Goal: Task Accomplishment & Management: Use online tool/utility

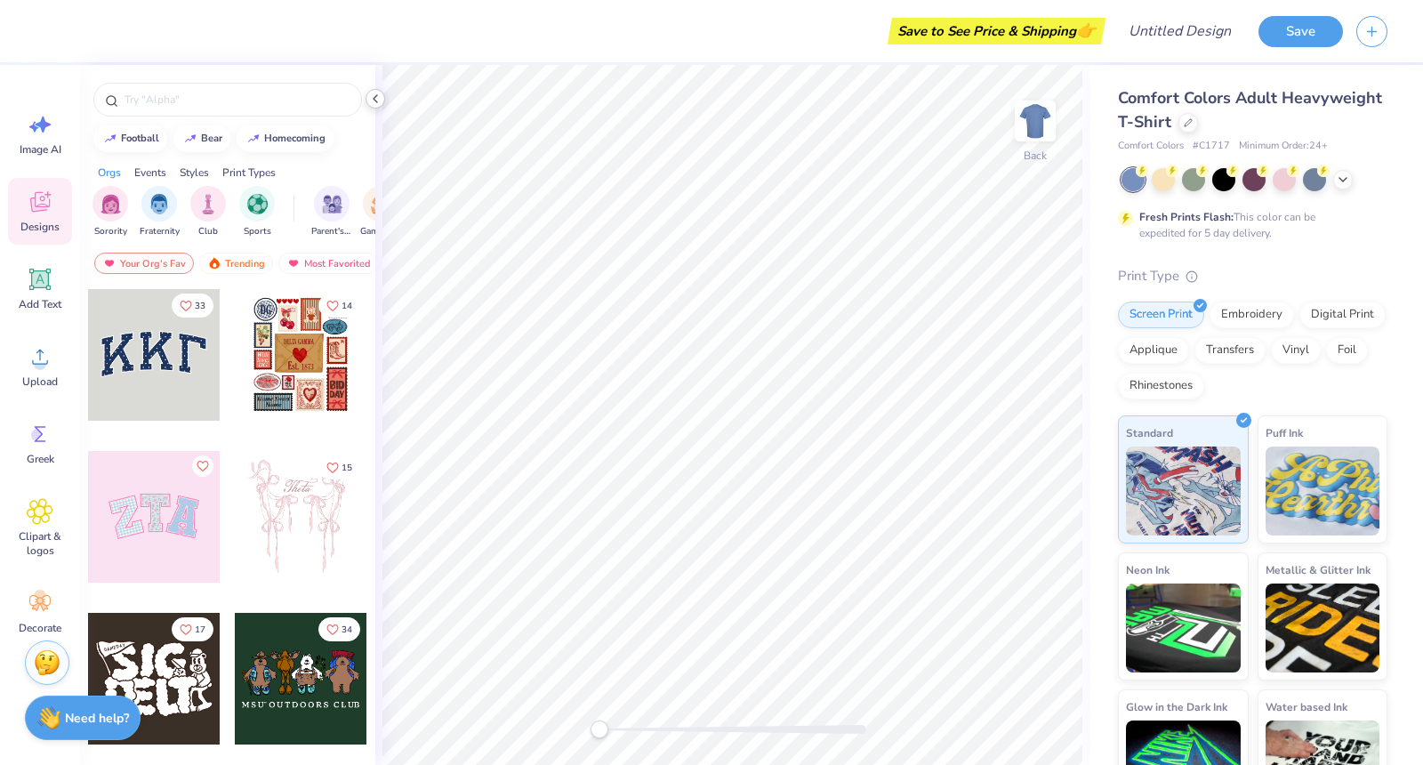
click at [373, 94] on icon at bounding box center [375, 99] width 14 height 14
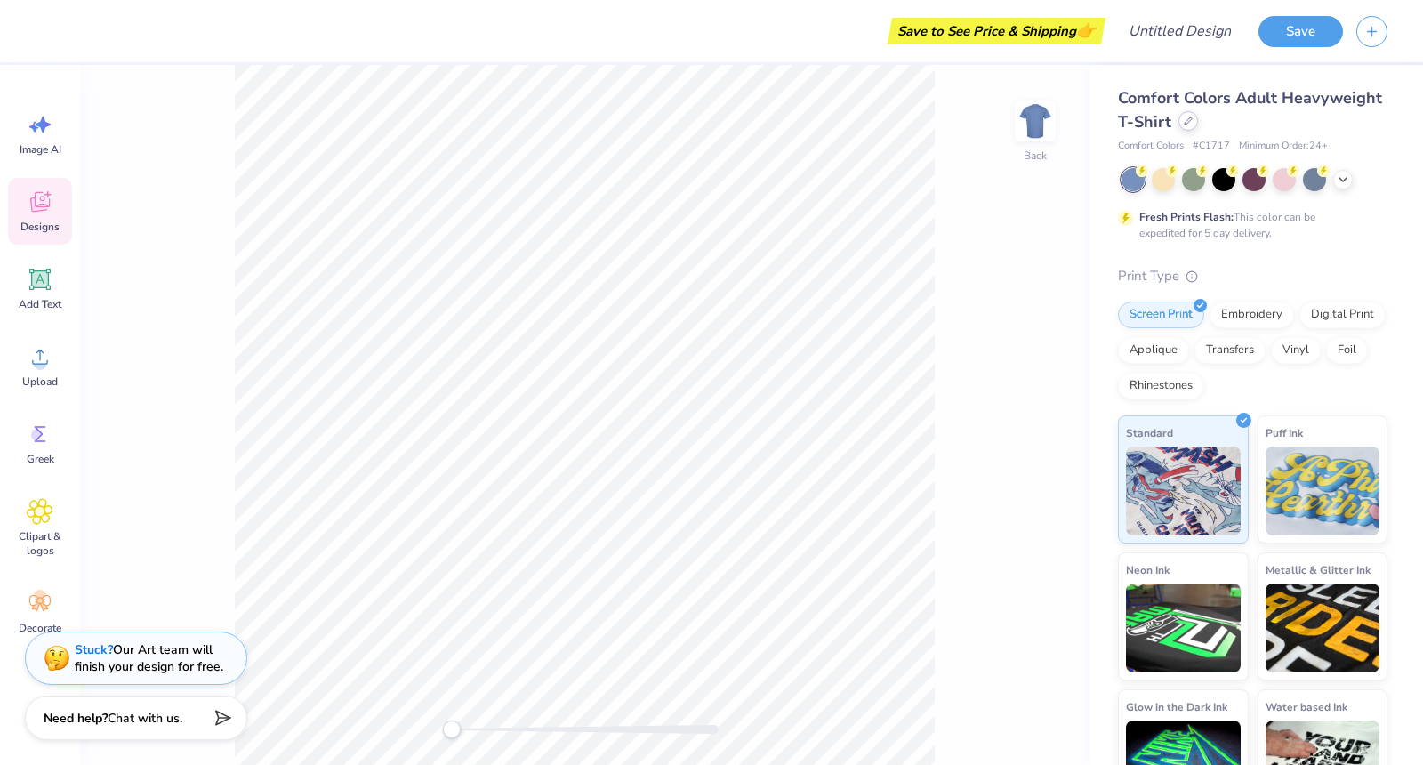
click at [1188, 123] on icon at bounding box center [1187, 120] width 9 height 9
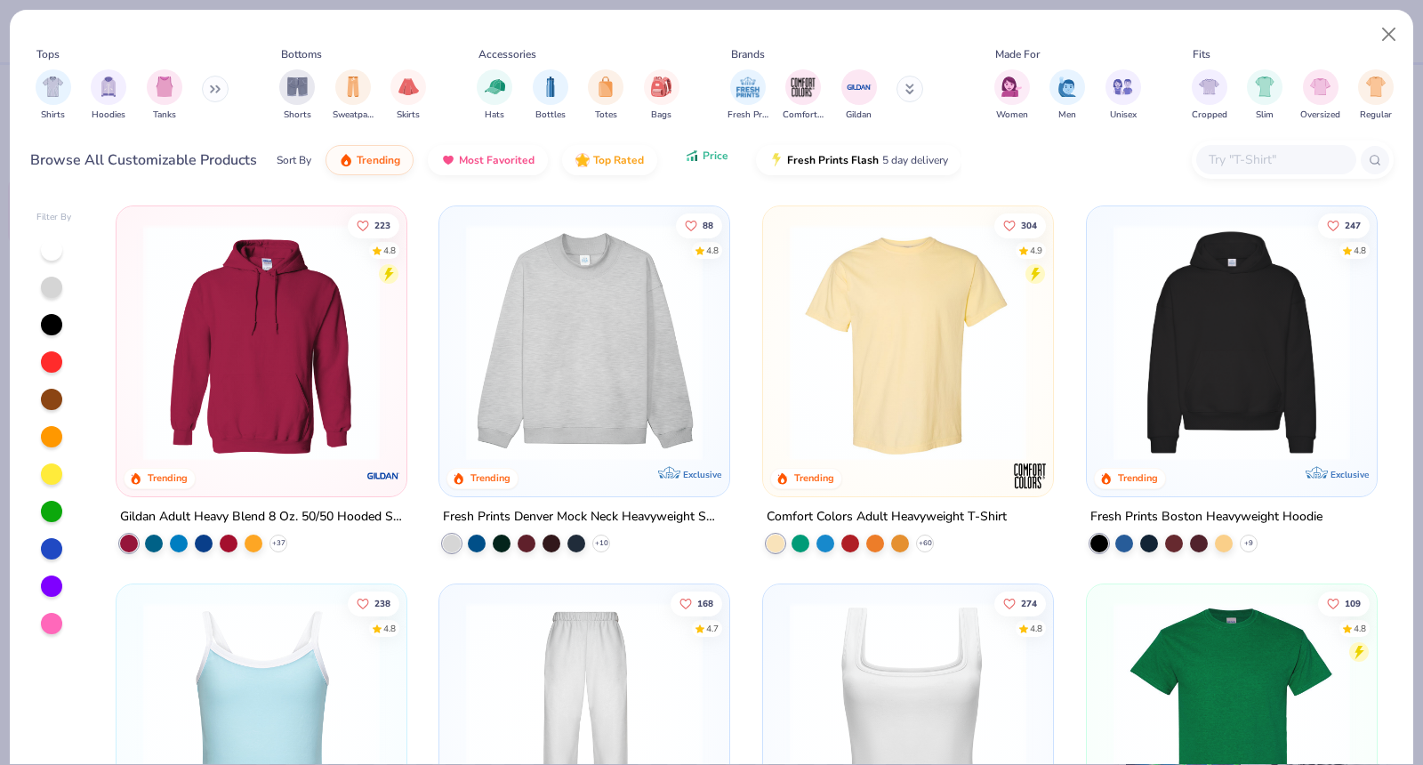
click at [686, 165] on button "Price" at bounding box center [706, 155] width 70 height 30
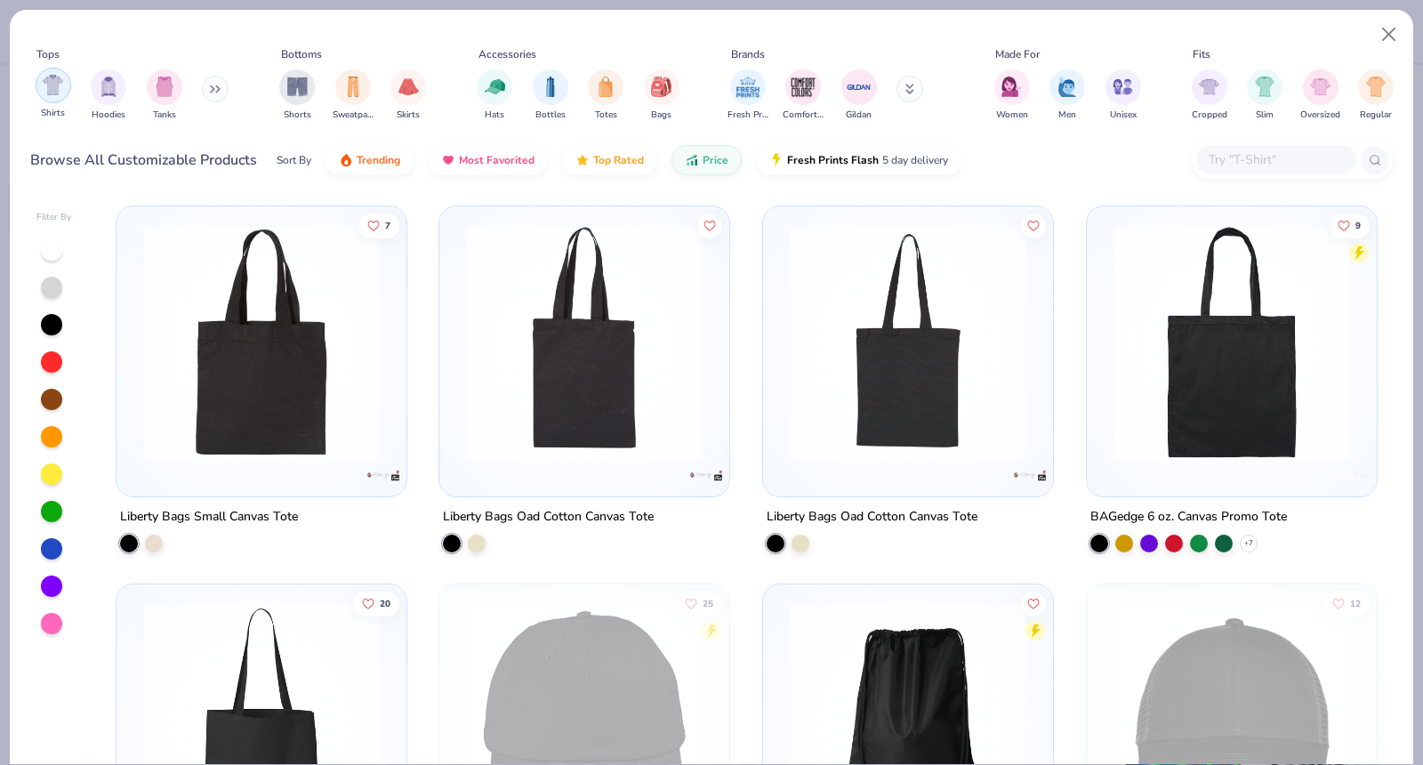
click at [54, 97] on div "filter for Shirts" at bounding box center [54, 86] width 36 height 36
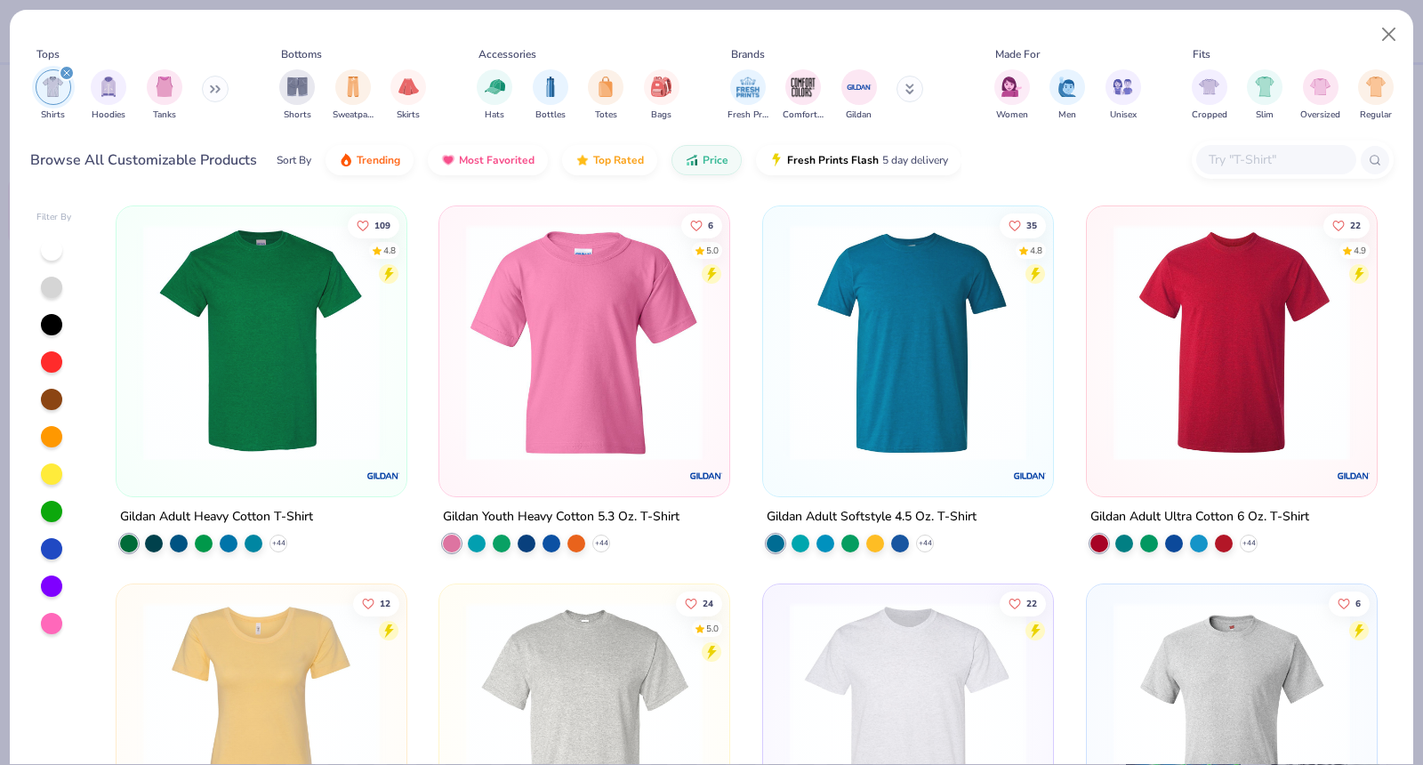
click at [298, 370] on img at bounding box center [261, 342] width 254 height 236
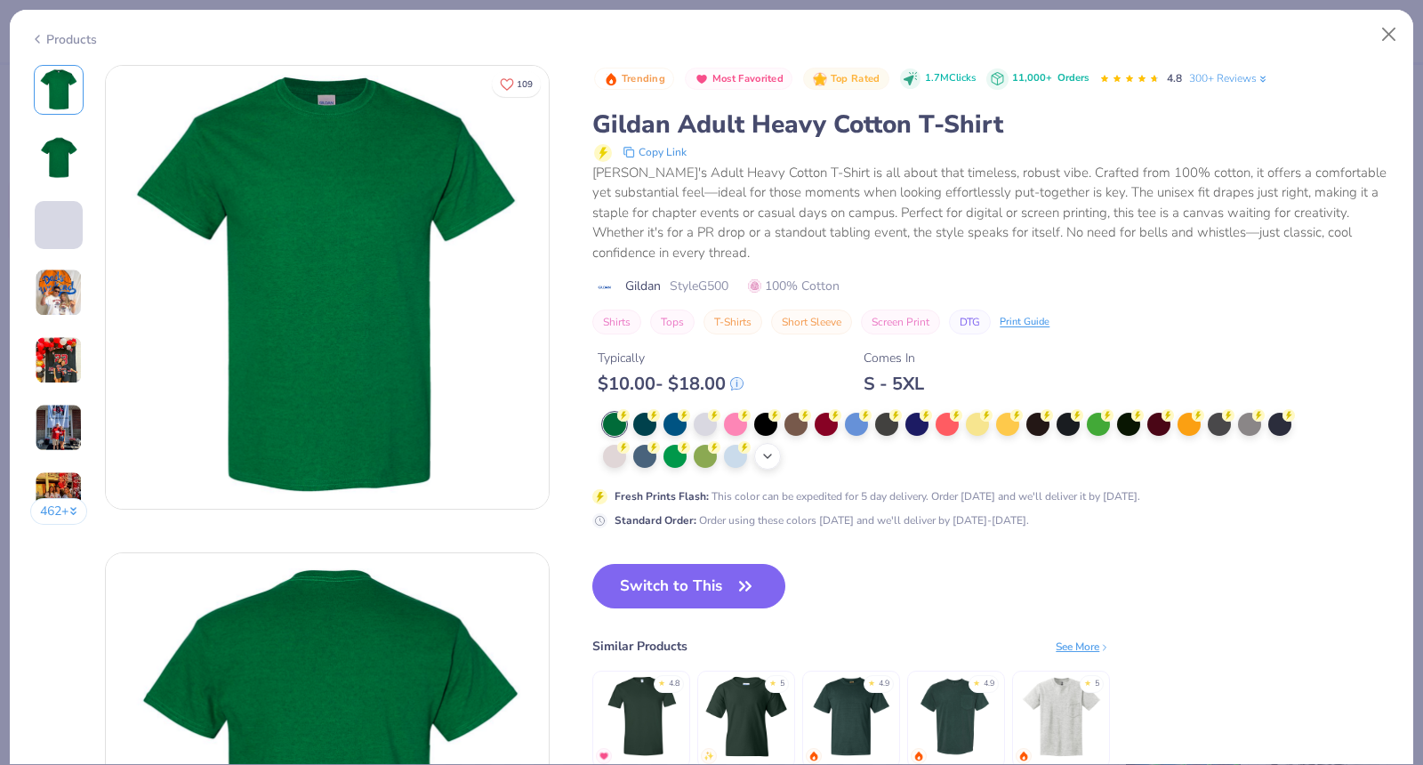
click at [771, 465] on div "+ 22" at bounding box center [767, 456] width 27 height 27
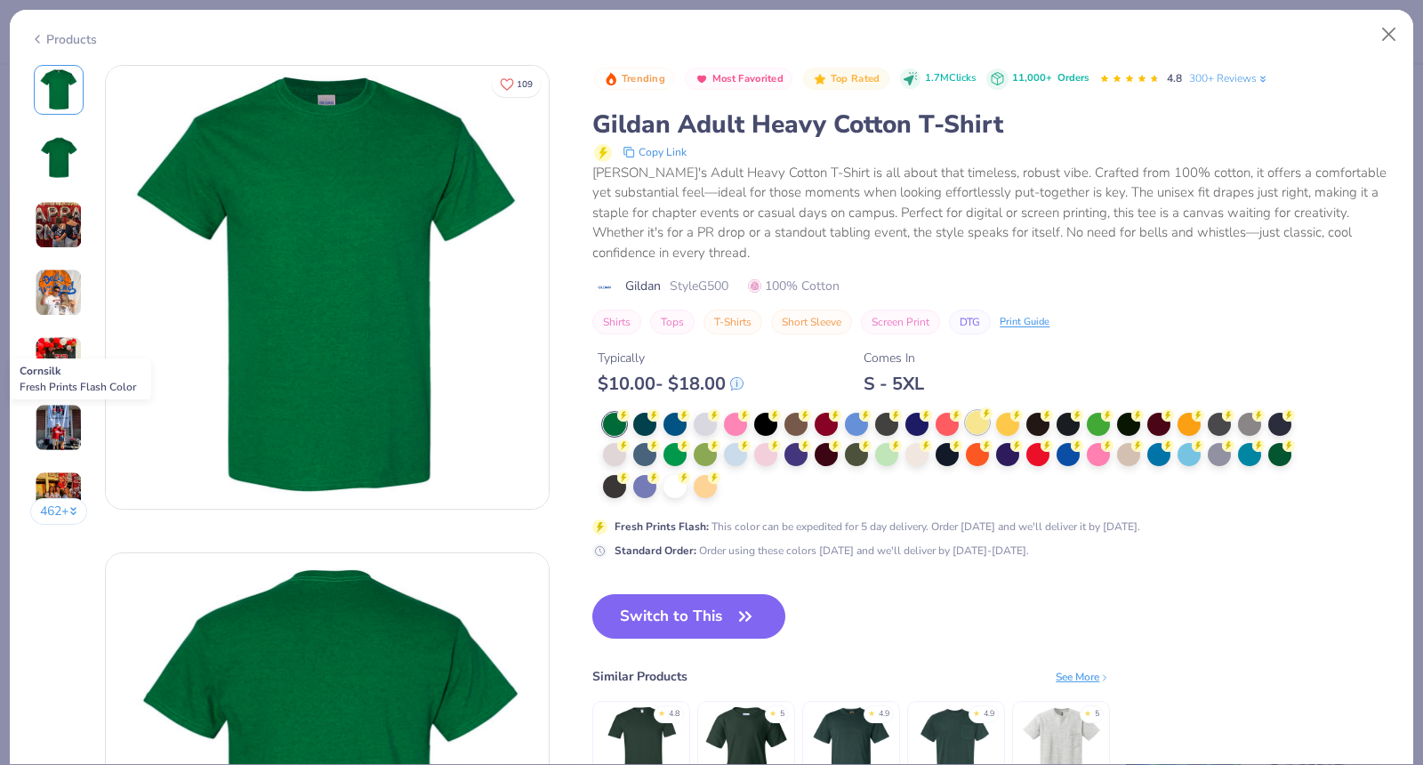
click at [978, 426] on div at bounding box center [977, 422] width 23 height 23
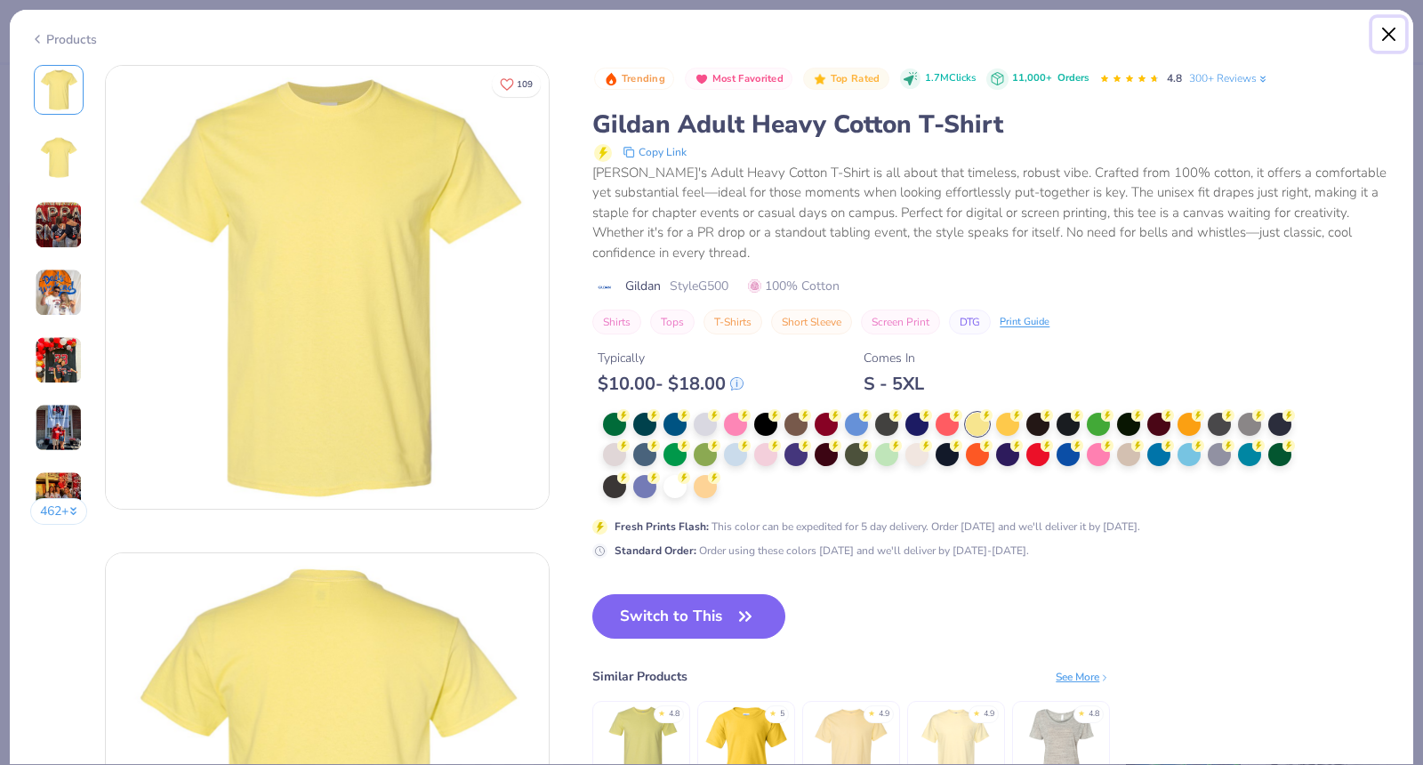
click at [1390, 34] on button "Close" at bounding box center [1389, 35] width 34 height 34
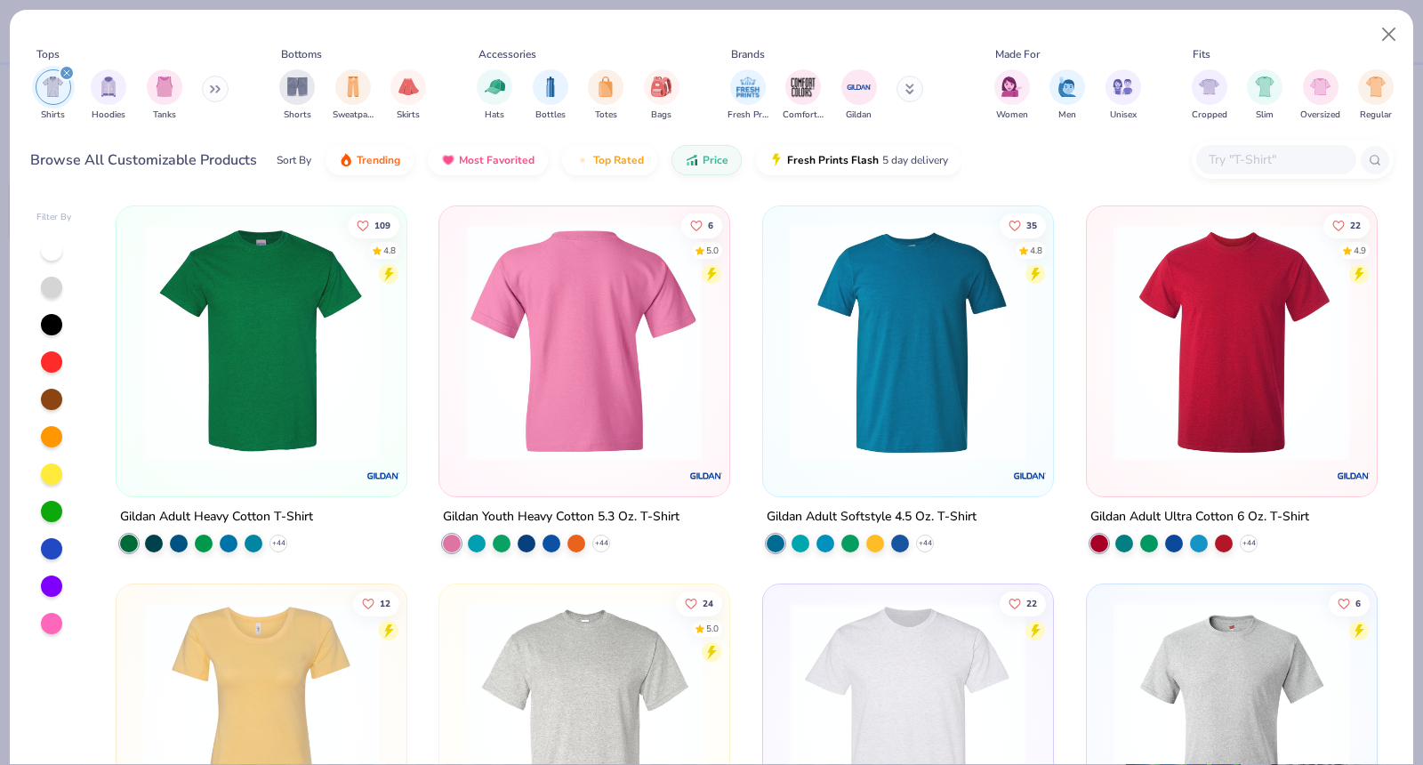
click at [606, 385] on div at bounding box center [585, 342] width 762 height 236
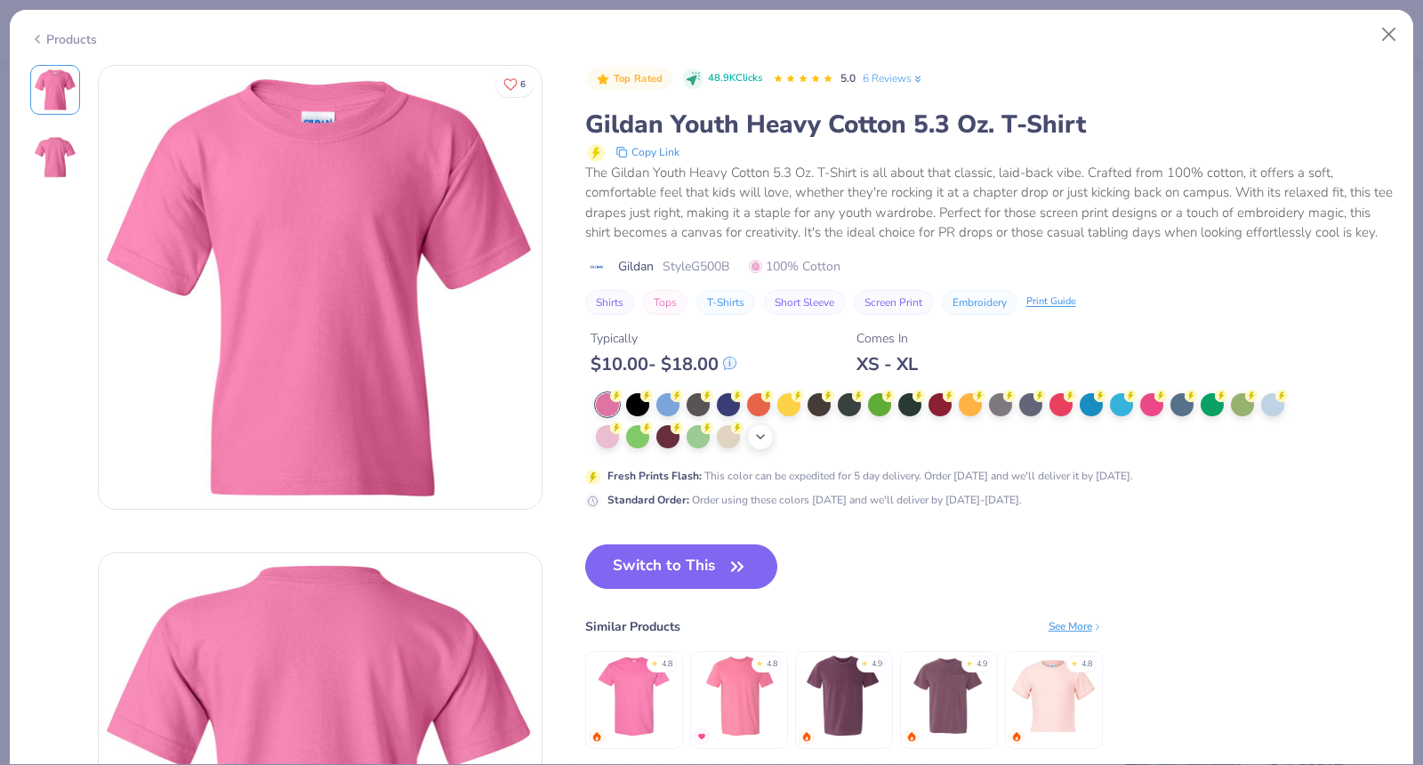
click at [759, 447] on div "+ 22" at bounding box center [760, 436] width 27 height 27
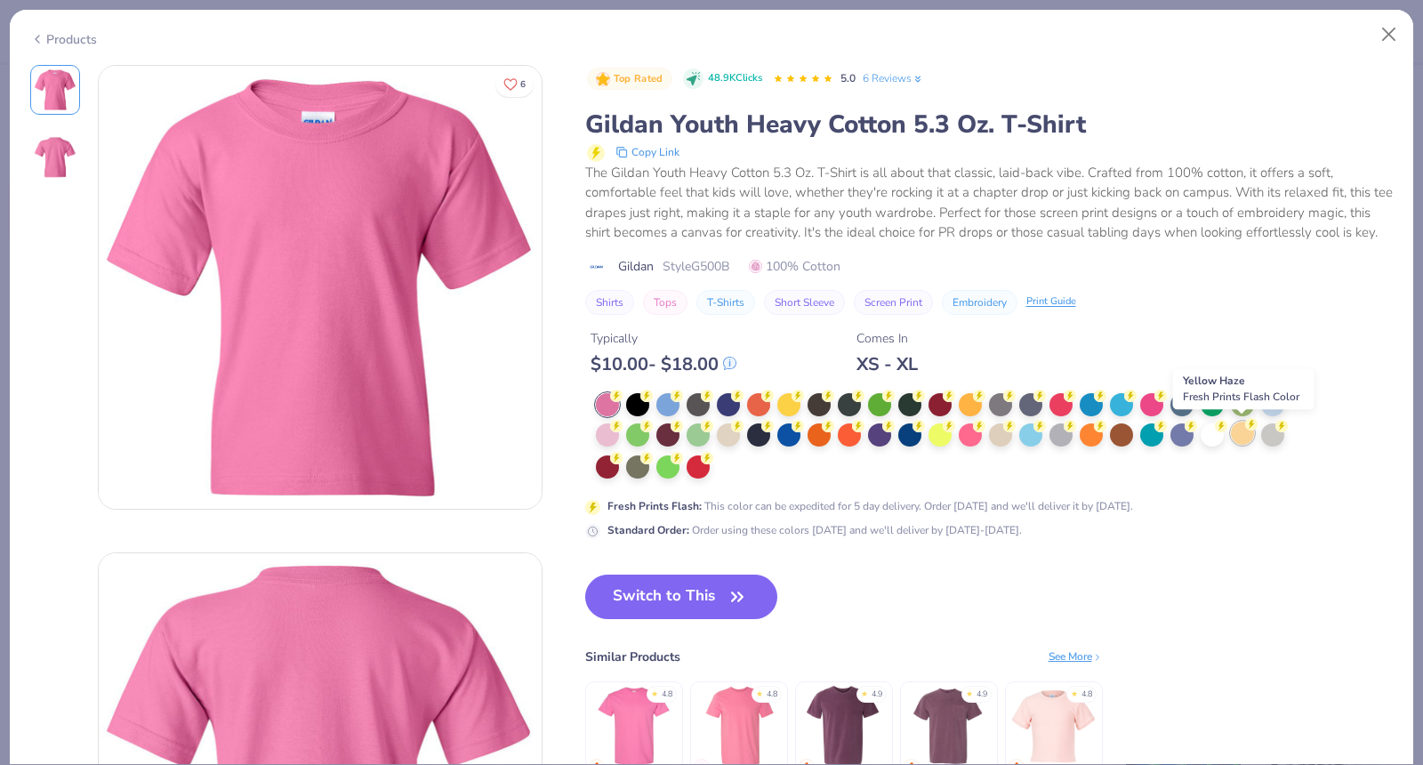
click at [1234, 434] on div at bounding box center [1241, 432] width 23 height 23
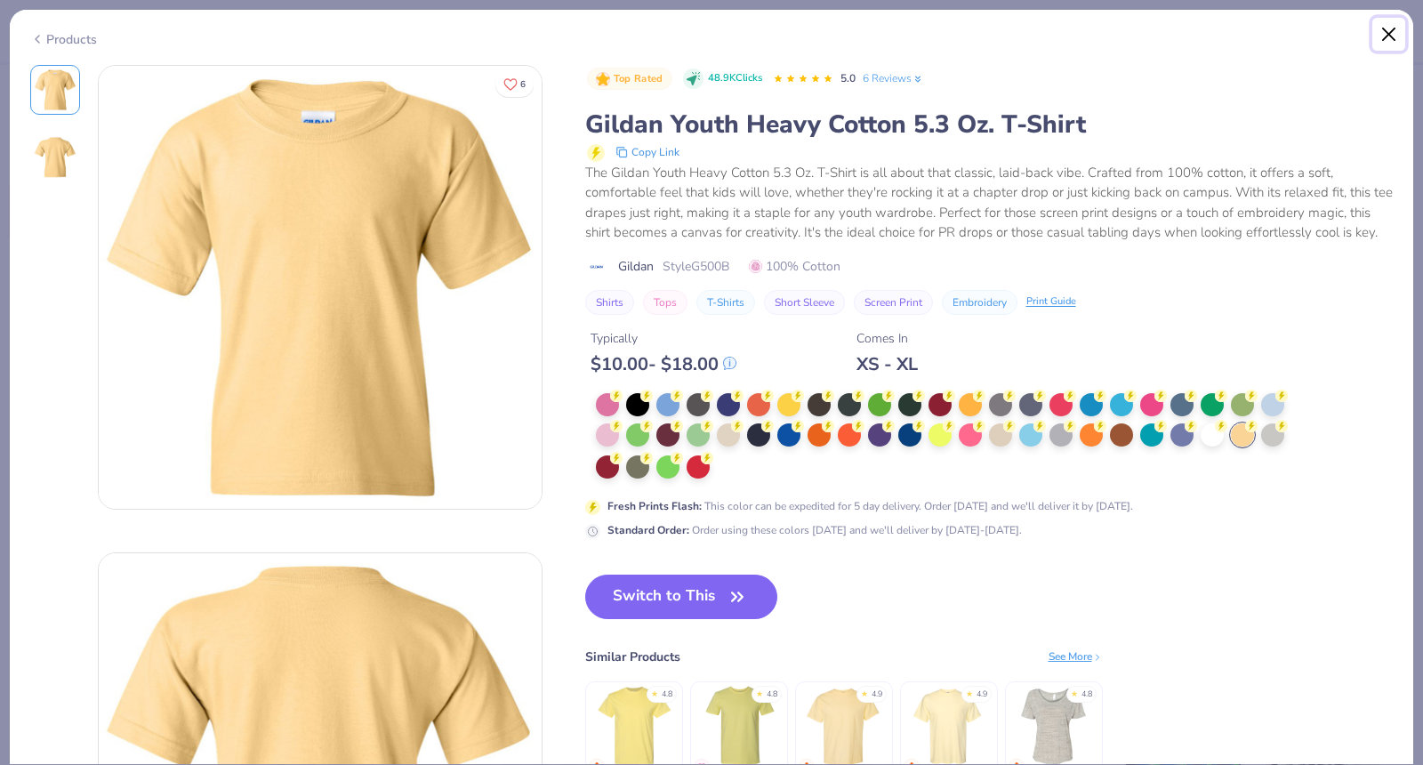
click at [1389, 20] on button "Close" at bounding box center [1389, 35] width 34 height 34
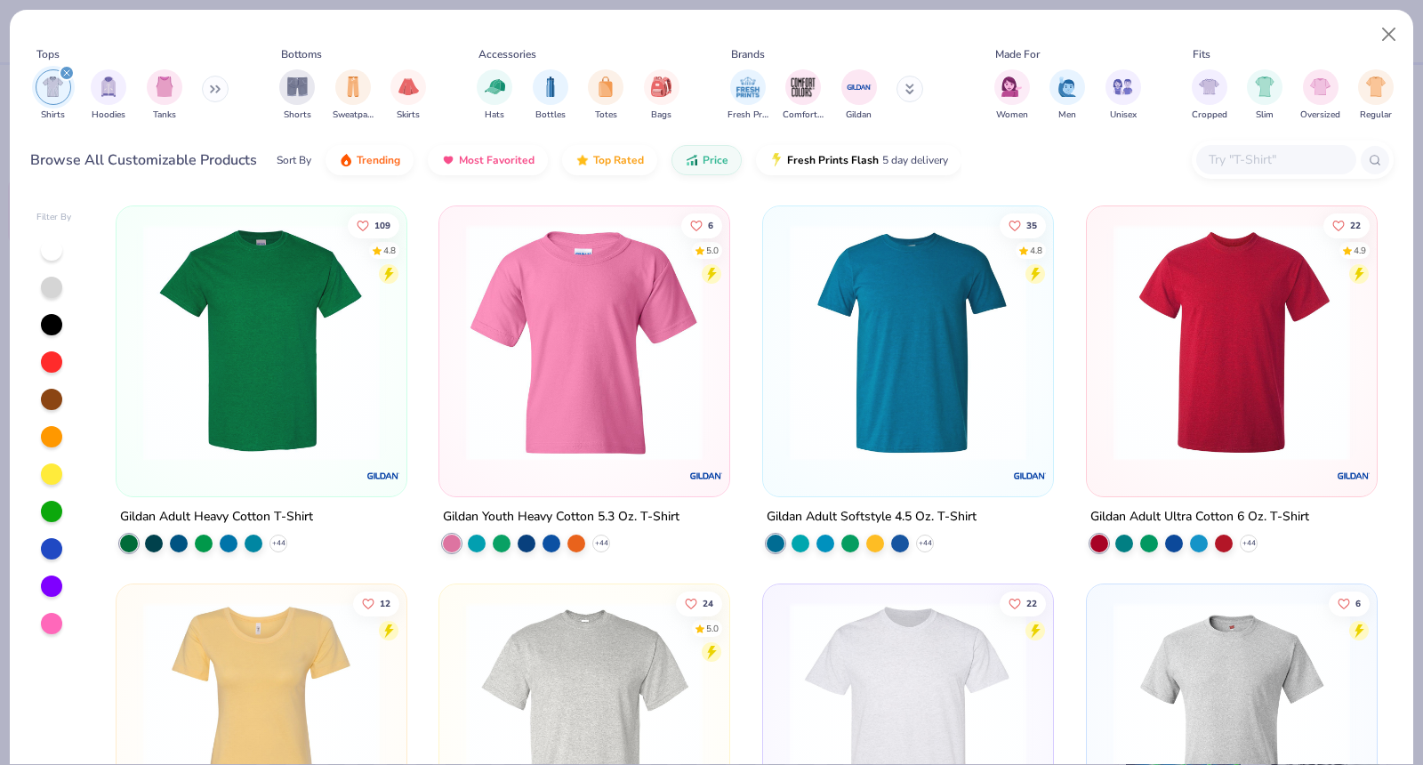
click at [333, 361] on img at bounding box center [261, 342] width 254 height 236
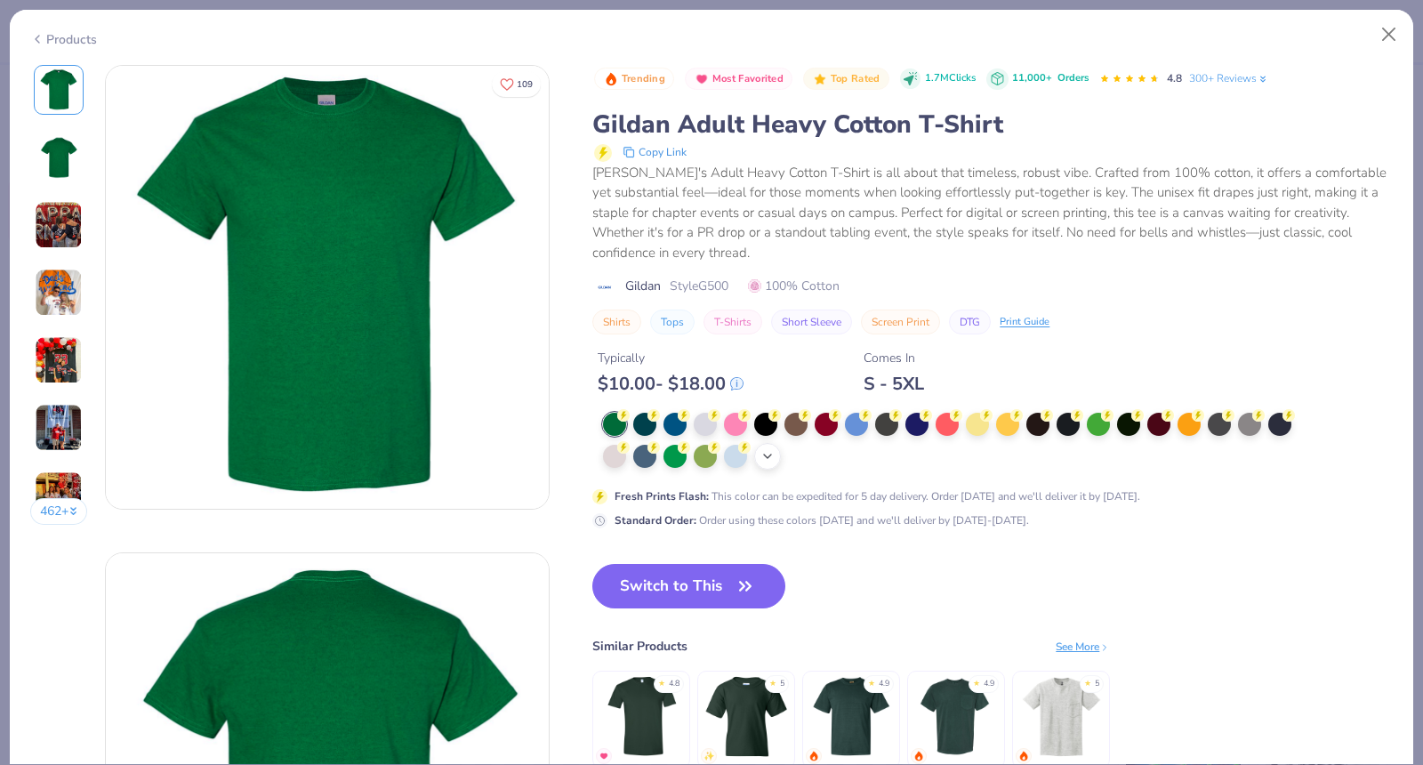
click at [768, 467] on div "+ 22" at bounding box center [767, 456] width 27 height 27
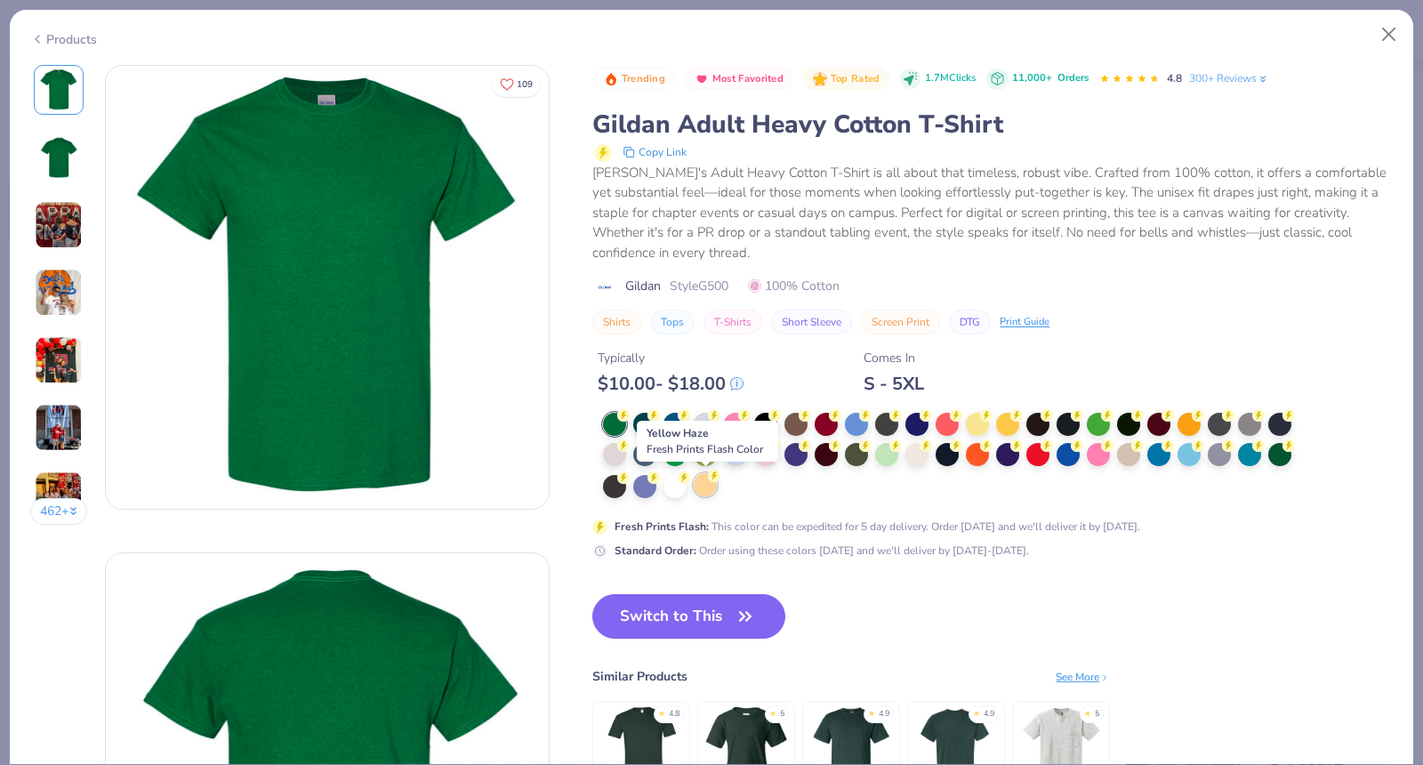
click at [705, 488] on div at bounding box center [704, 484] width 23 height 23
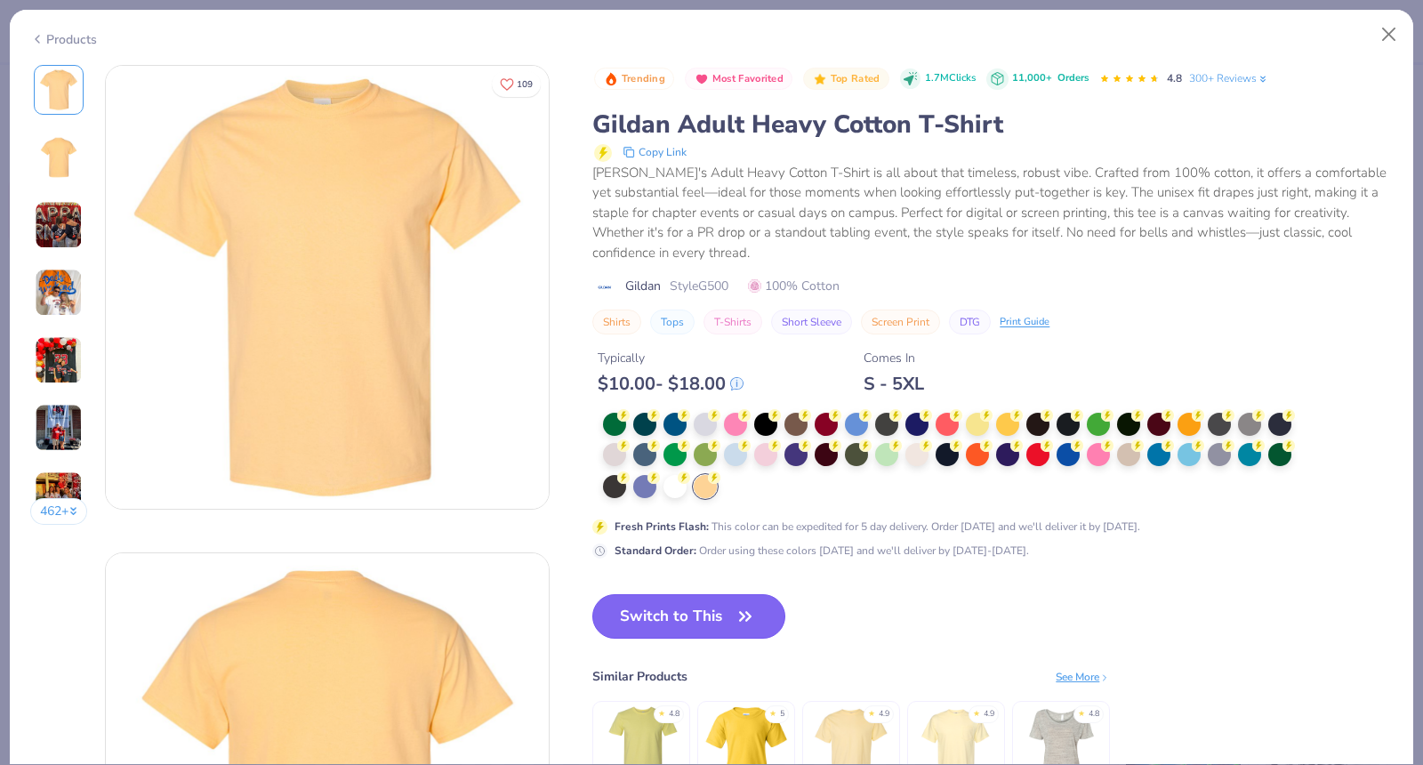
click at [751, 609] on icon "button" at bounding box center [745, 616] width 25 height 25
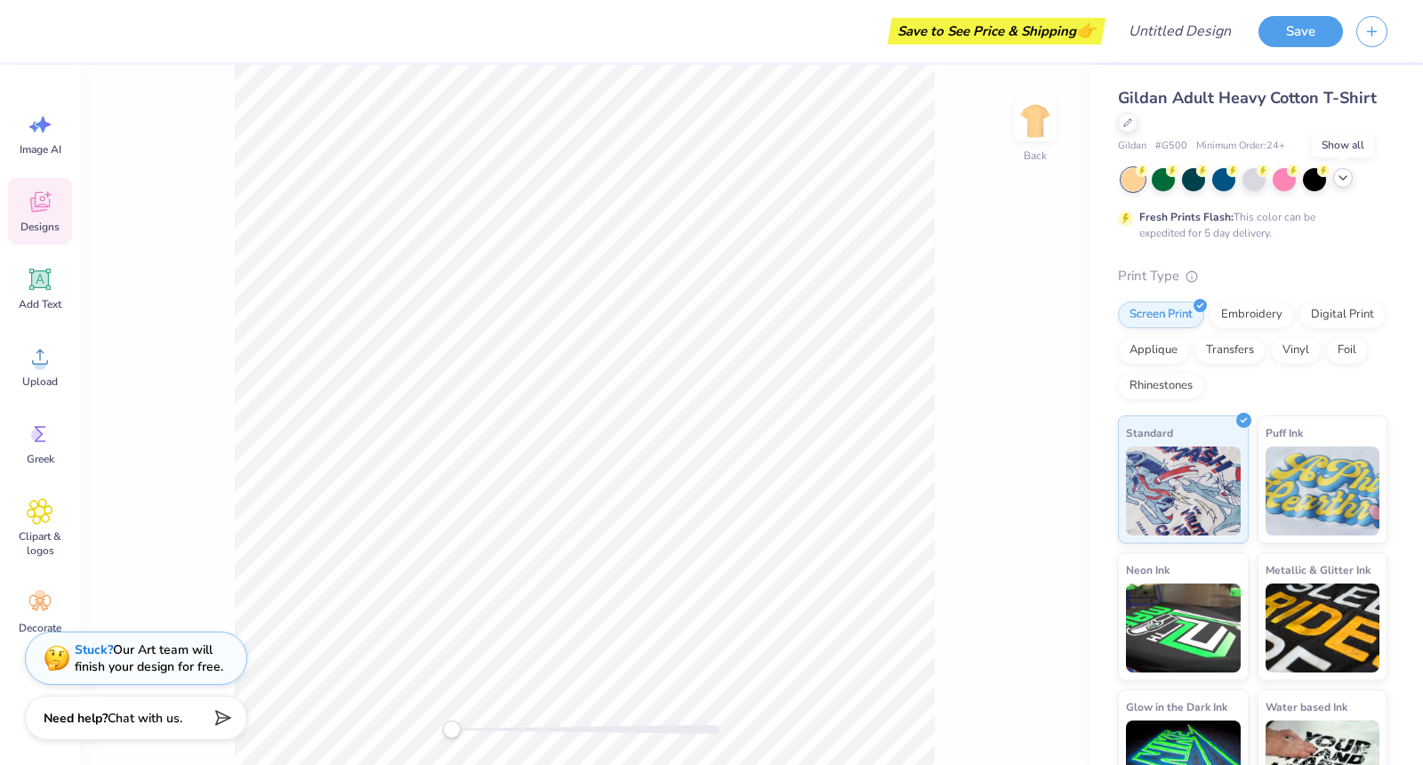
click at [1348, 180] on icon at bounding box center [1342, 178] width 14 height 14
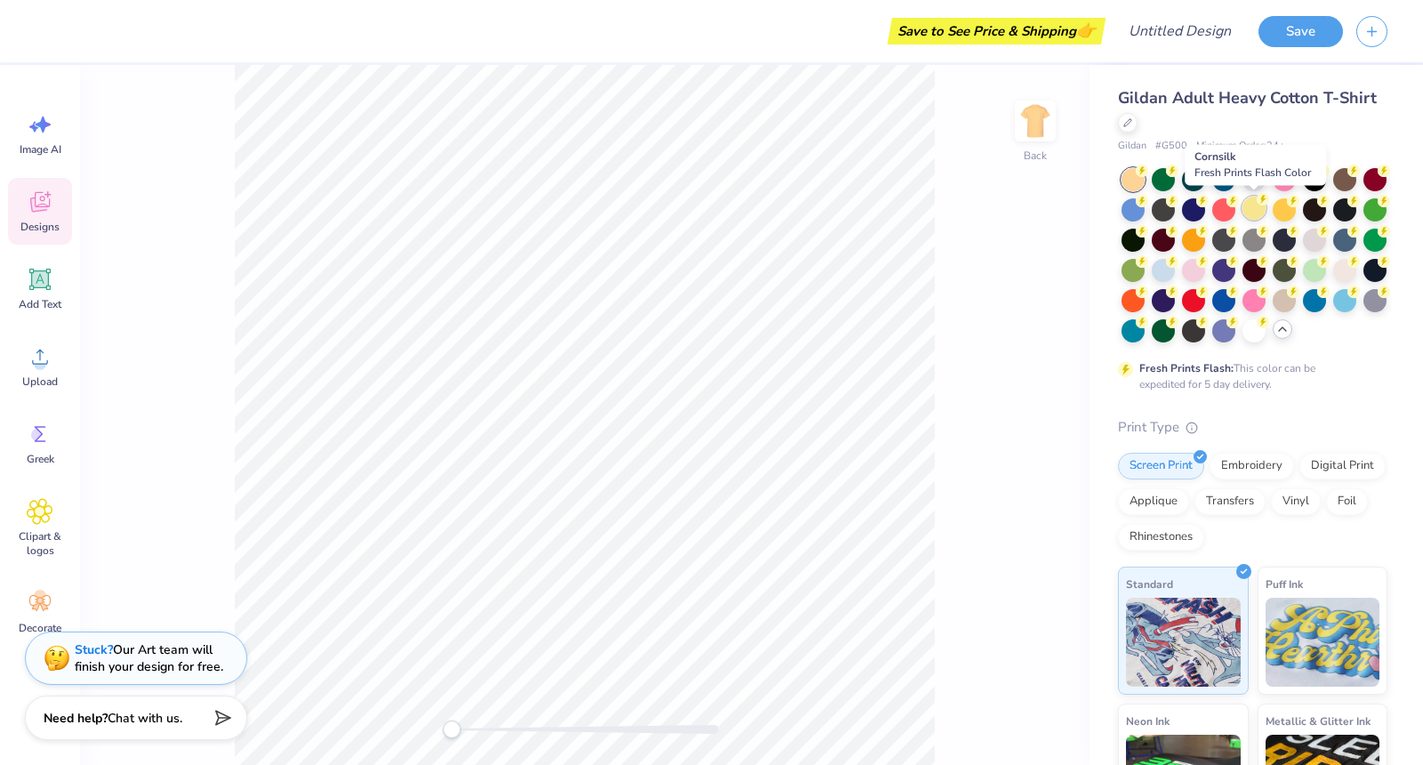
click at [1251, 213] on div at bounding box center [1253, 207] width 23 height 23
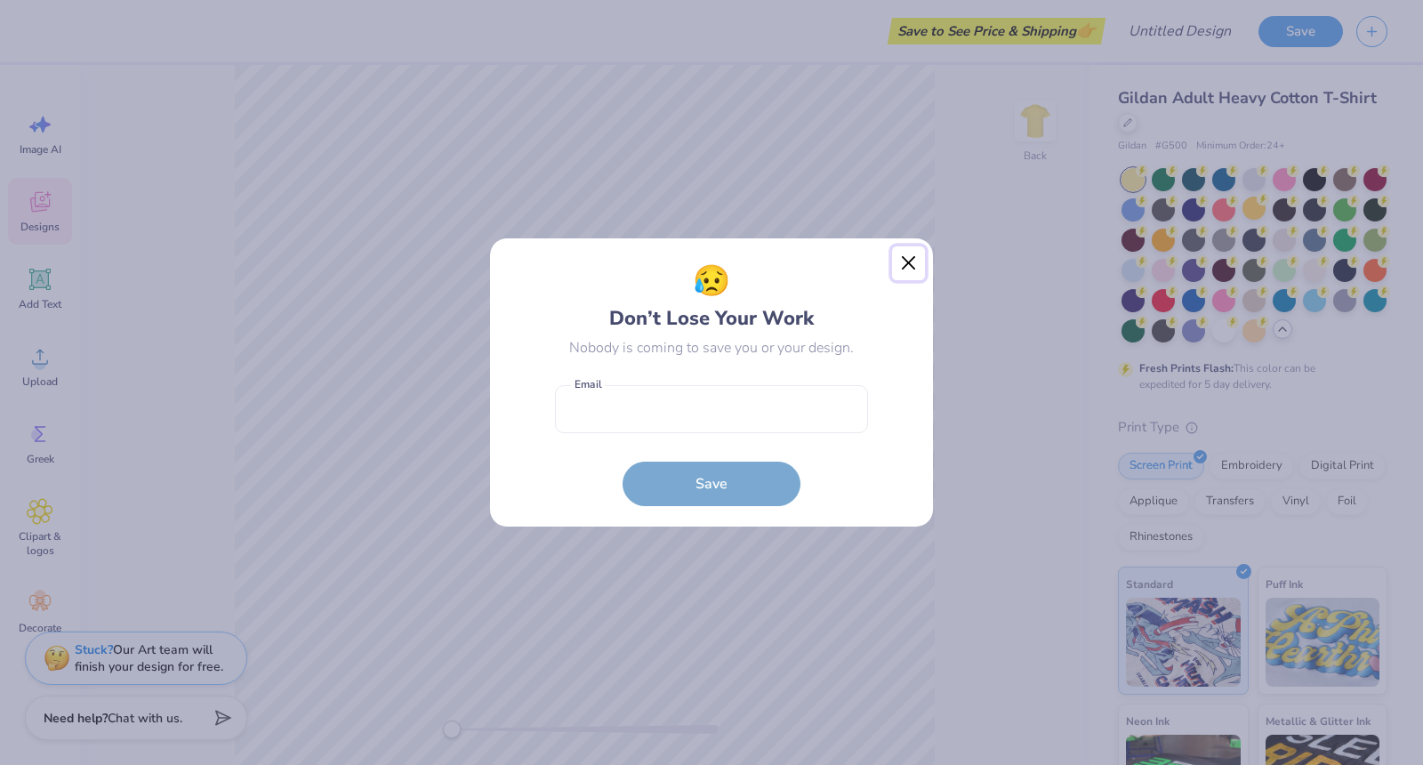
click at [910, 264] on button "Close" at bounding box center [909, 263] width 34 height 34
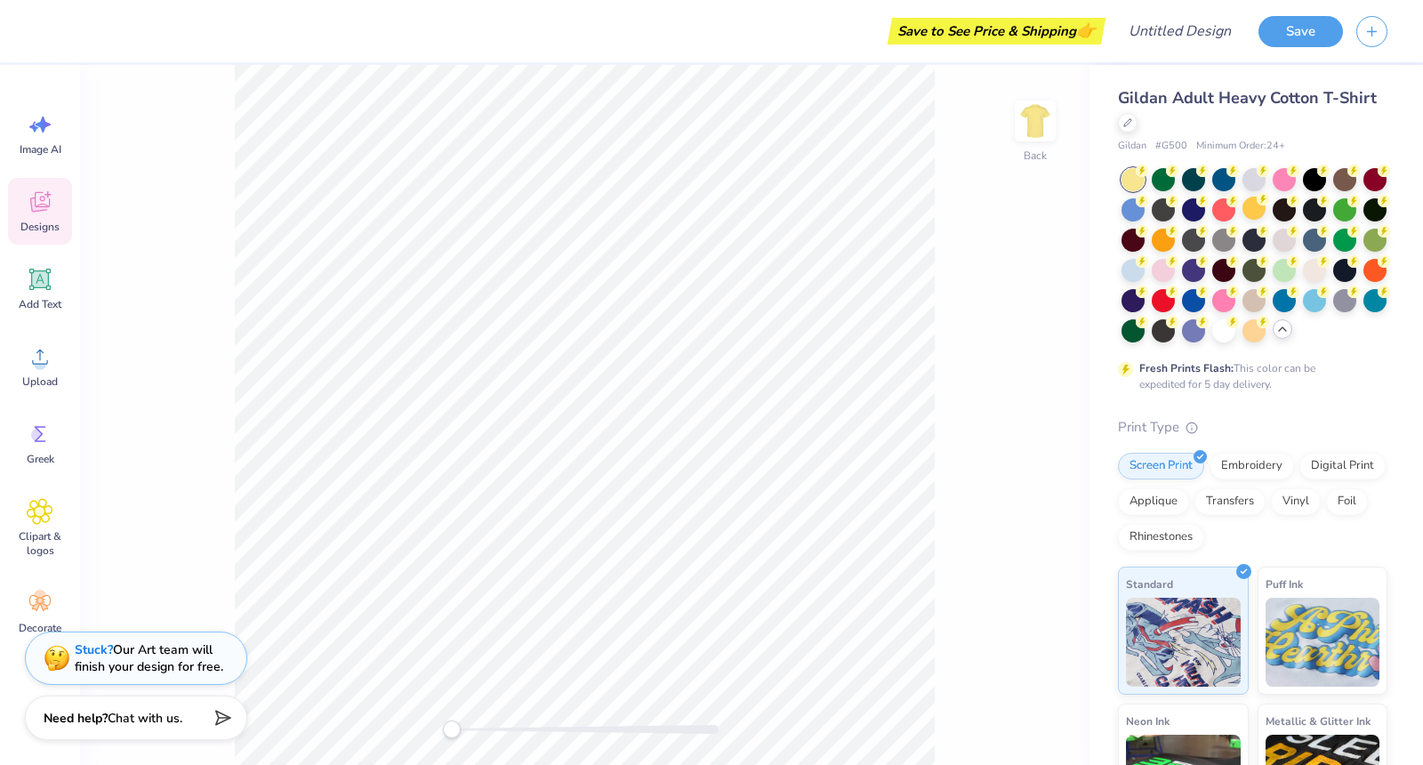
click at [1034, 39] on div "Save to See Price & Shipping 👉" at bounding box center [996, 31] width 209 height 27
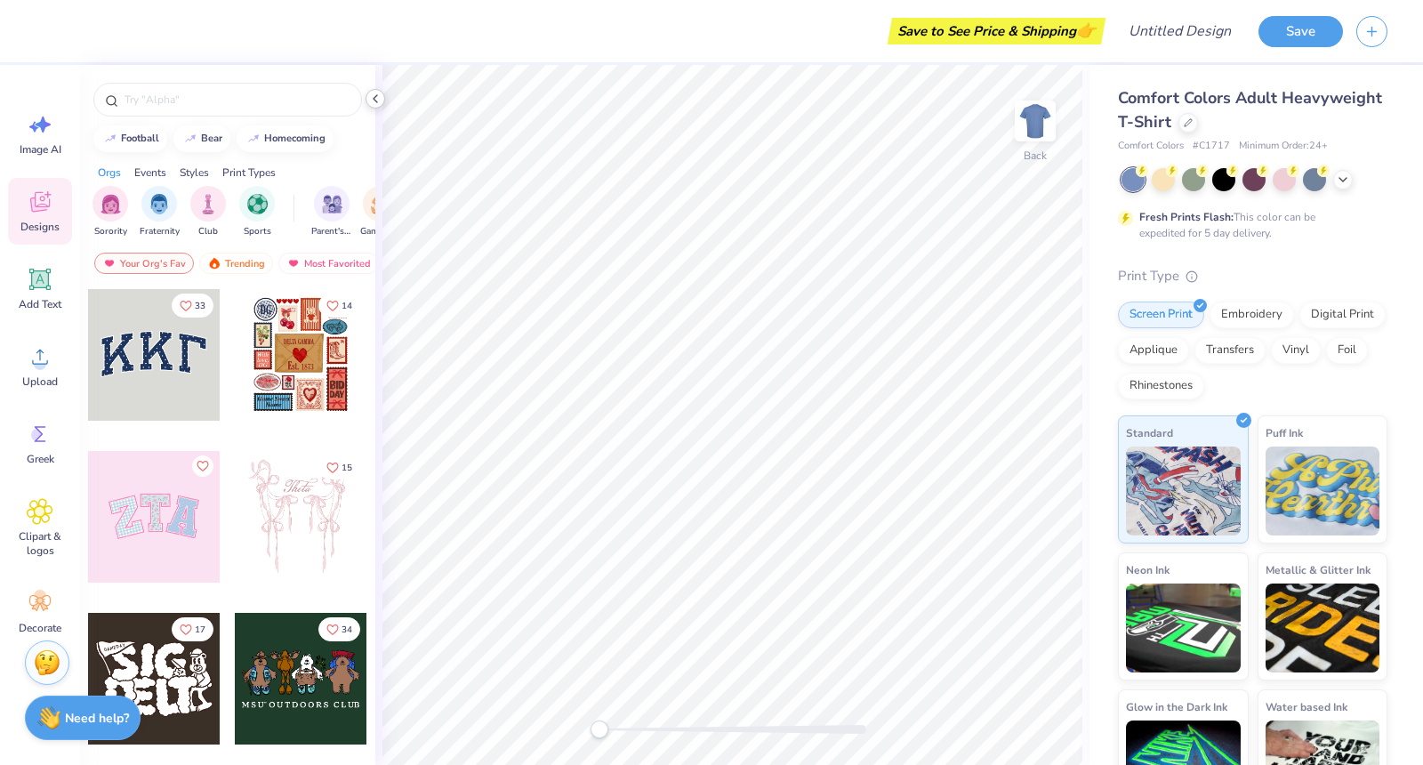
click at [381, 101] on icon at bounding box center [375, 99] width 14 height 14
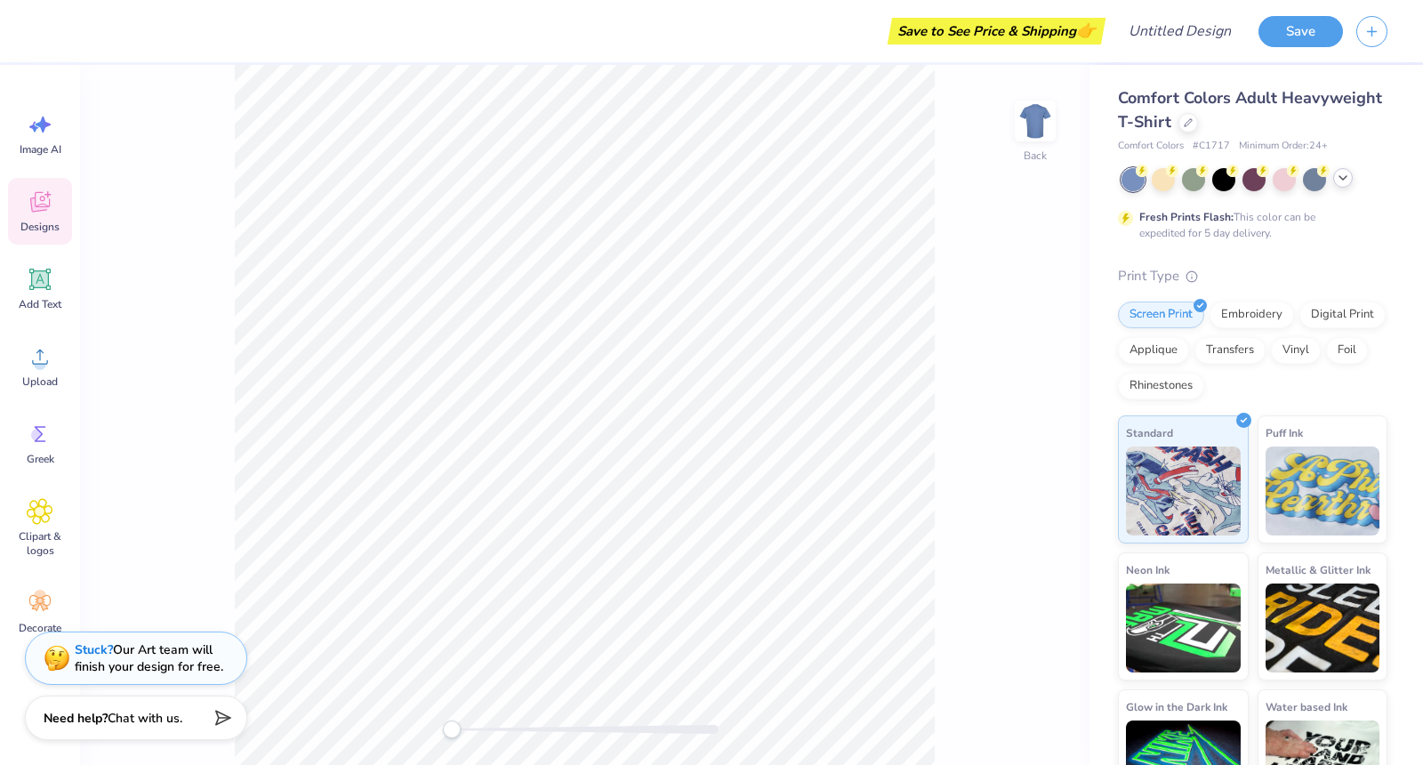
click at [1349, 180] on icon at bounding box center [1342, 178] width 14 height 14
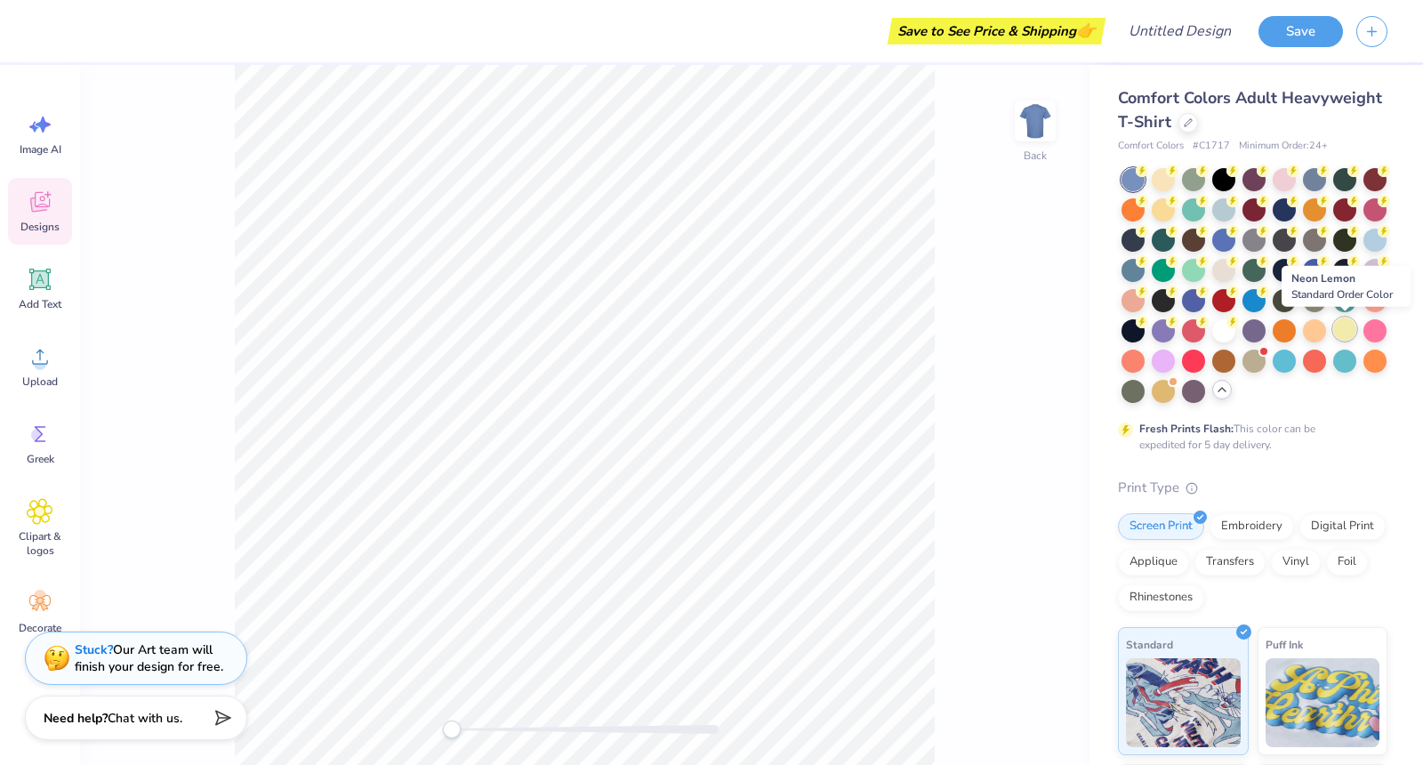
click at [1343, 332] on div at bounding box center [1344, 328] width 23 height 23
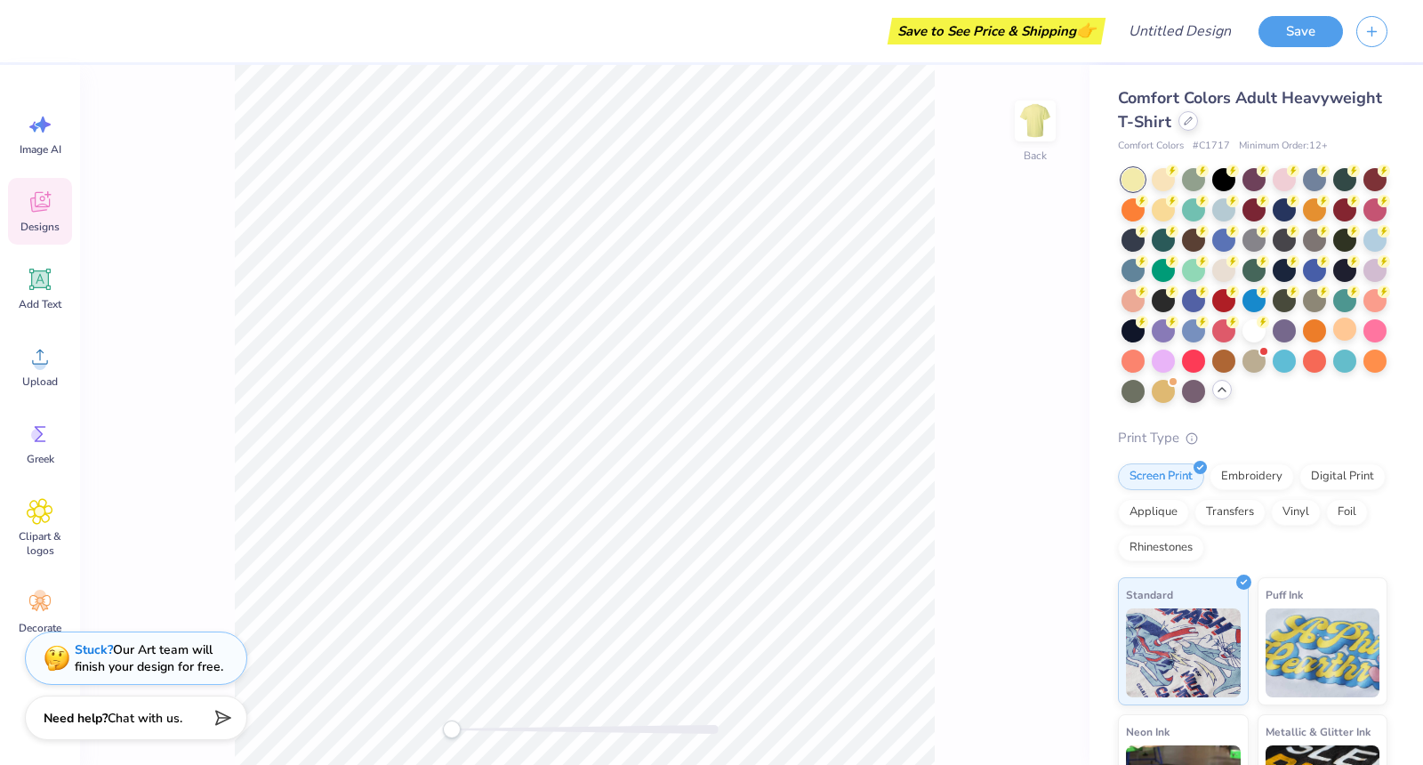
click at [1193, 117] on div at bounding box center [1188, 121] width 20 height 20
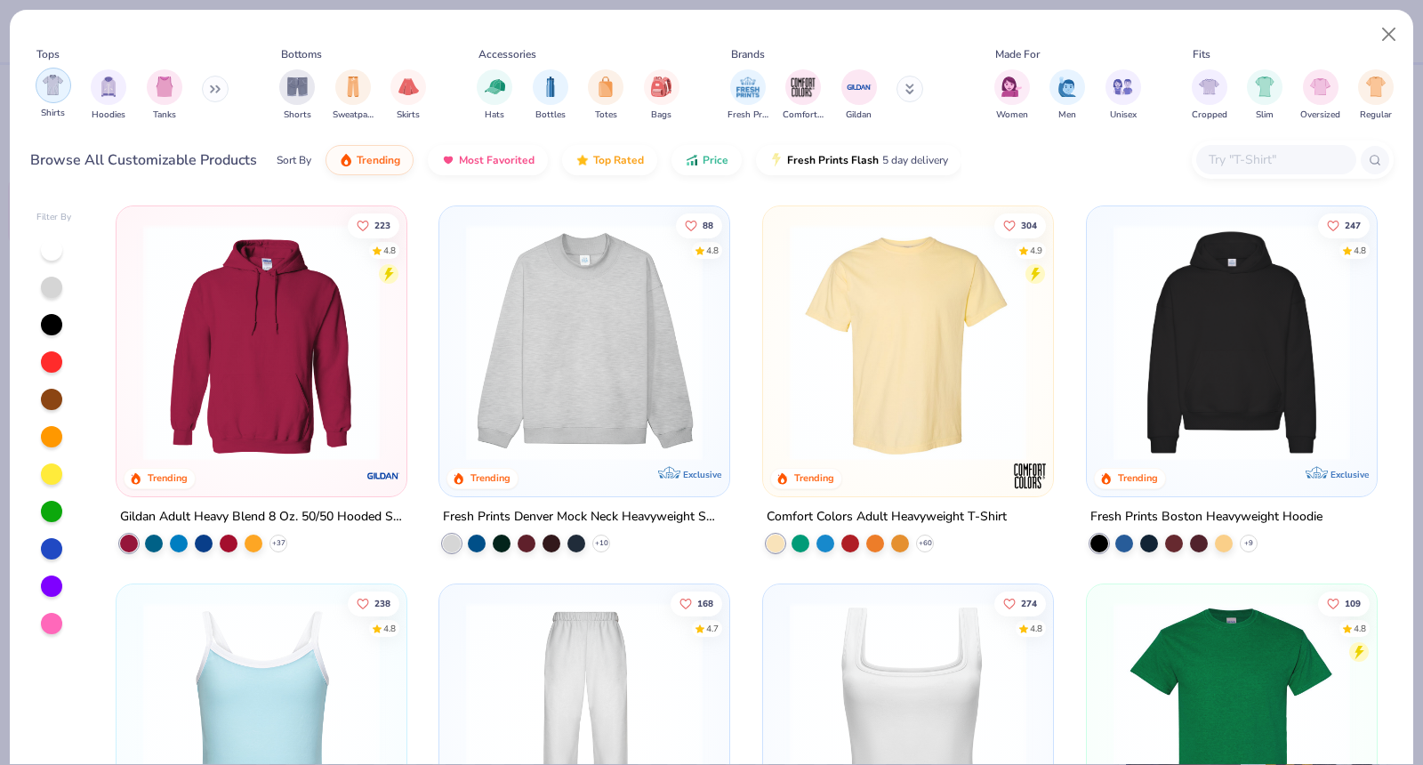
click at [46, 96] on div "filter for Shirts" at bounding box center [54, 86] width 36 height 36
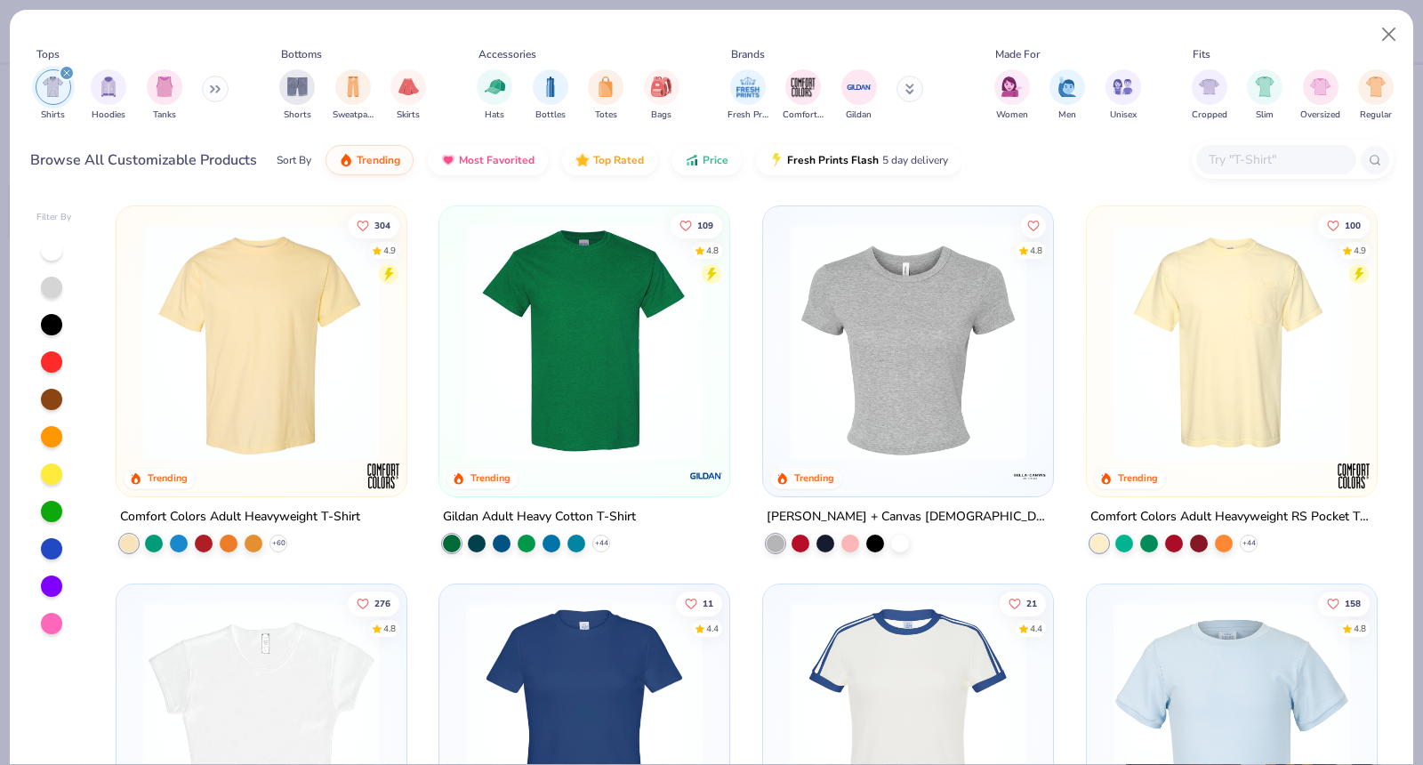
click at [584, 386] on img at bounding box center [584, 342] width 254 height 236
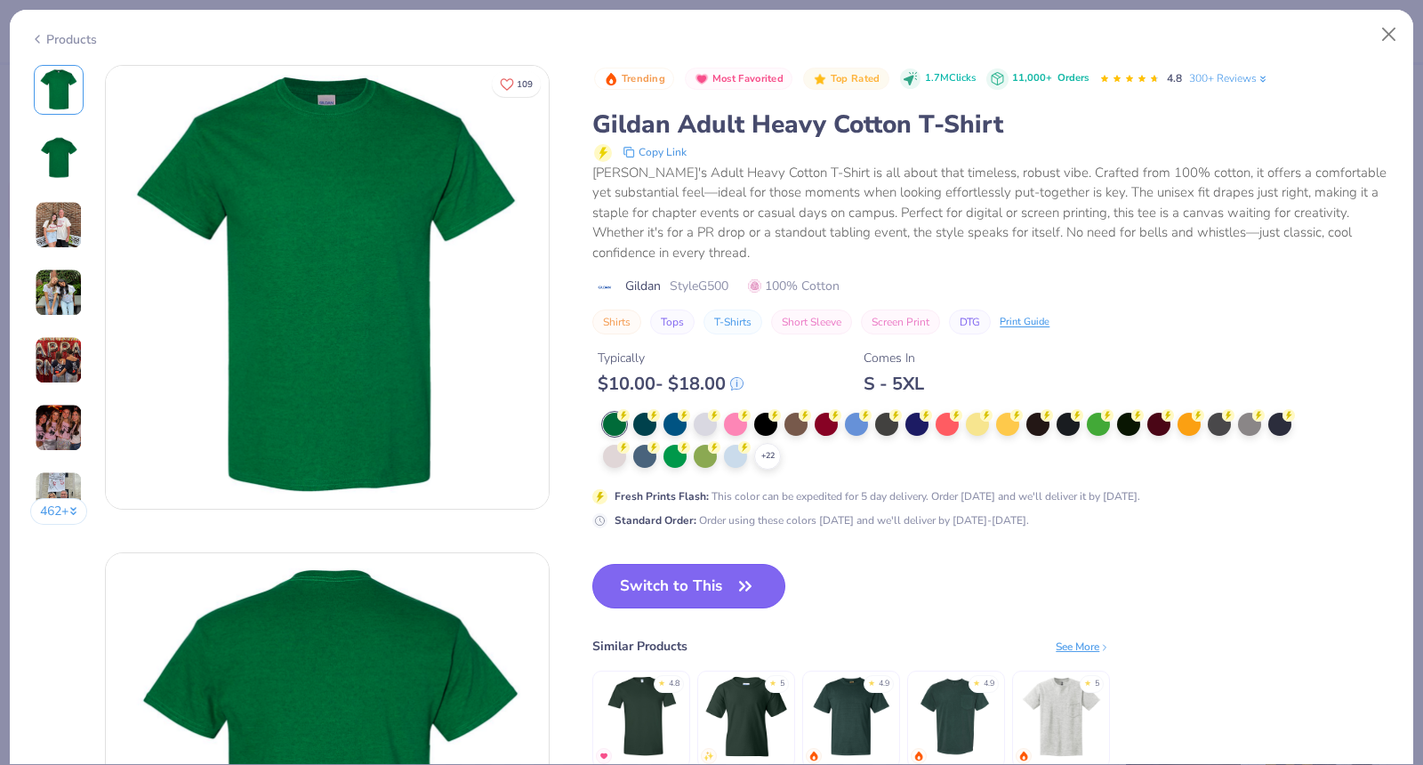
click at [735, 586] on icon "button" at bounding box center [745, 585] width 25 height 25
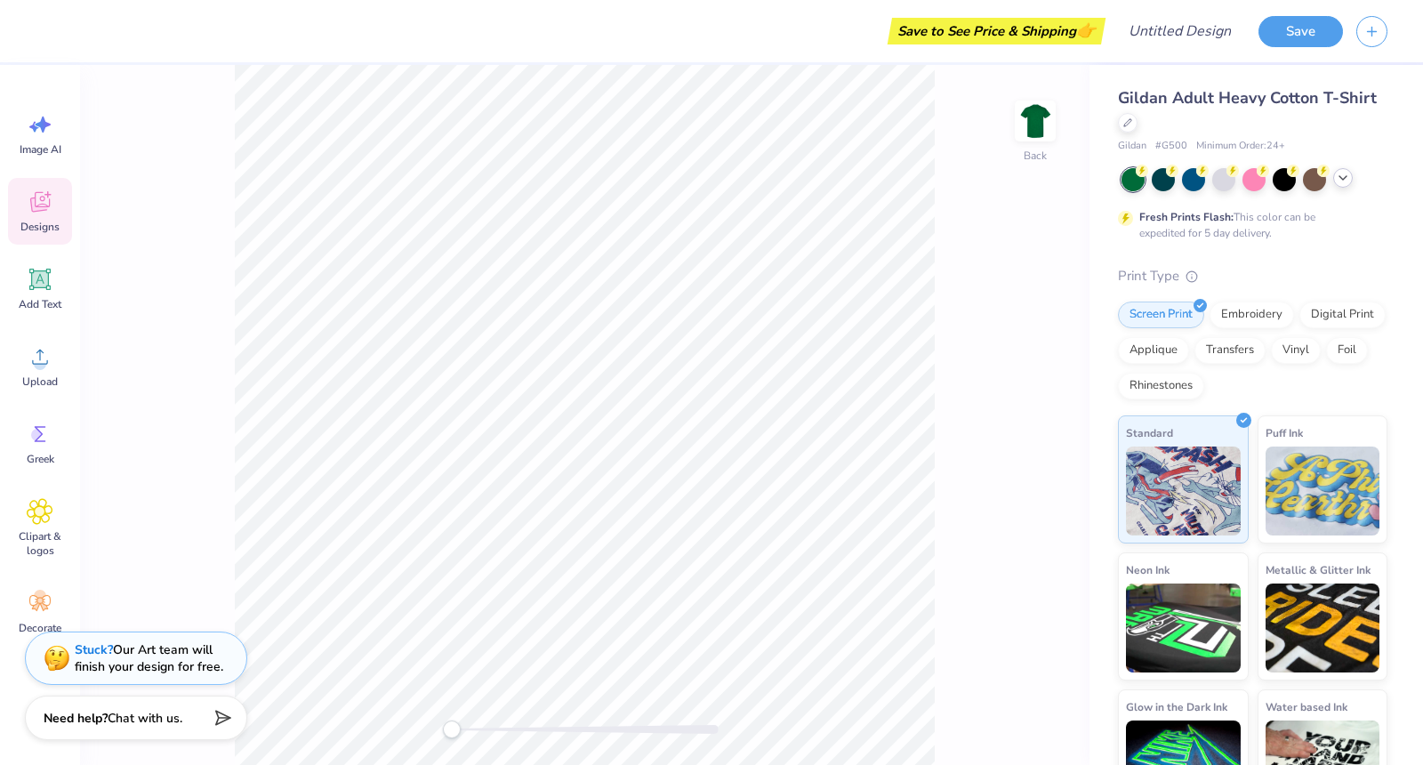
click at [1350, 172] on div at bounding box center [1343, 178] width 20 height 20
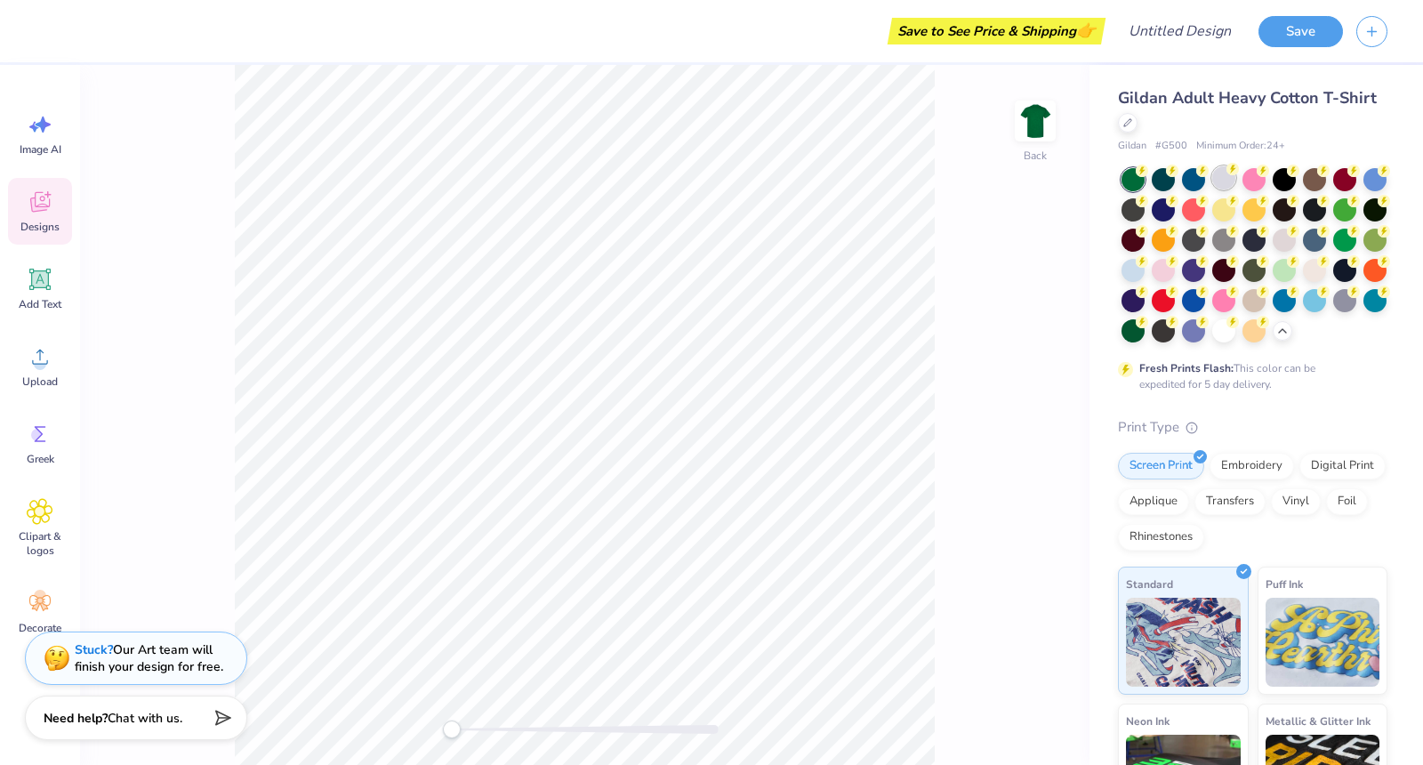
click at [1224, 181] on div at bounding box center [1223, 177] width 23 height 23
click at [24, 368] on div "Upload" at bounding box center [40, 366] width 64 height 67
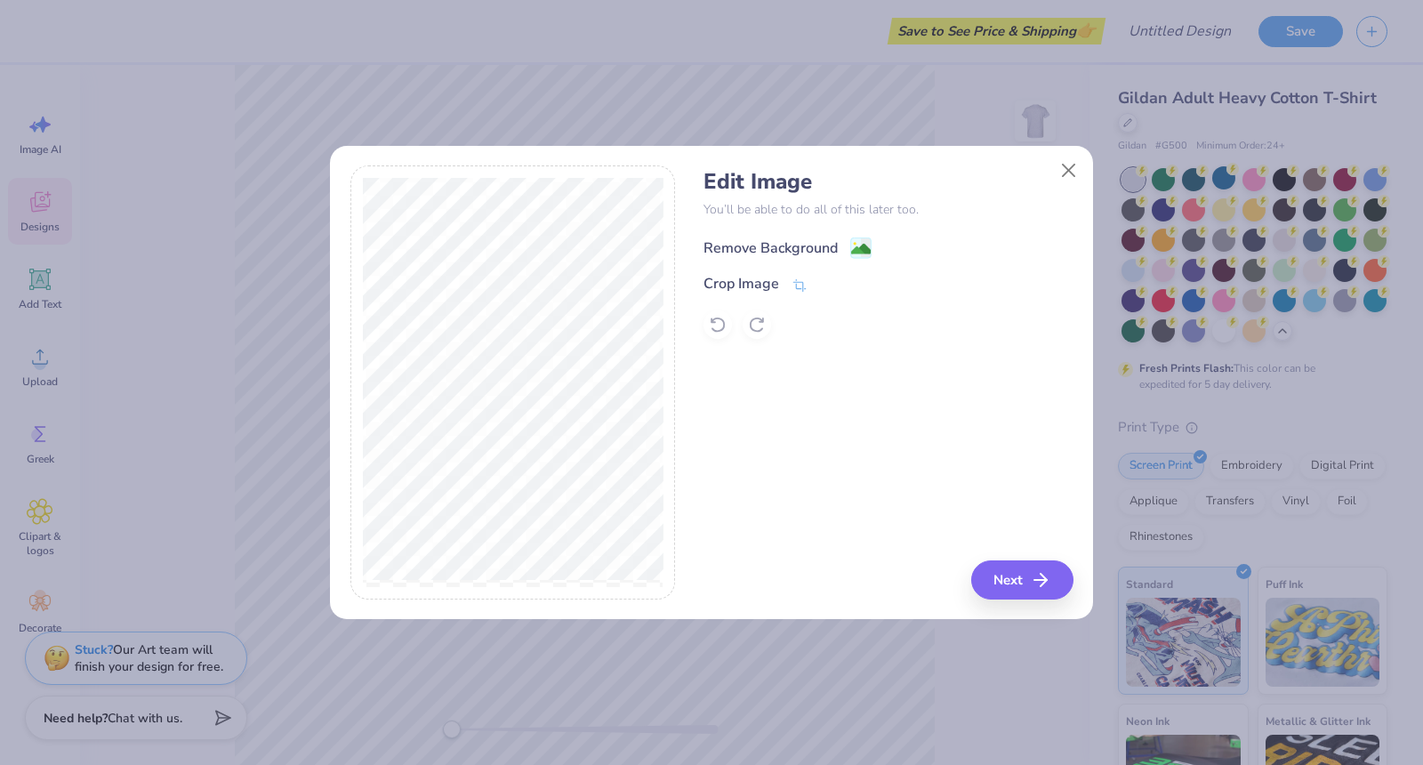
click at [851, 251] on rect at bounding box center [861, 248] width 20 height 20
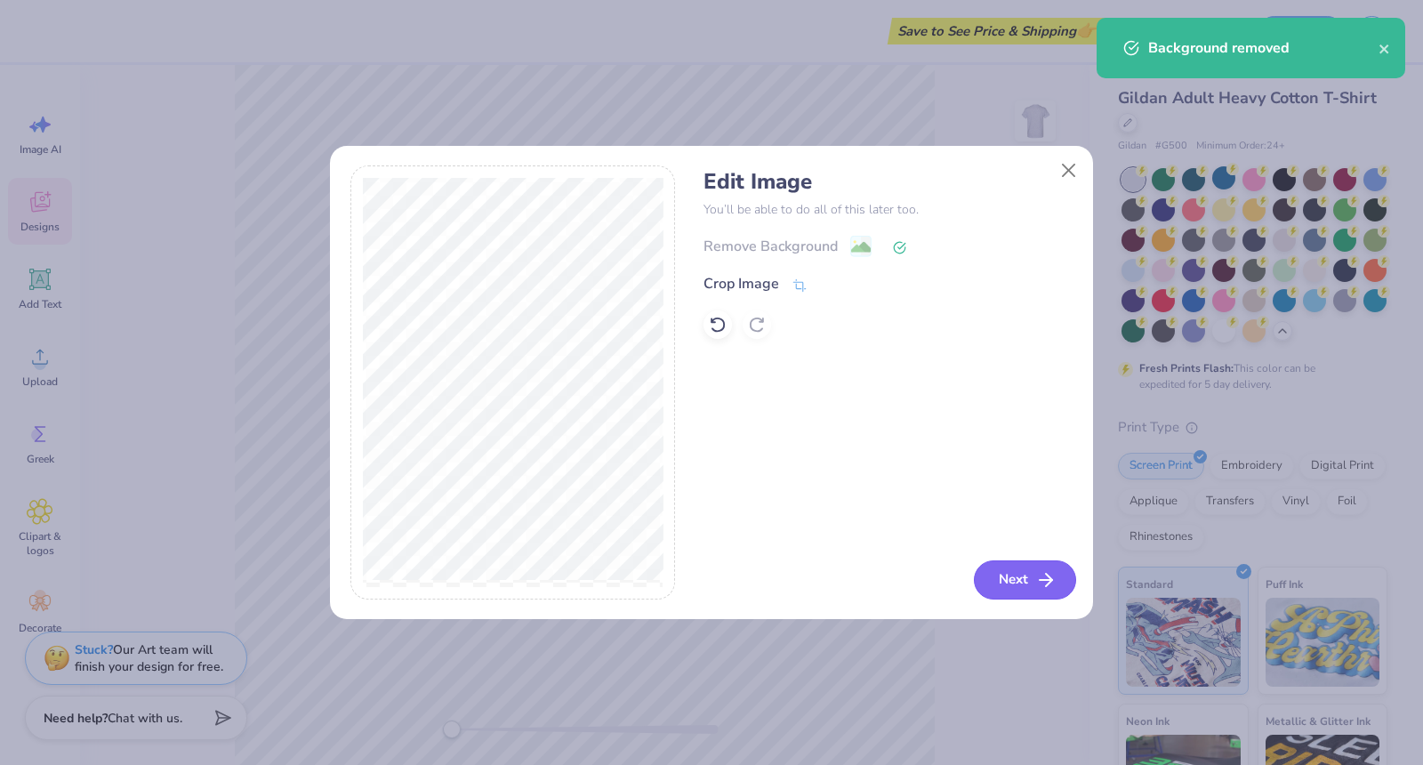
click at [1047, 585] on icon "button" at bounding box center [1045, 579] width 21 height 21
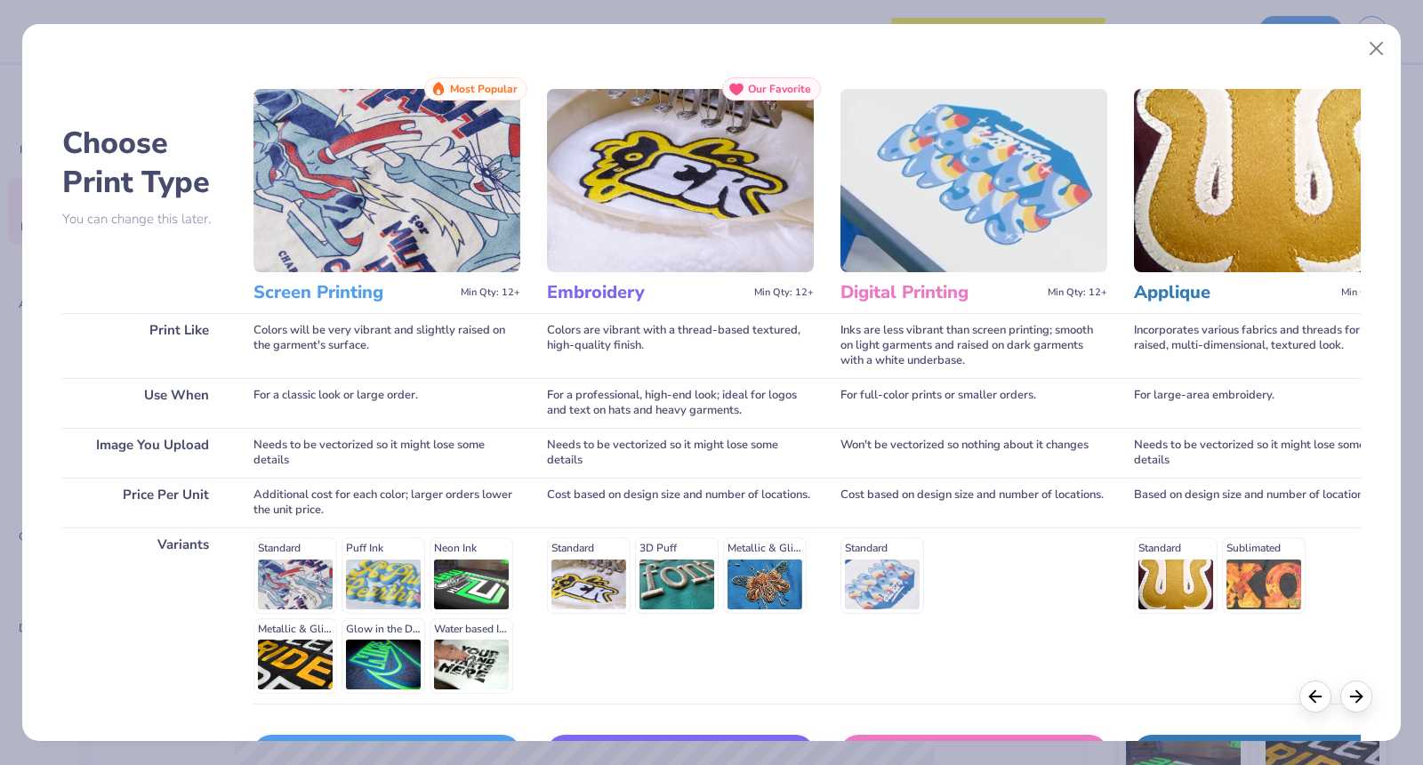
scroll to position [121, 0]
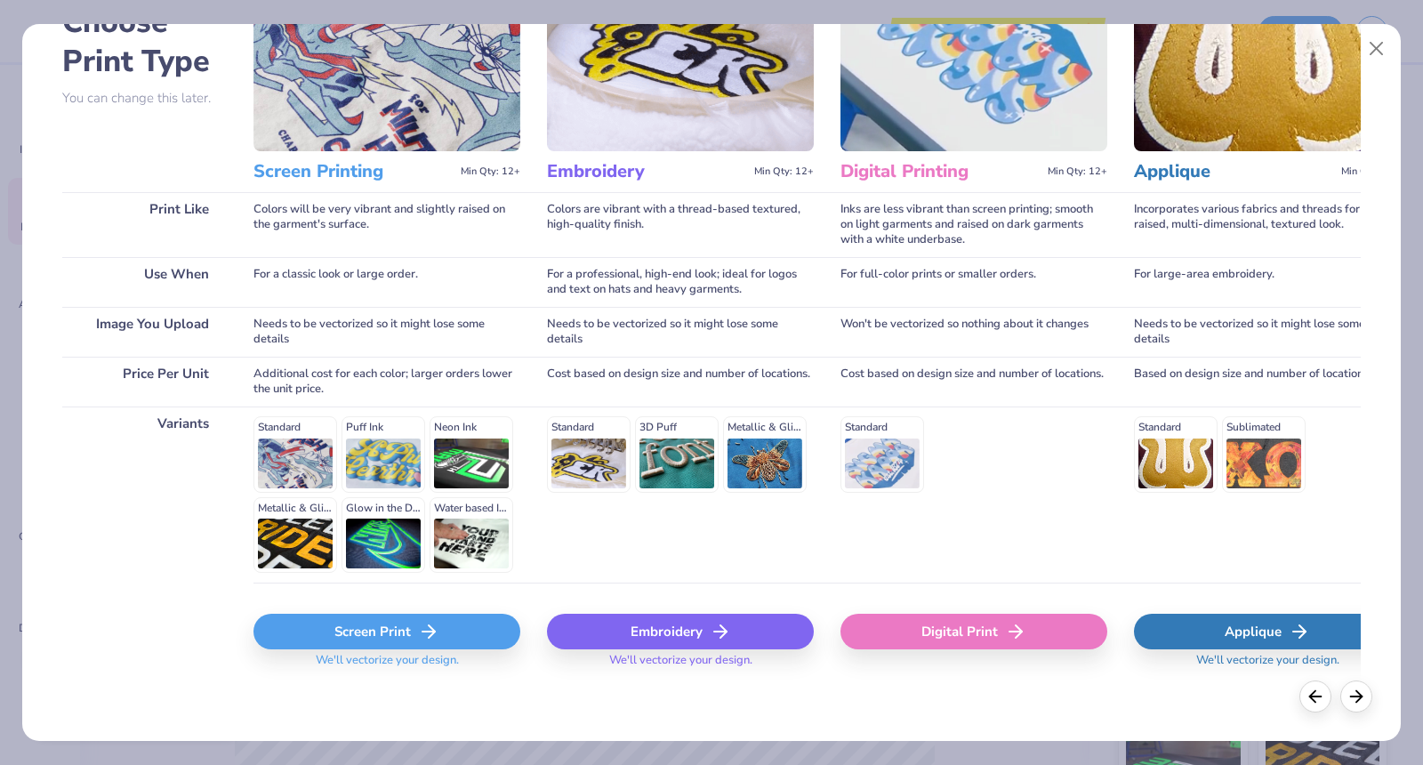
click at [413, 632] on div "Screen Print" at bounding box center [386, 631] width 267 height 36
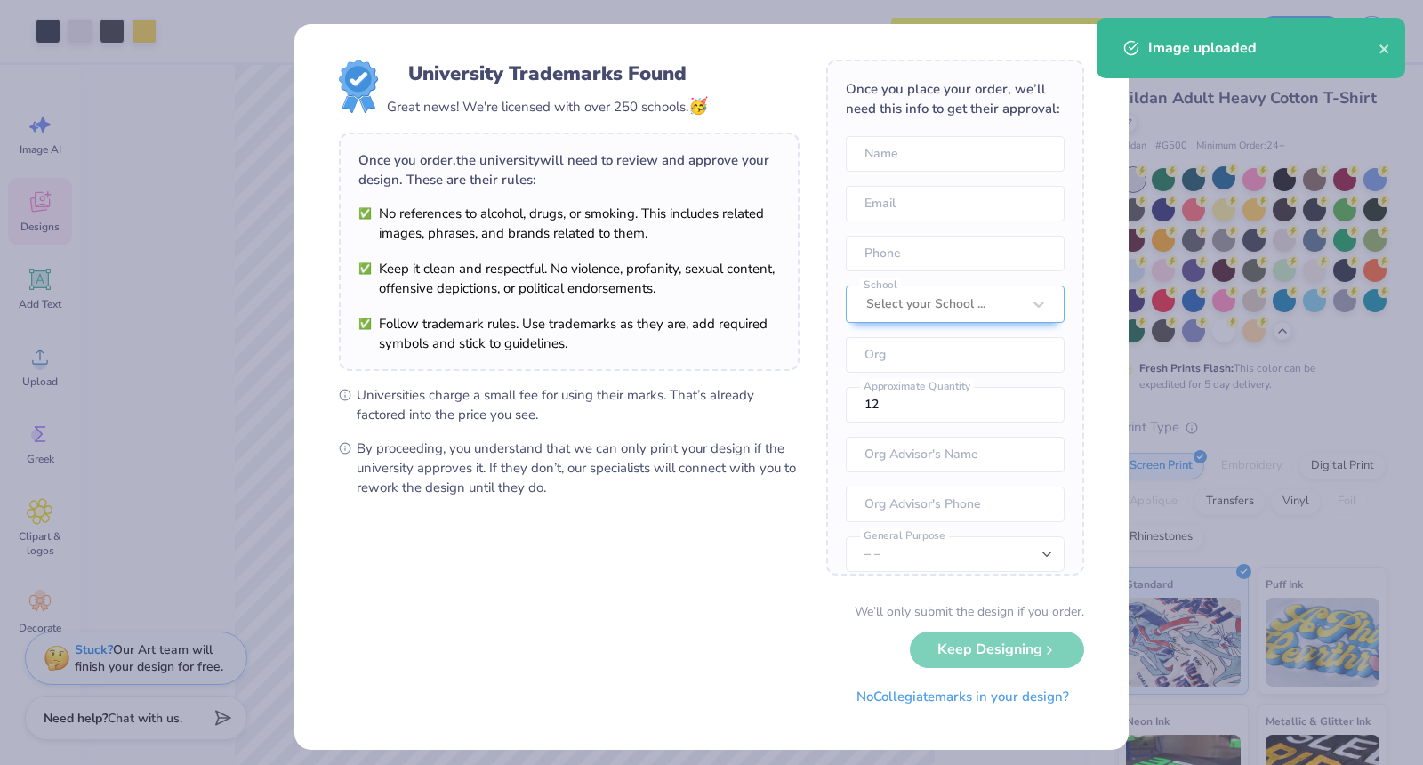
click at [710, 416] on ul "Universities charge a small fee for using their marks. That’s already factored …" at bounding box center [569, 441] width 461 height 112
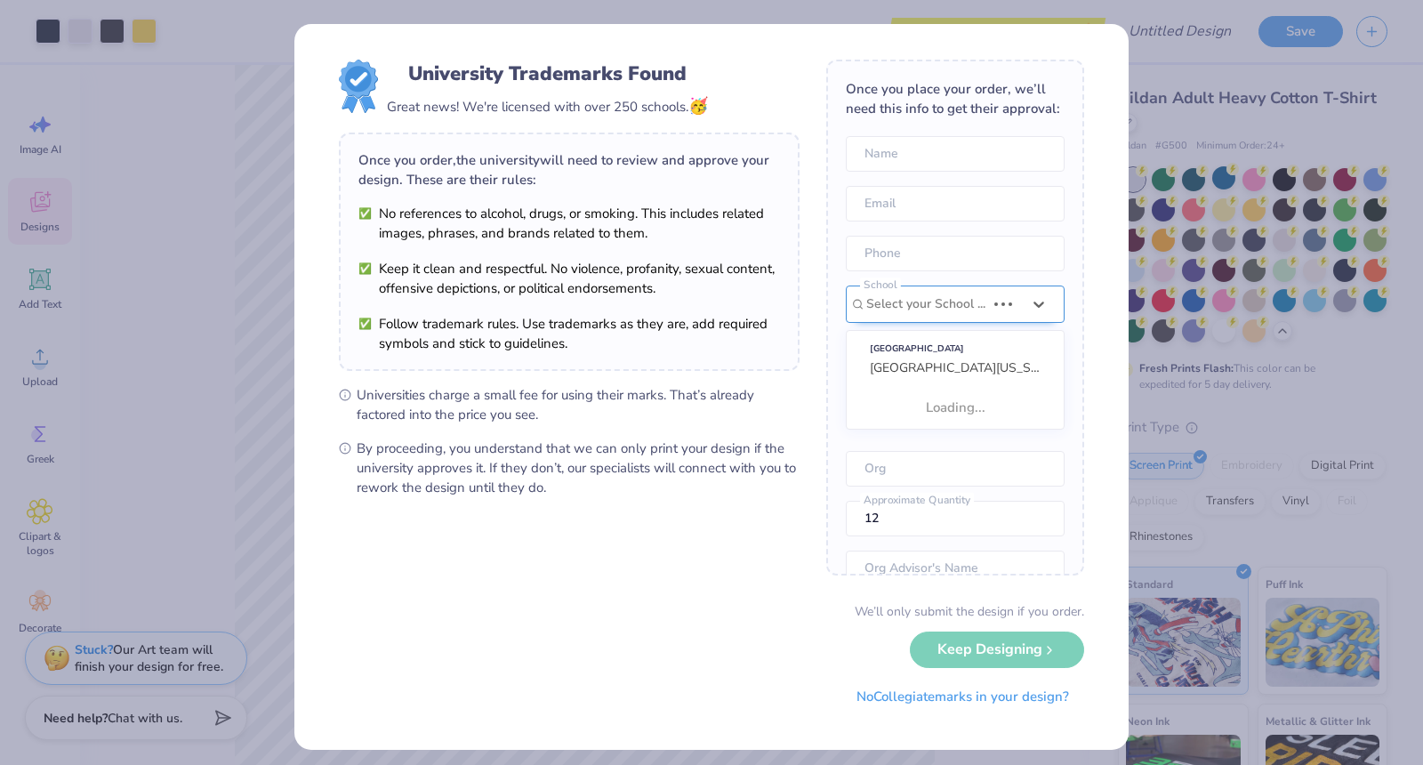
click at [934, 302] on div at bounding box center [925, 304] width 119 height 23
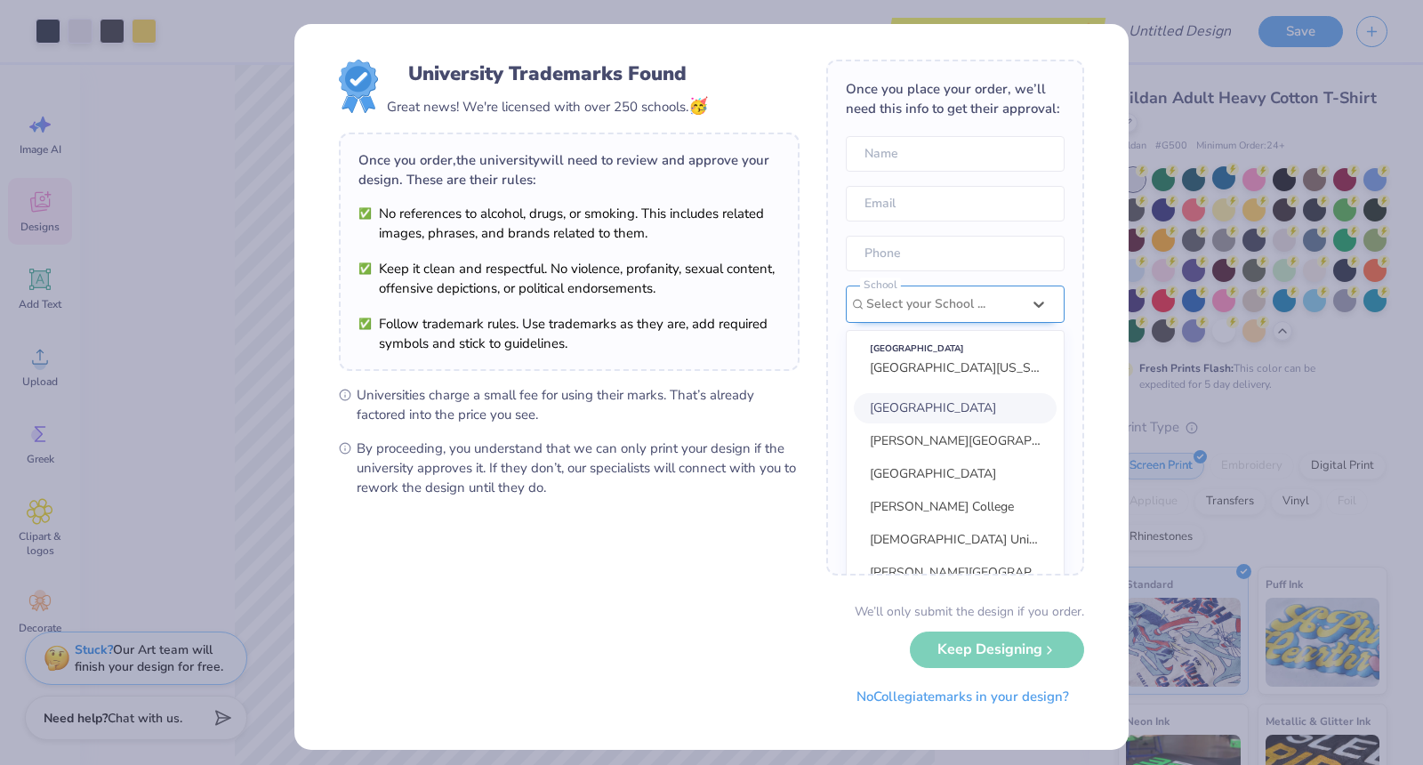
scroll to position [76, 0]
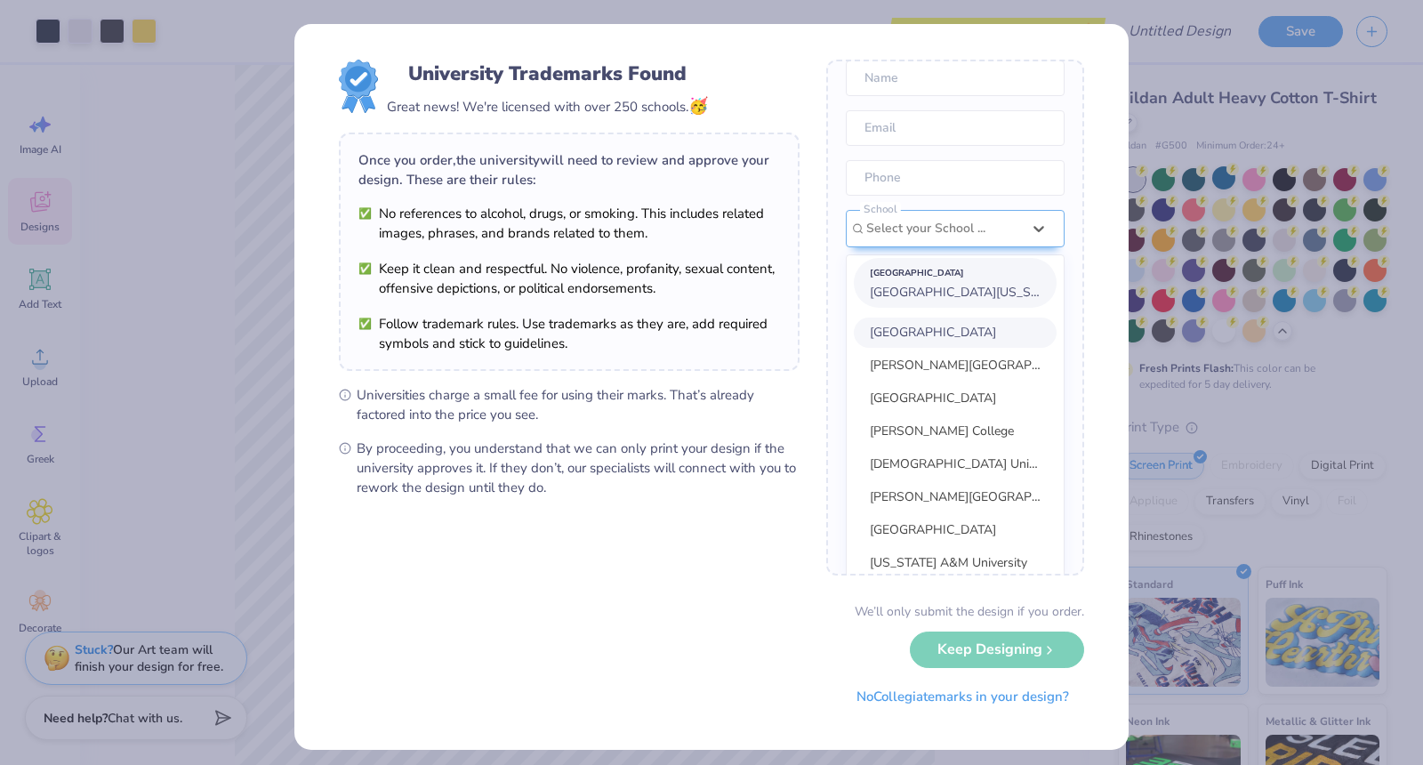
click at [946, 289] on span "University of Central Florida" at bounding box center [966, 292] width 193 height 17
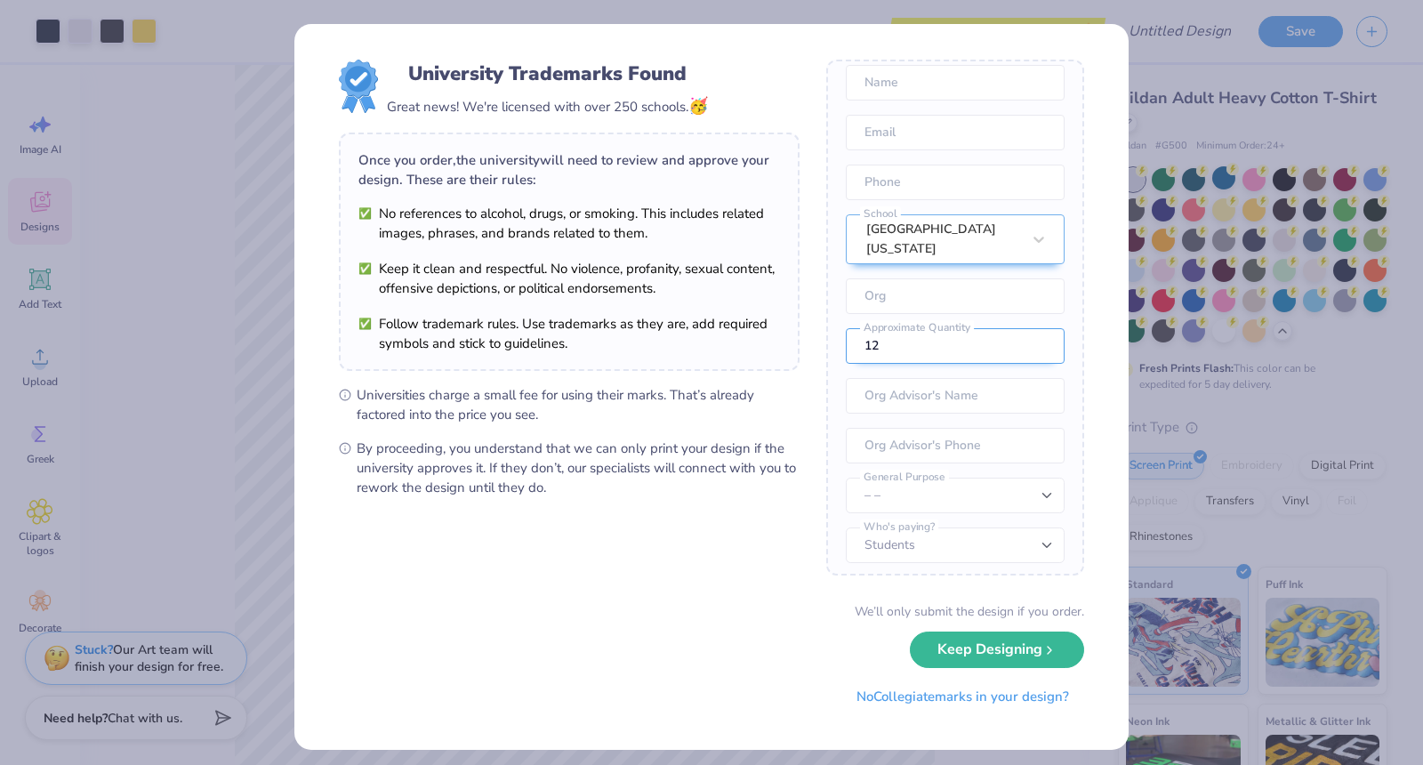
click at [907, 344] on input "12" at bounding box center [955, 346] width 219 height 36
type input "1"
type input "50"
click at [750, 629] on div "We’ll only submit the design if you order. Keep Designing No Collegiate marks i…" at bounding box center [711, 658] width 745 height 112
click at [985, 653] on button "Keep Designing" at bounding box center [997, 645] width 174 height 36
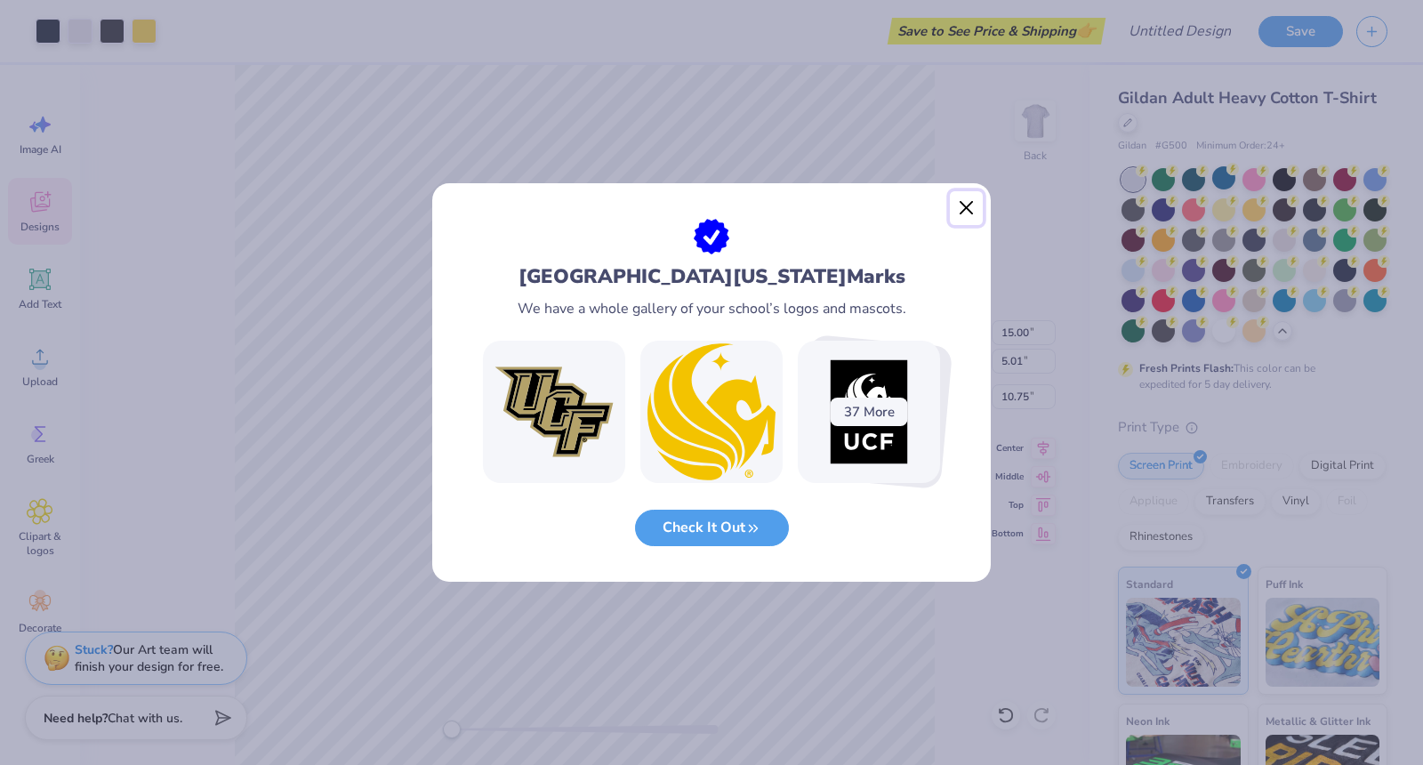
click at [974, 206] on button "Close" at bounding box center [967, 208] width 34 height 34
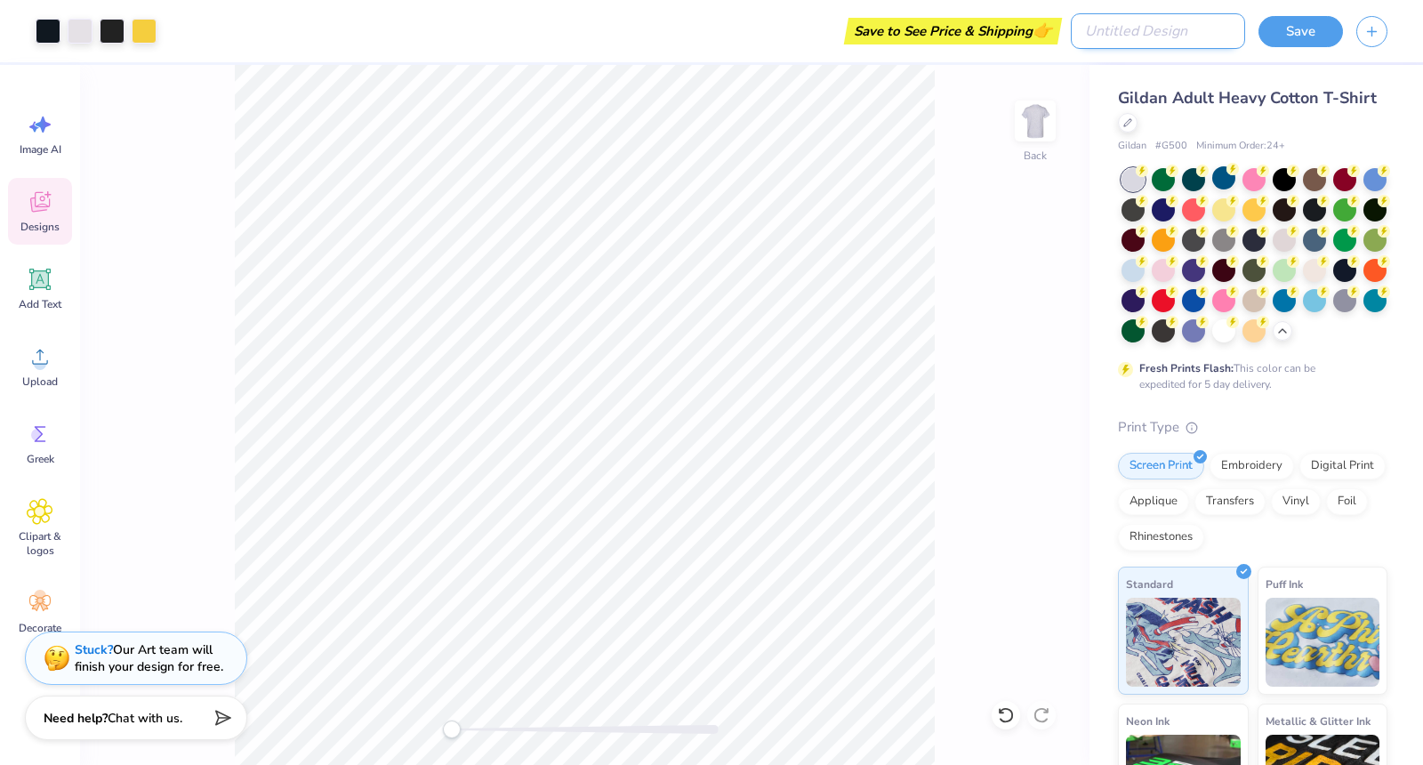
click at [1189, 38] on input "Design Title" at bounding box center [1157, 31] width 174 height 36
type input "quotes tshirt"
click at [1156, 72] on div "Gildan Adult Heavy Cotton T-Shirt Gildan # G500 Minimum Order: 24 + Fresh Print…" at bounding box center [1255, 516] width 333 height 903
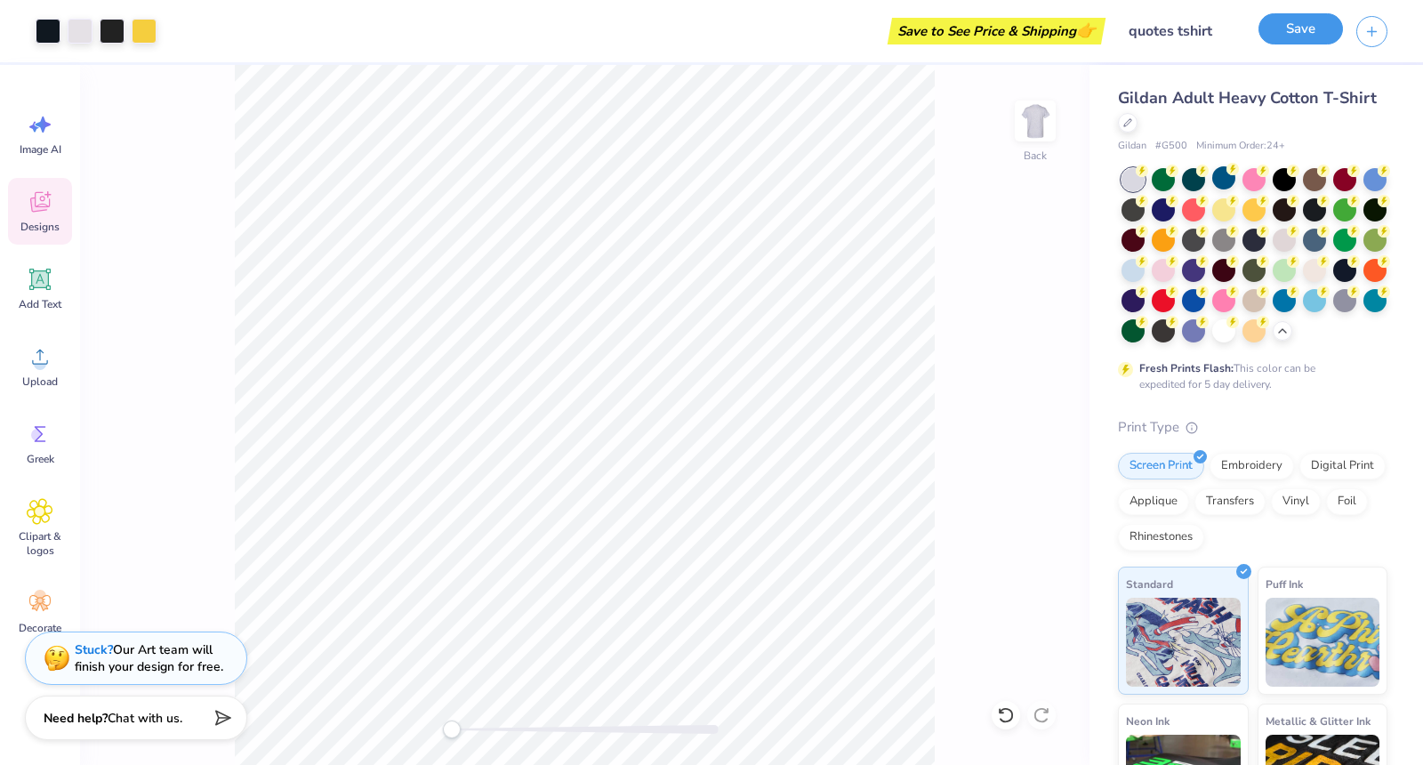
click at [1287, 36] on button "Save" at bounding box center [1300, 28] width 84 height 31
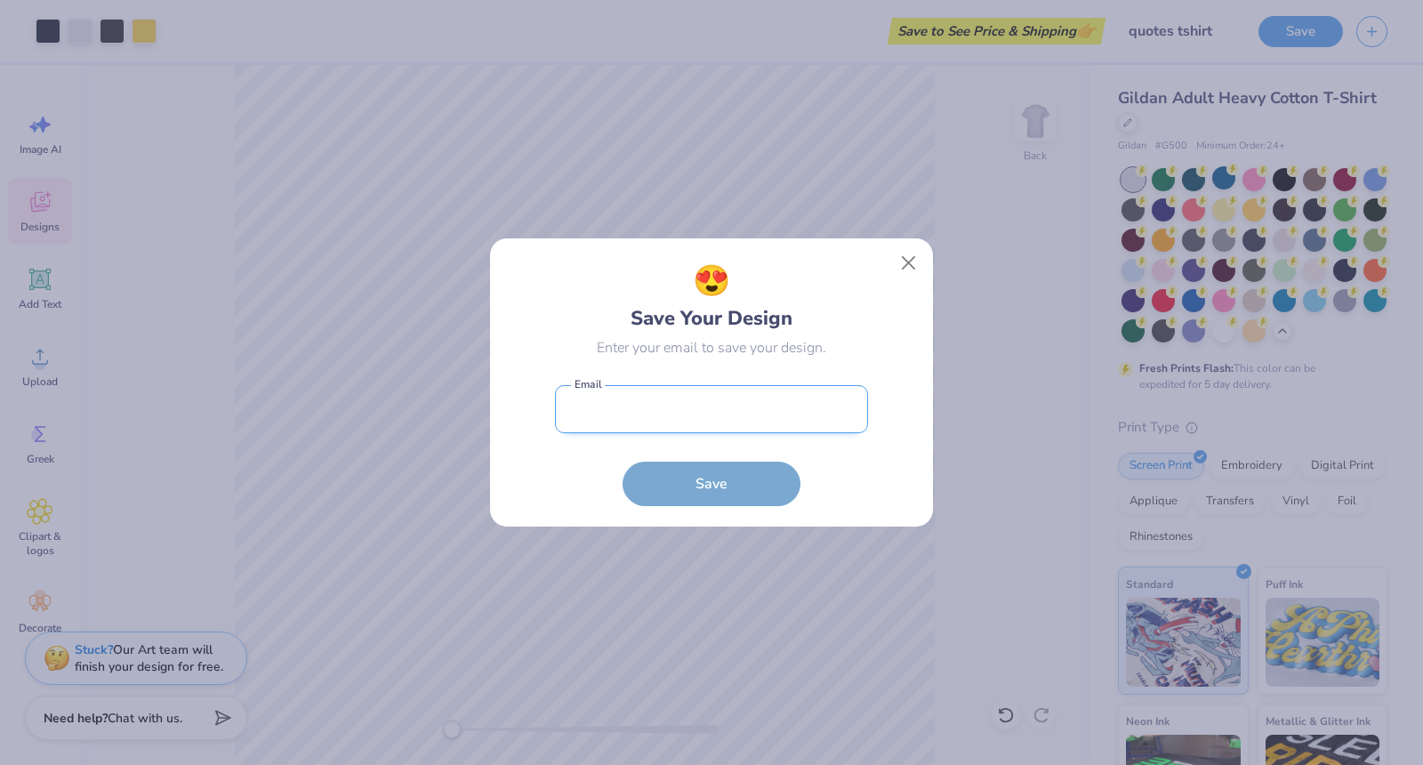
click at [671, 415] on input "email" at bounding box center [711, 409] width 313 height 49
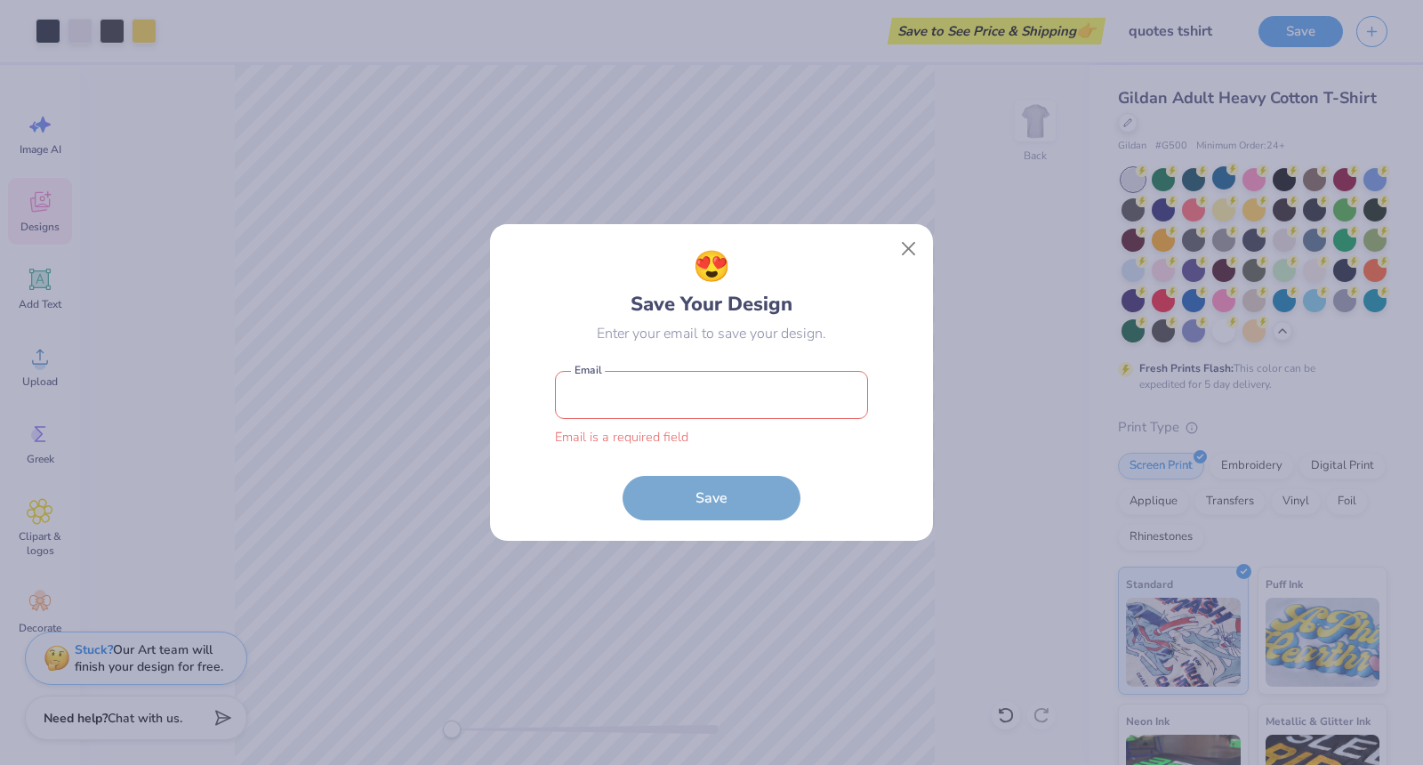
type input "sophiaelkhander@freshprints.com"
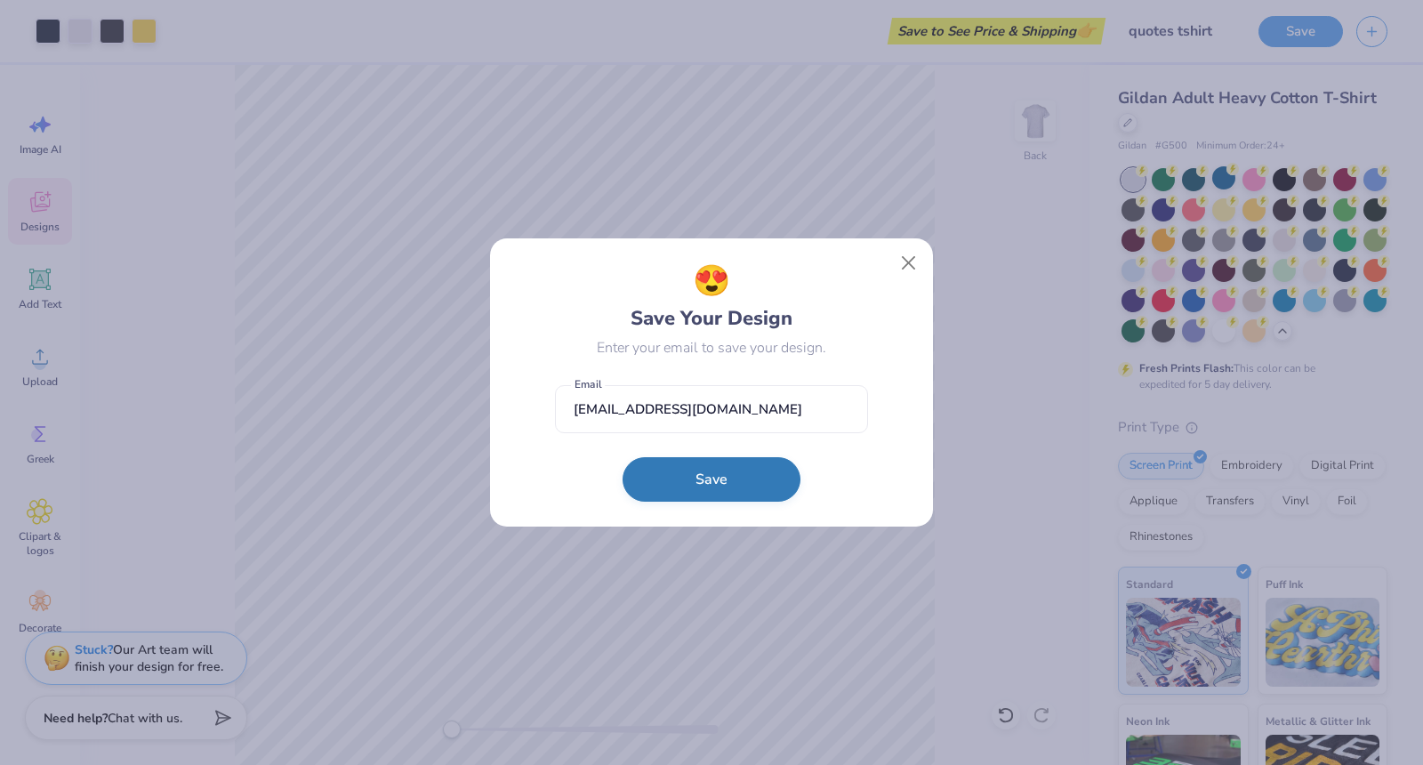
click at [753, 494] on button "Save" at bounding box center [711, 479] width 178 height 44
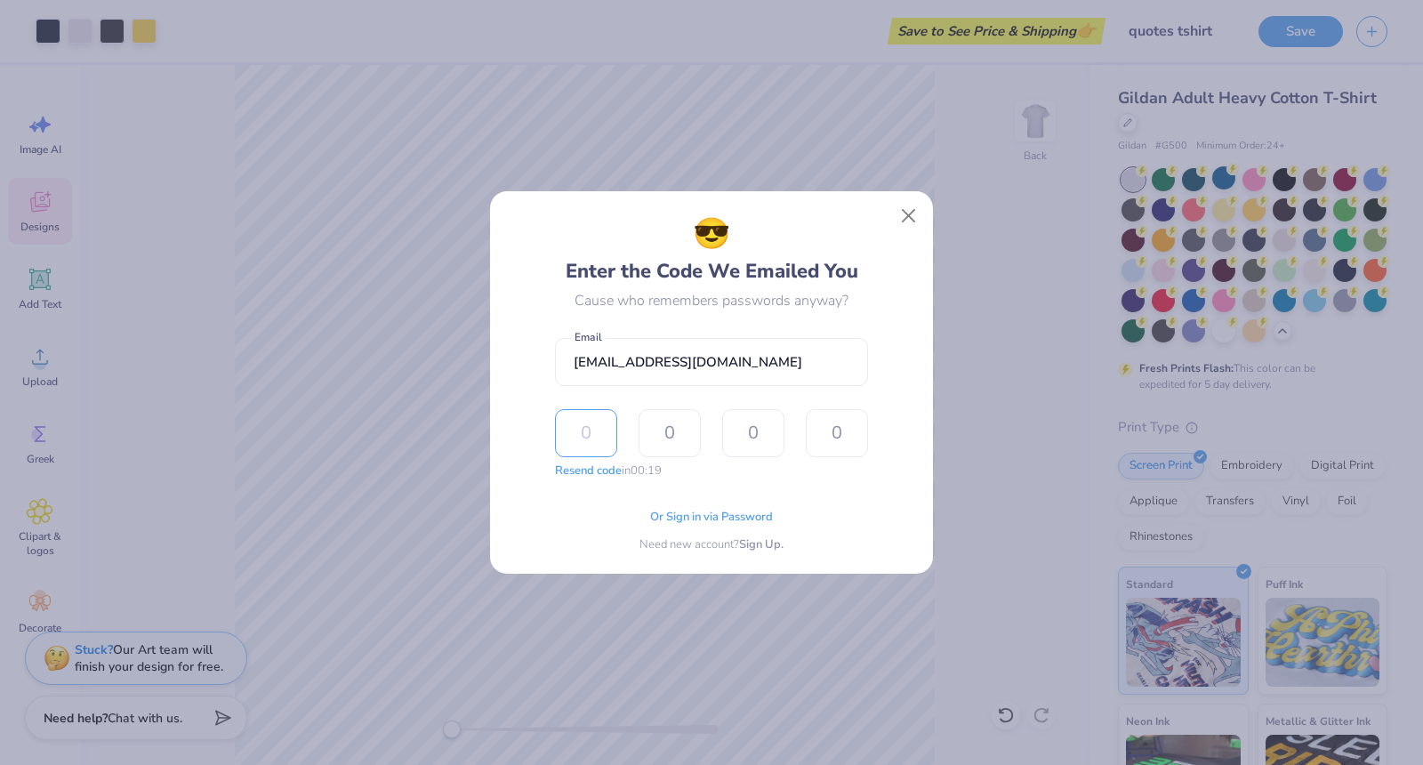
paste input "2304"
type input "2"
type input "3"
type input "0"
type input "4"
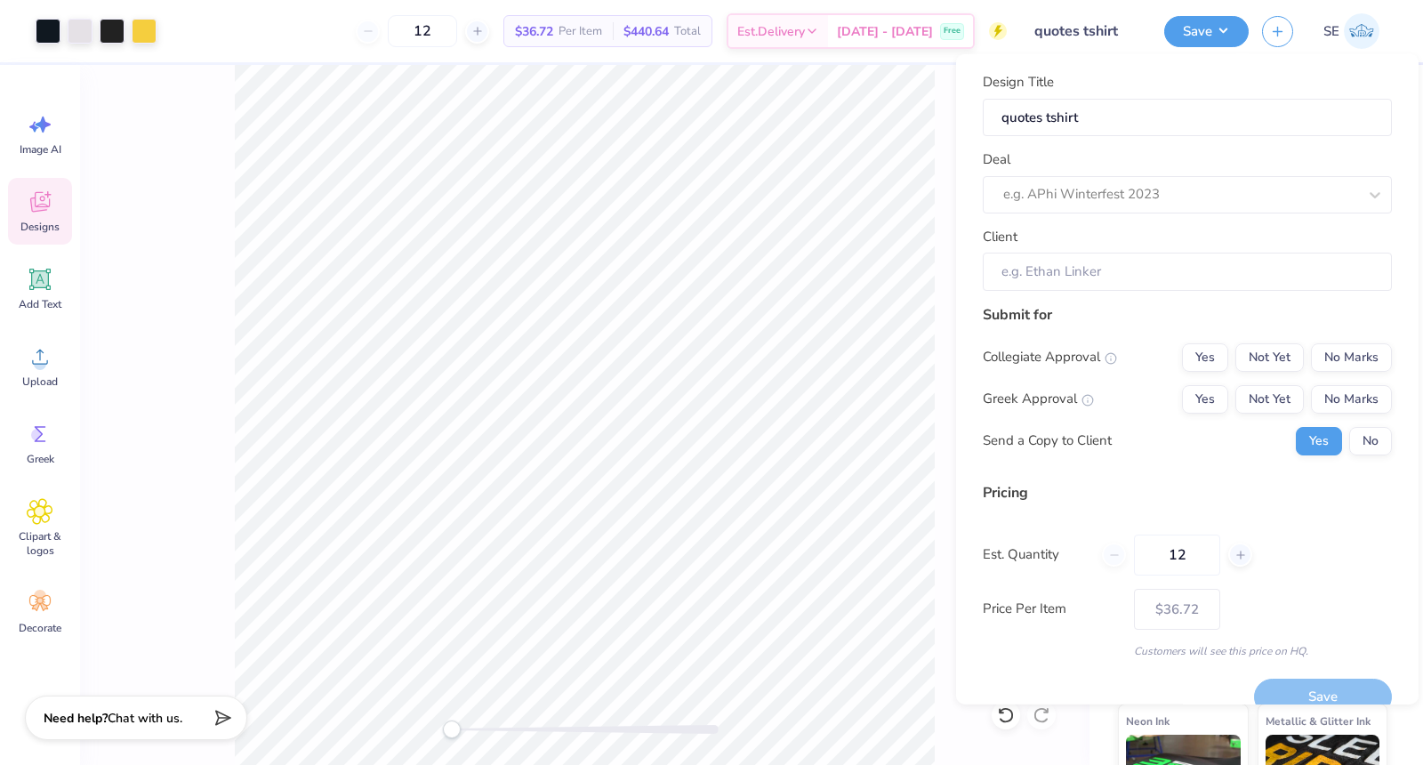
type input "$36.72"
click at [1043, 197] on div at bounding box center [1180, 194] width 354 height 24
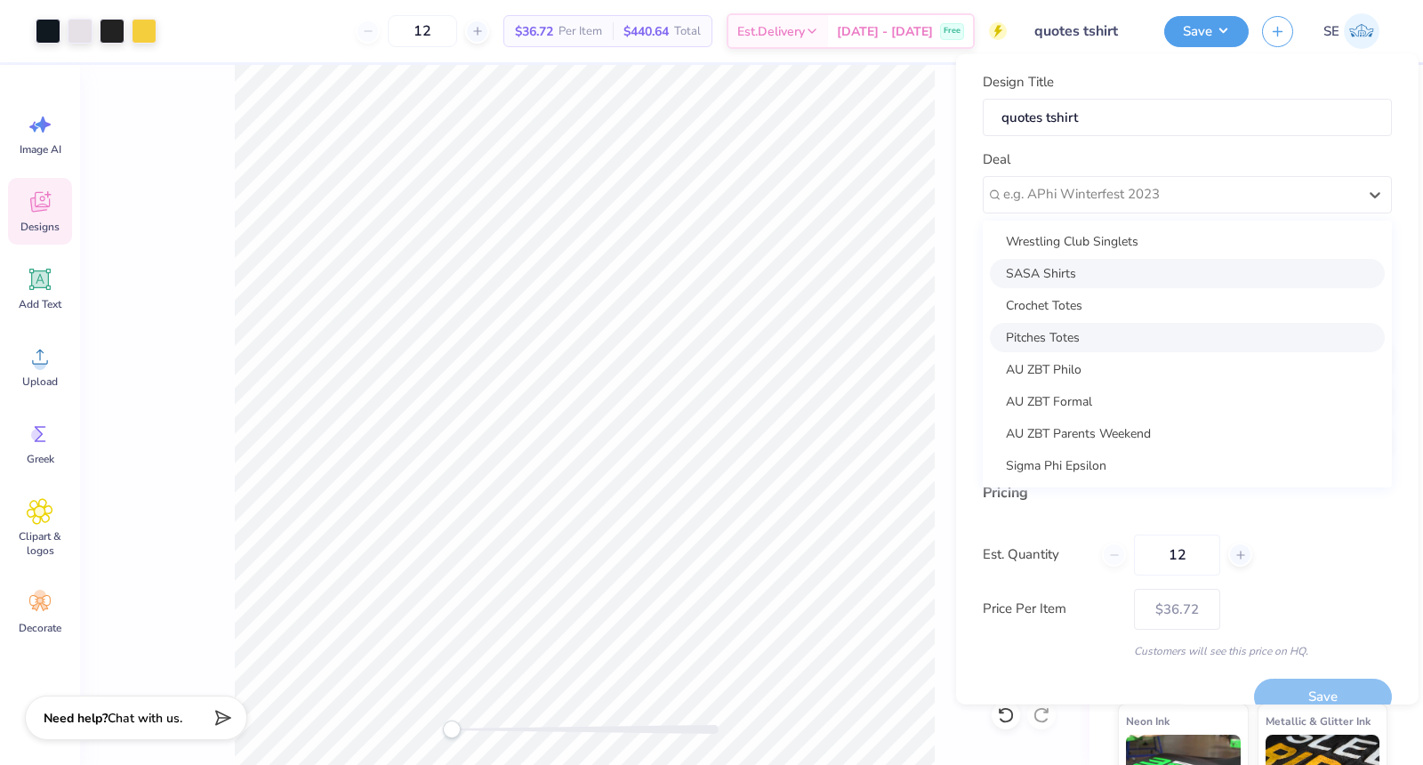
scroll to position [0, 0]
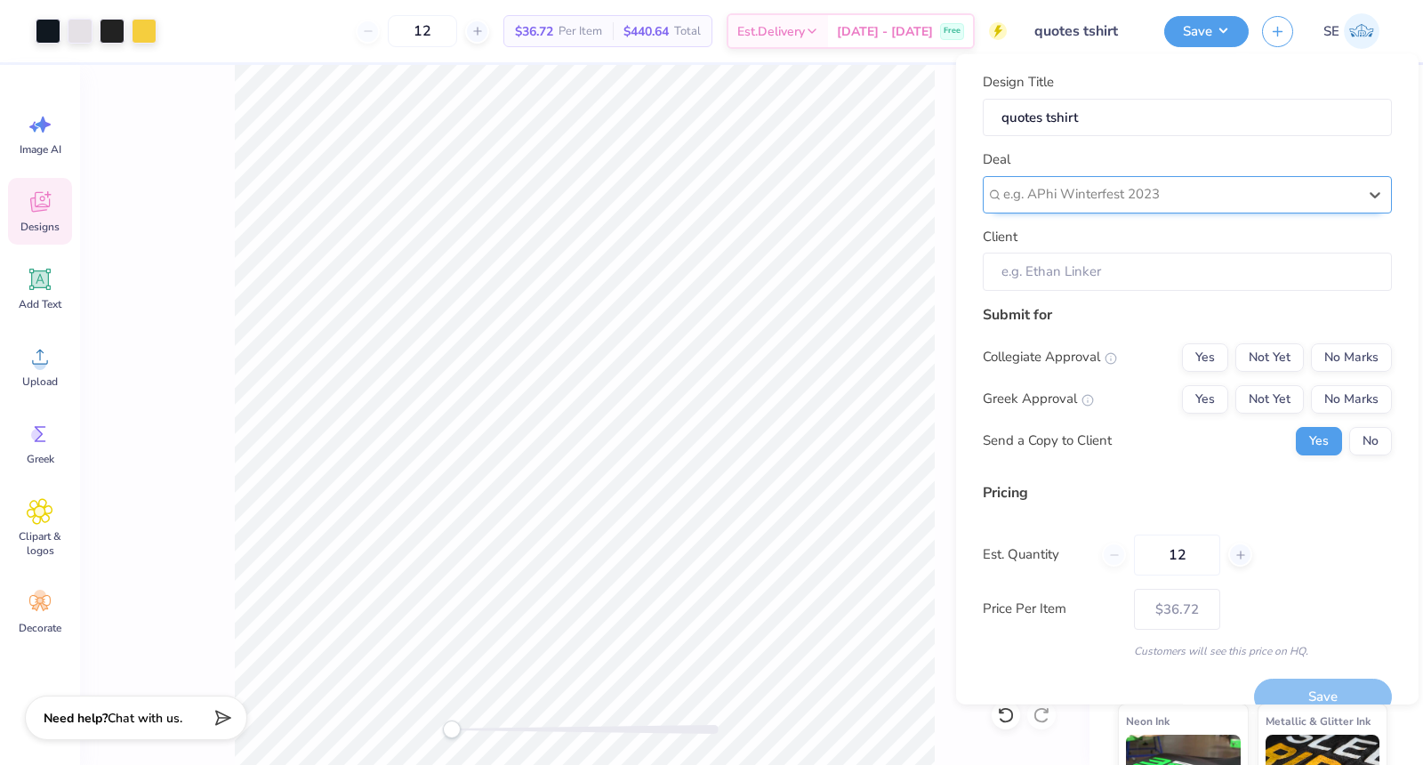
click at [1049, 190] on div at bounding box center [1180, 194] width 354 height 24
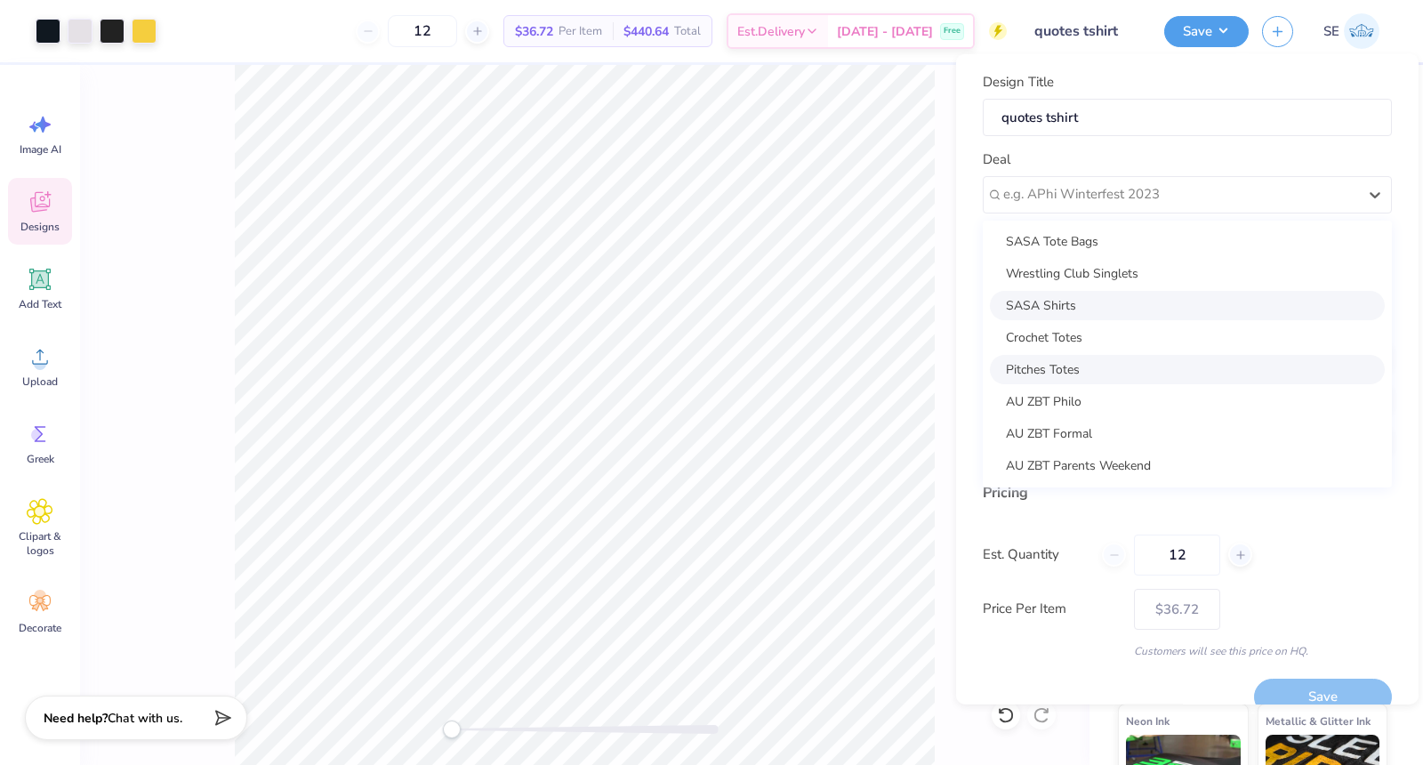
scroll to position [65, 0]
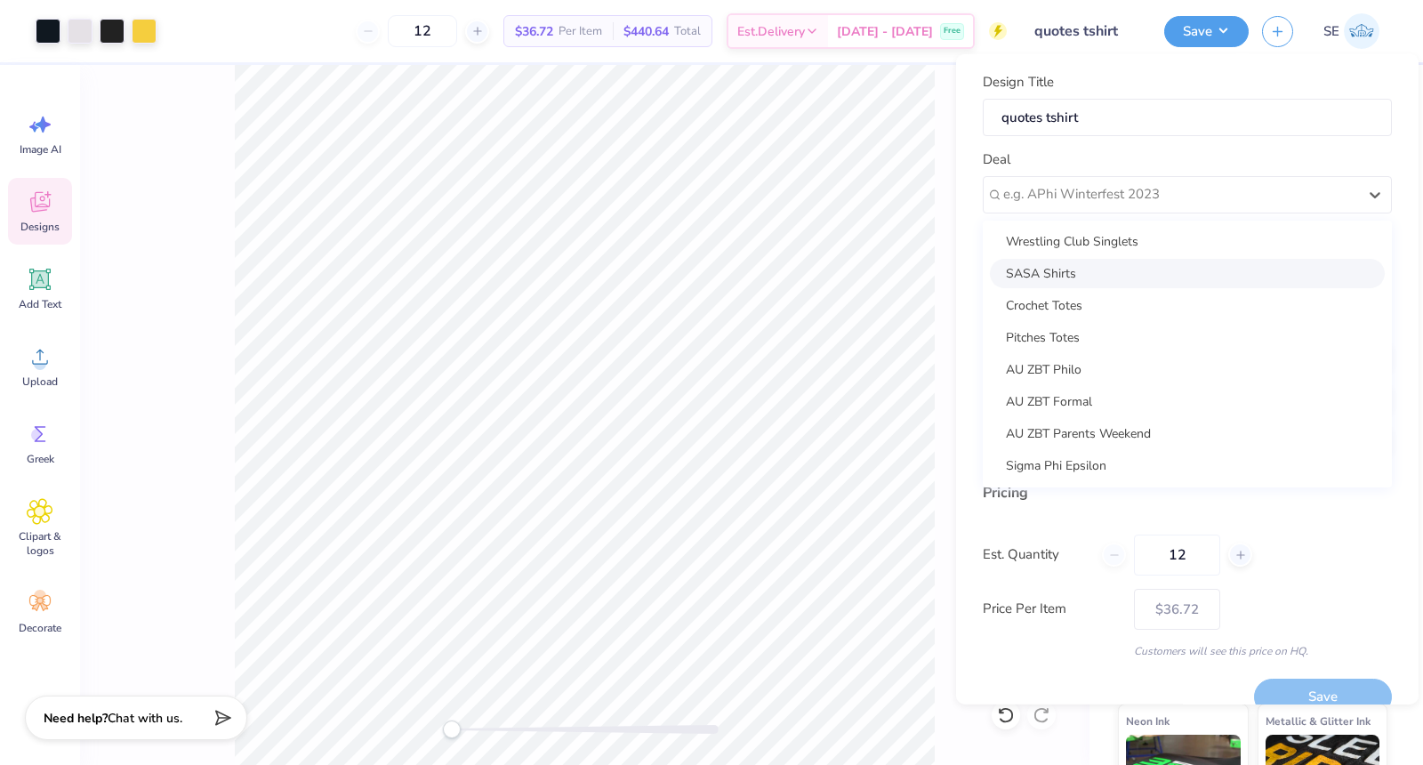
click at [1088, 76] on div "Design Title quotes tshirt" at bounding box center [1186, 104] width 409 height 64
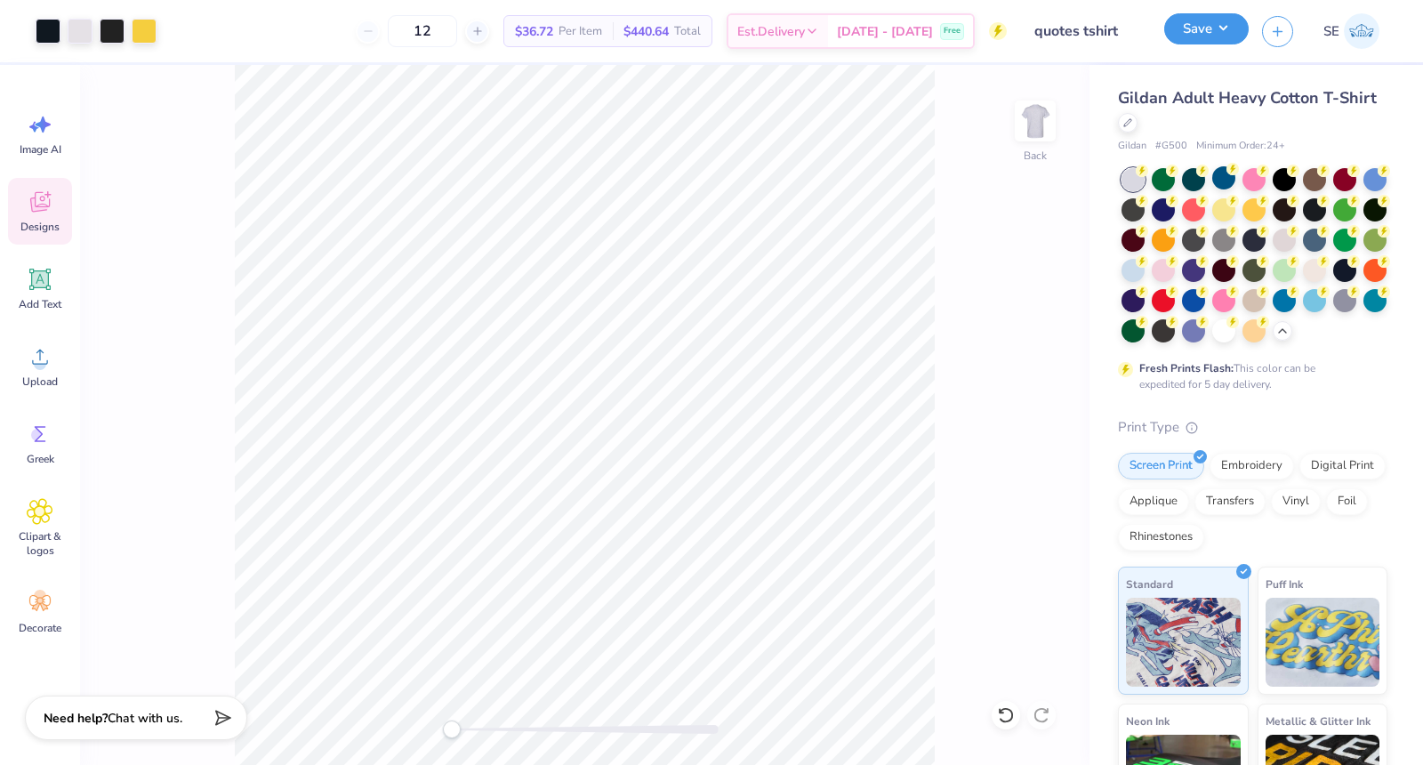
click at [1212, 32] on button "Save" at bounding box center [1206, 28] width 84 height 31
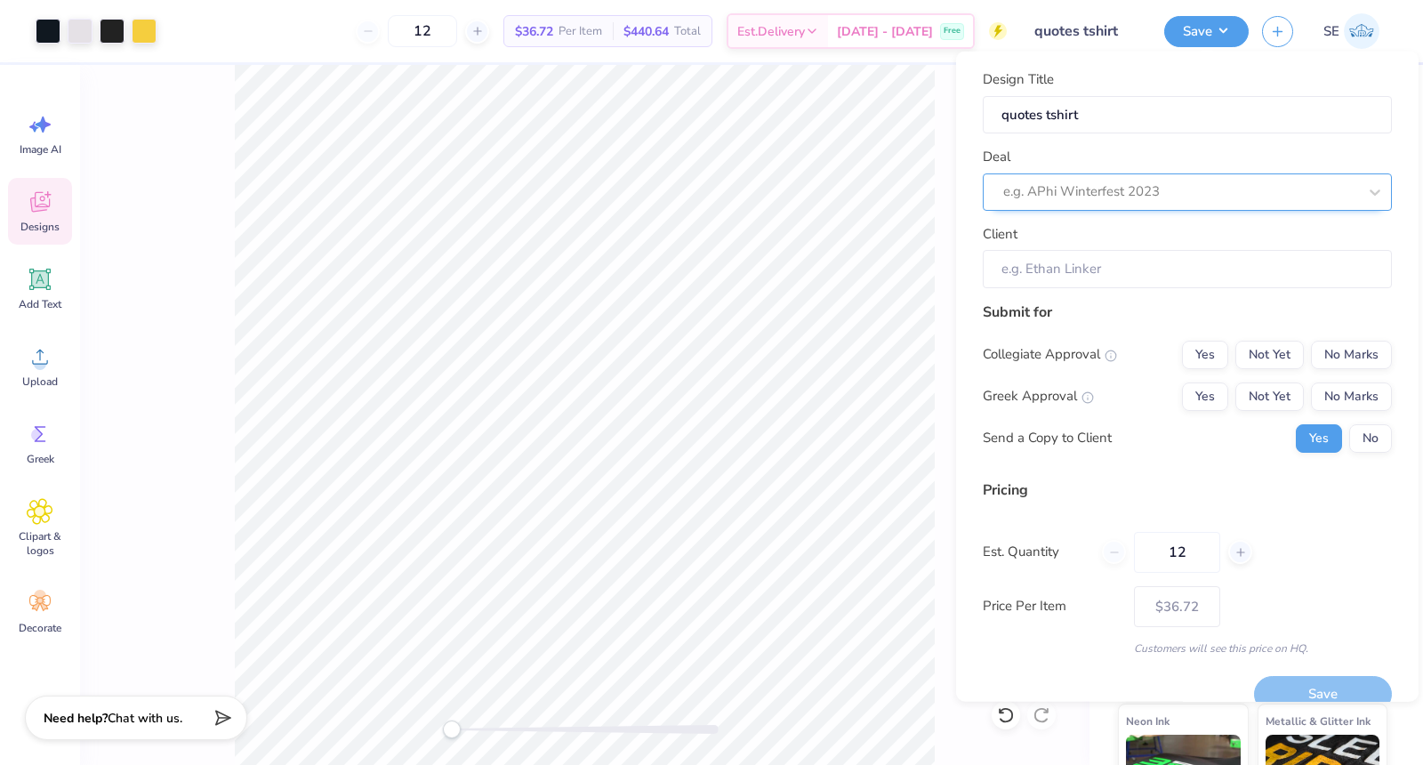
click at [1096, 178] on div "e.g. APhi Winterfest 2023" at bounding box center [1179, 192] width 357 height 28
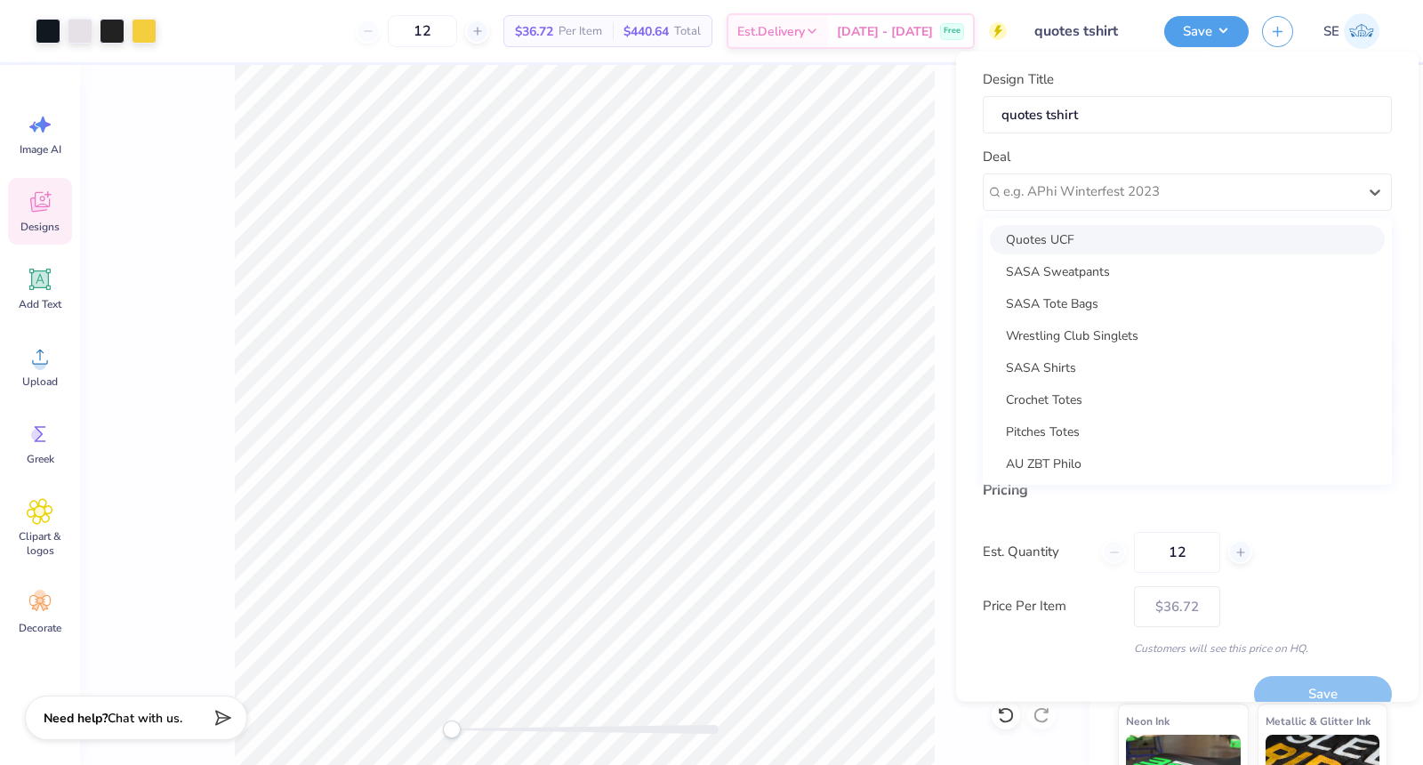
click at [1048, 232] on div "Quotes UCF" at bounding box center [1187, 238] width 395 height 29
type input "Nicole Fortoul"
type input "$45.82"
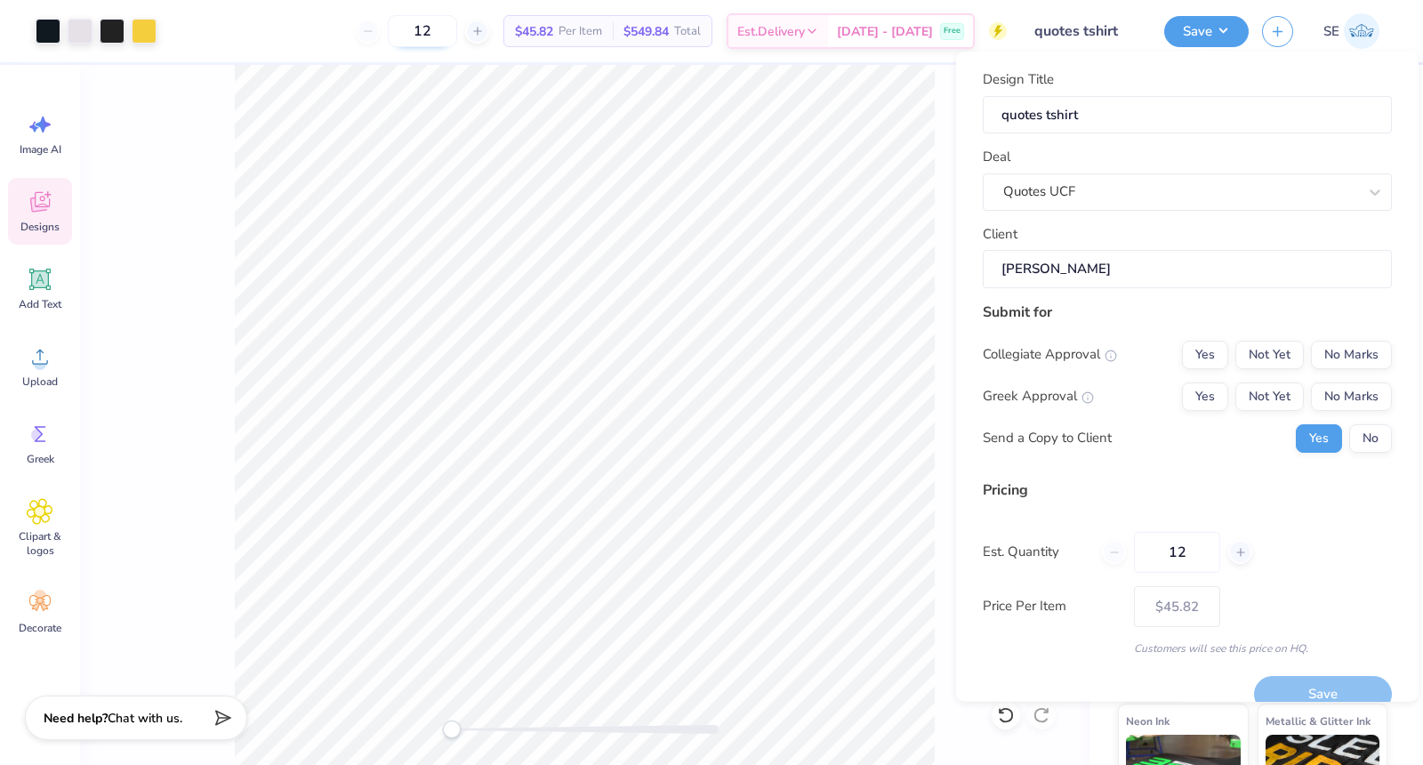
click at [454, 41] on input "12" at bounding box center [422, 31] width 69 height 32
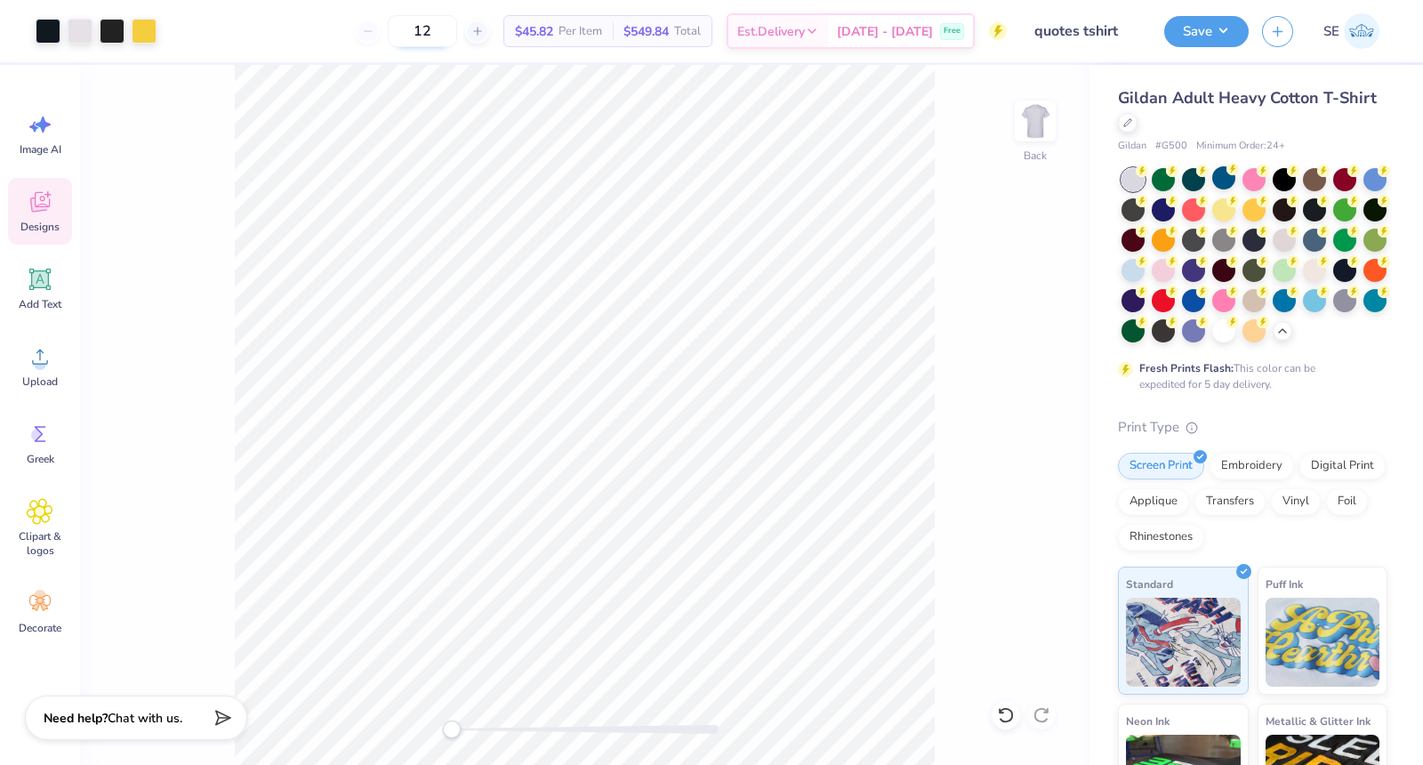
type input "1"
type input "50"
click at [1190, 36] on button "Save" at bounding box center [1206, 28] width 84 height 31
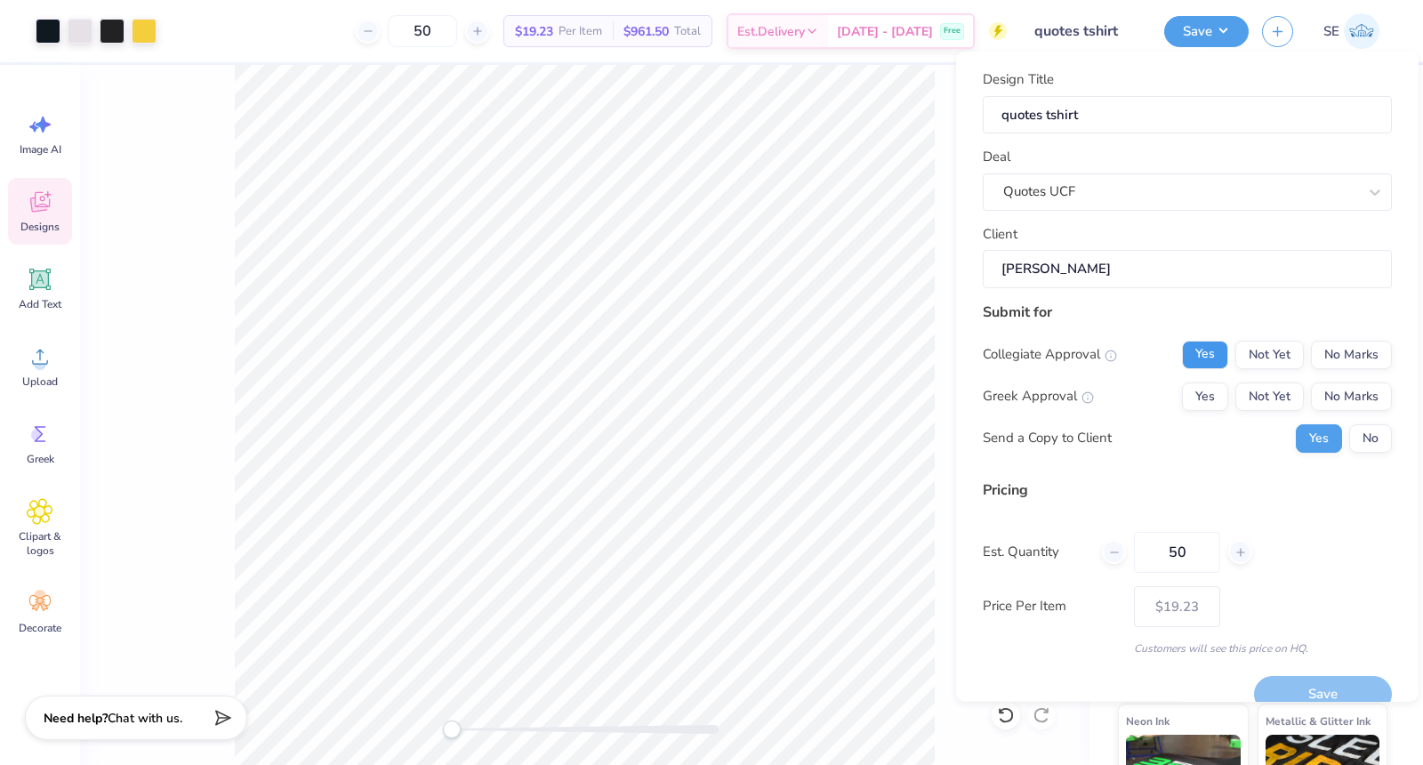
click at [1212, 353] on button "Yes" at bounding box center [1205, 354] width 46 height 28
click at [1349, 400] on button "No Marks" at bounding box center [1351, 395] width 81 height 28
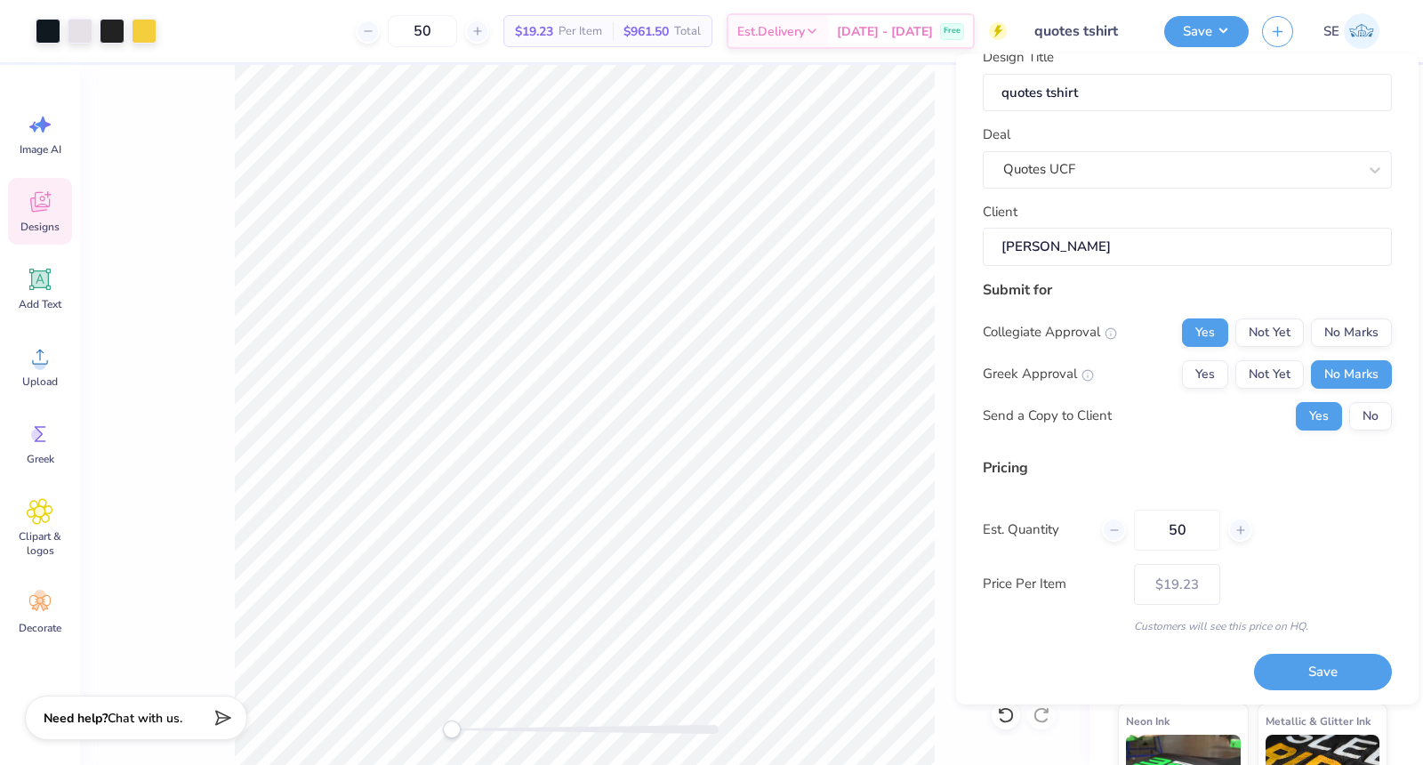
scroll to position [0, 0]
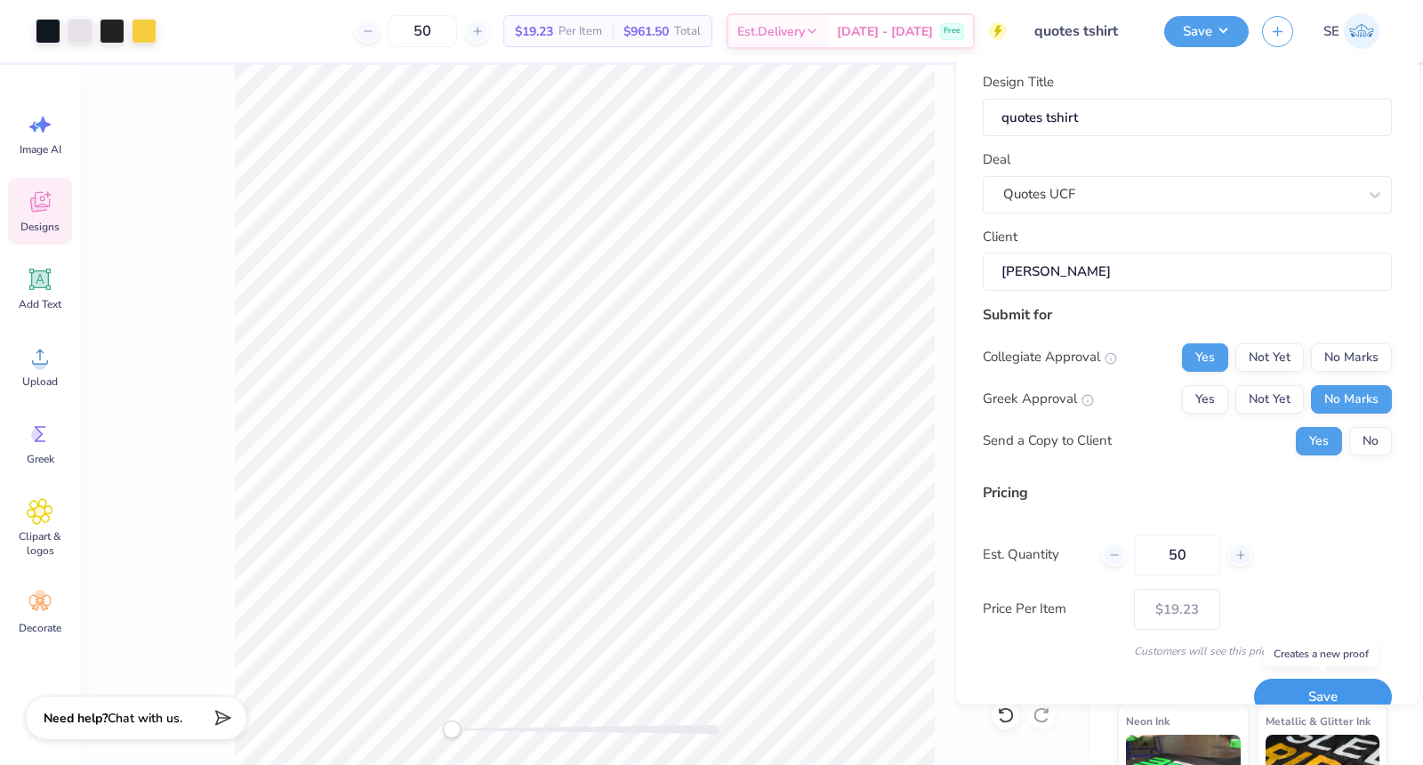
click at [1328, 689] on button "Save" at bounding box center [1323, 696] width 138 height 36
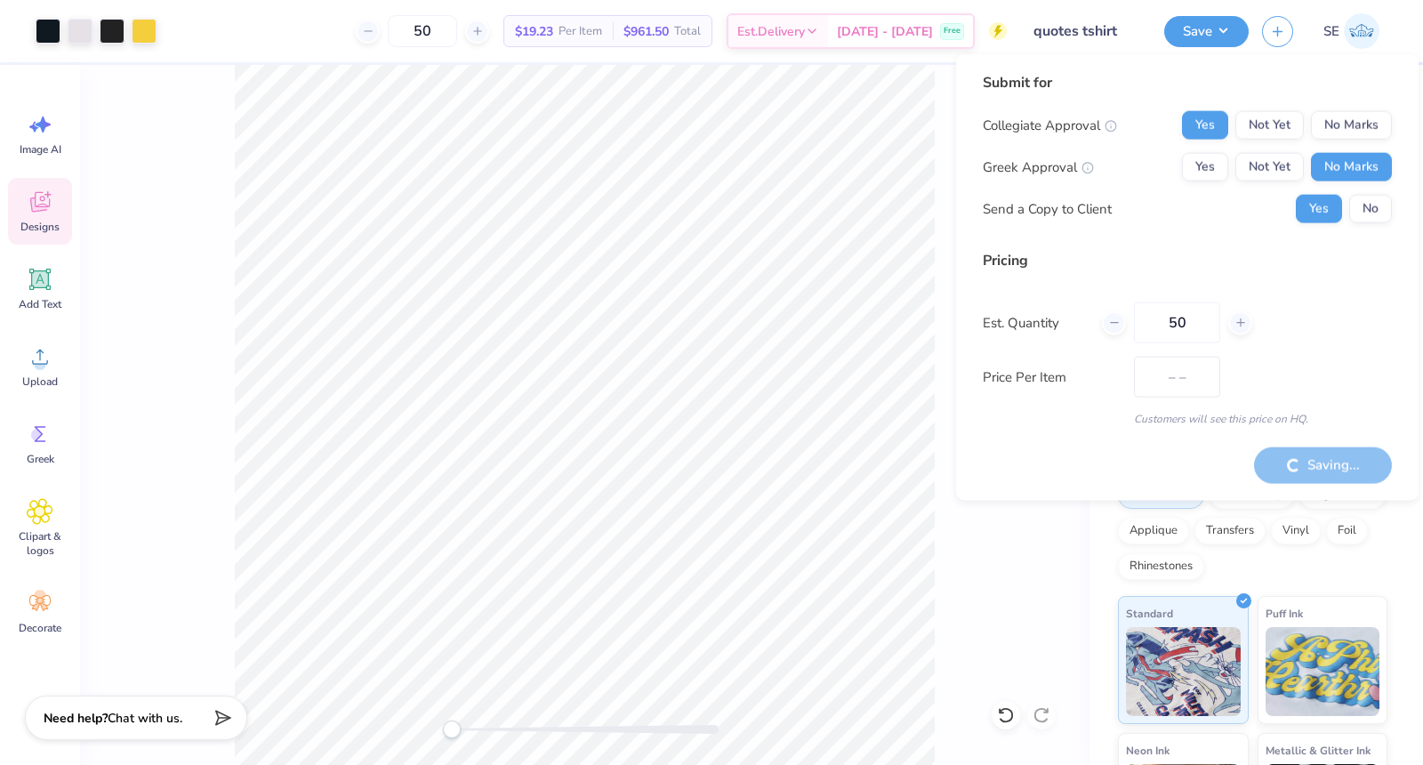
type input "$19.23"
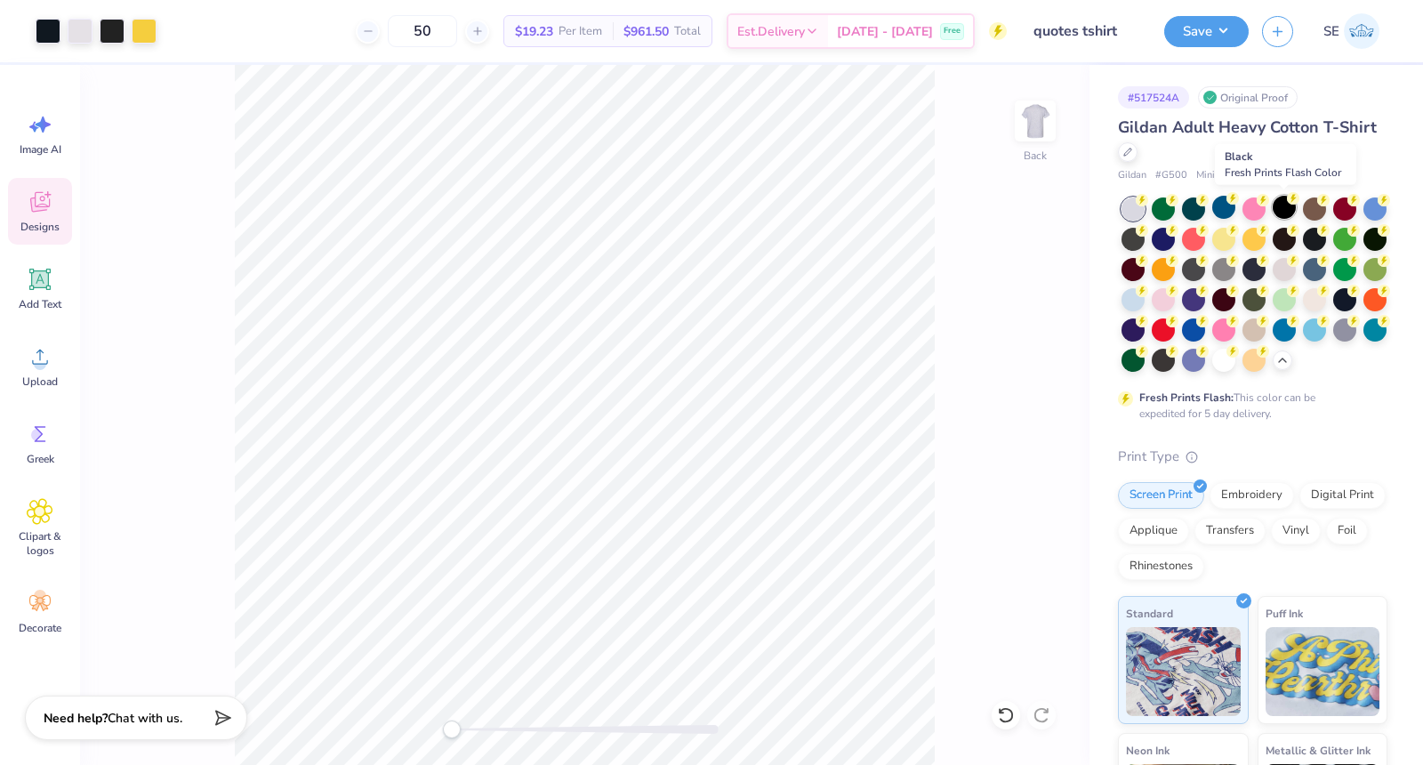
click at [1281, 209] on div at bounding box center [1283, 207] width 23 height 23
click at [1227, 364] on div at bounding box center [1223, 358] width 23 height 23
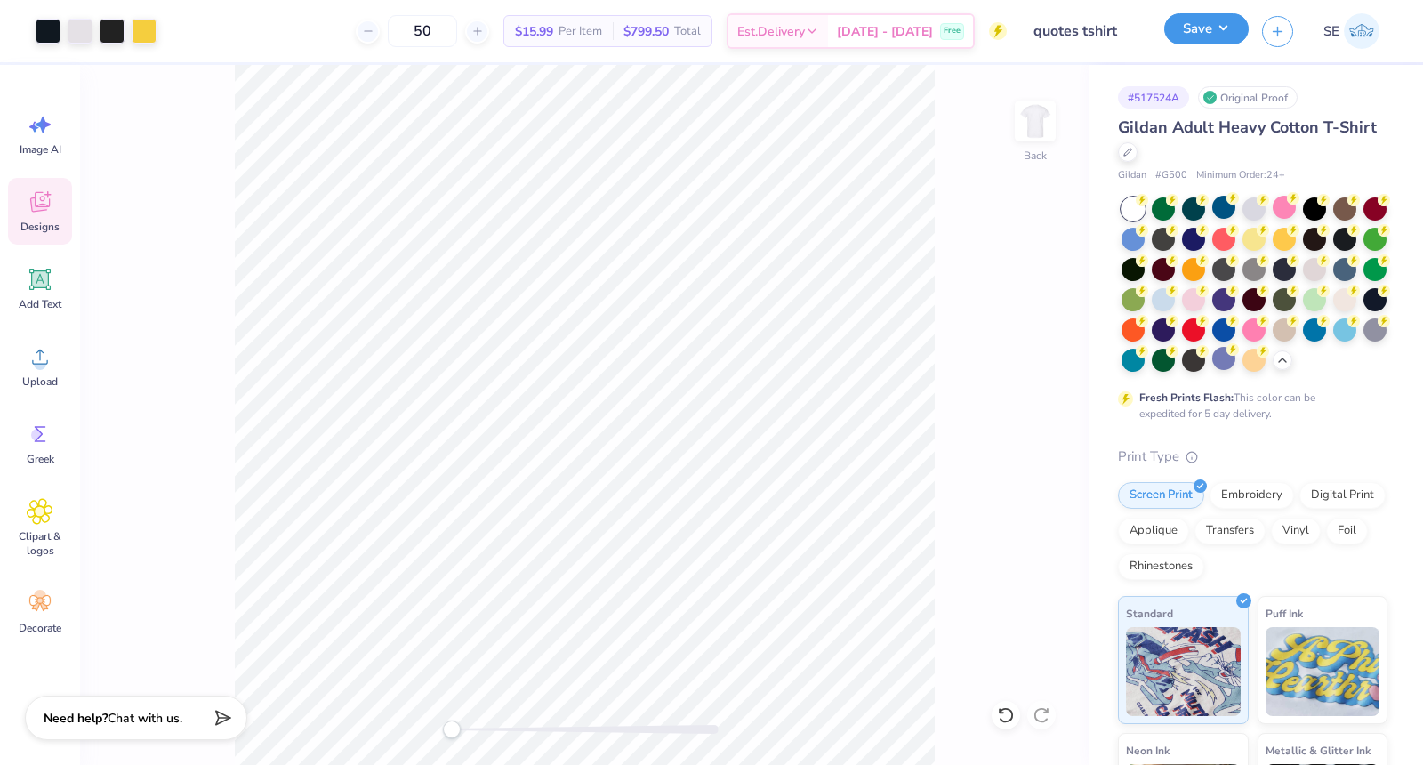
click at [1206, 36] on button "Save" at bounding box center [1206, 28] width 84 height 31
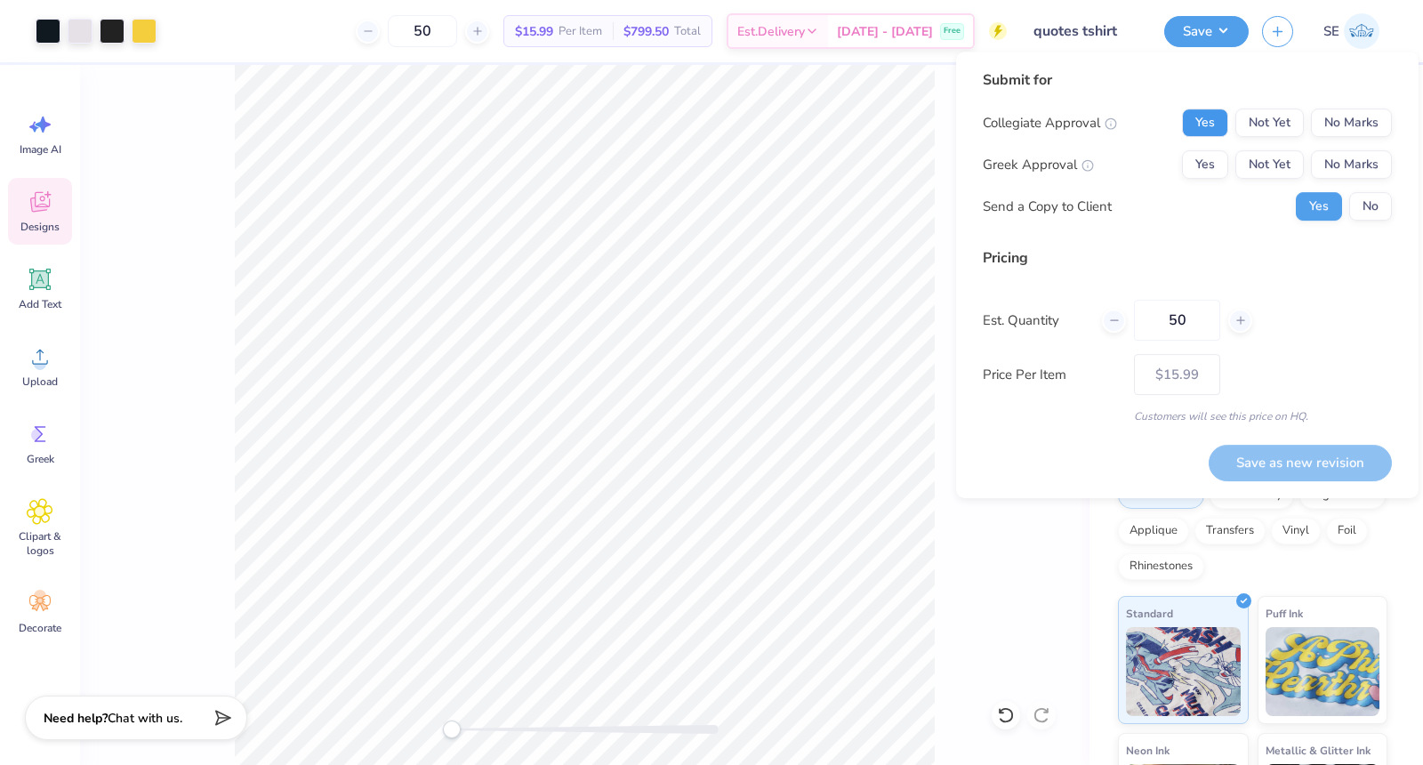
click at [1216, 126] on button "Yes" at bounding box center [1205, 122] width 46 height 28
click at [1332, 162] on button "No Marks" at bounding box center [1351, 164] width 81 height 28
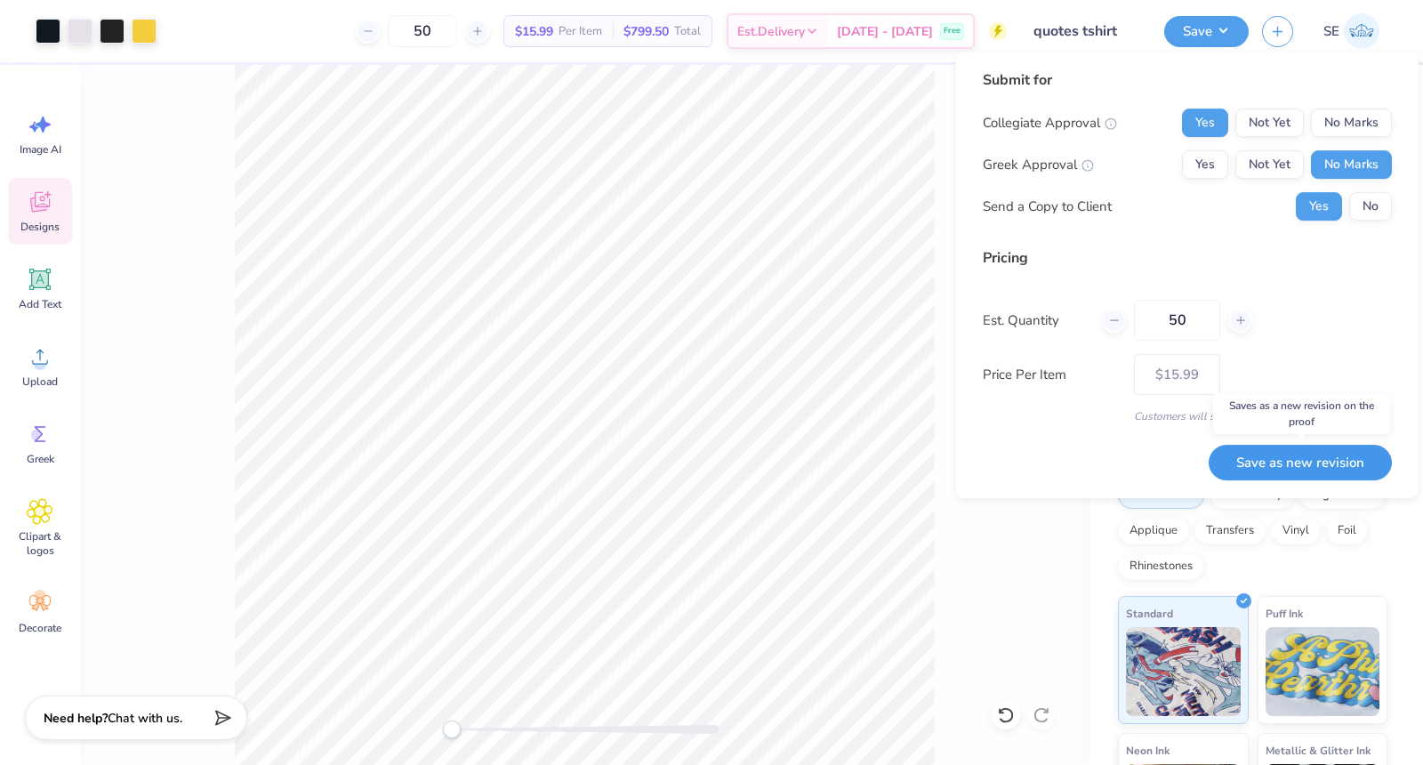
click at [1298, 457] on button "Save as new revision" at bounding box center [1299, 463] width 183 height 36
type input "$15.99"
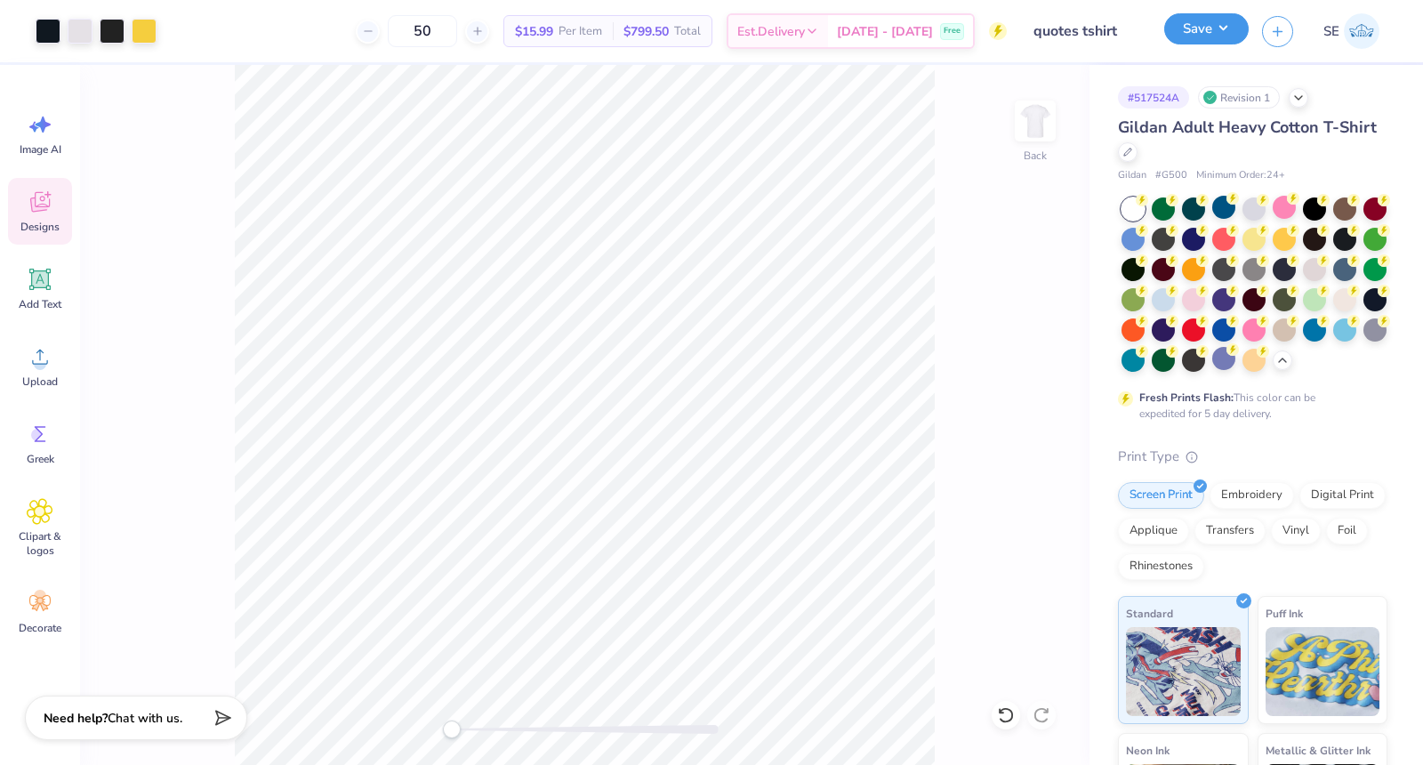
click at [1195, 38] on button "Save" at bounding box center [1206, 28] width 84 height 31
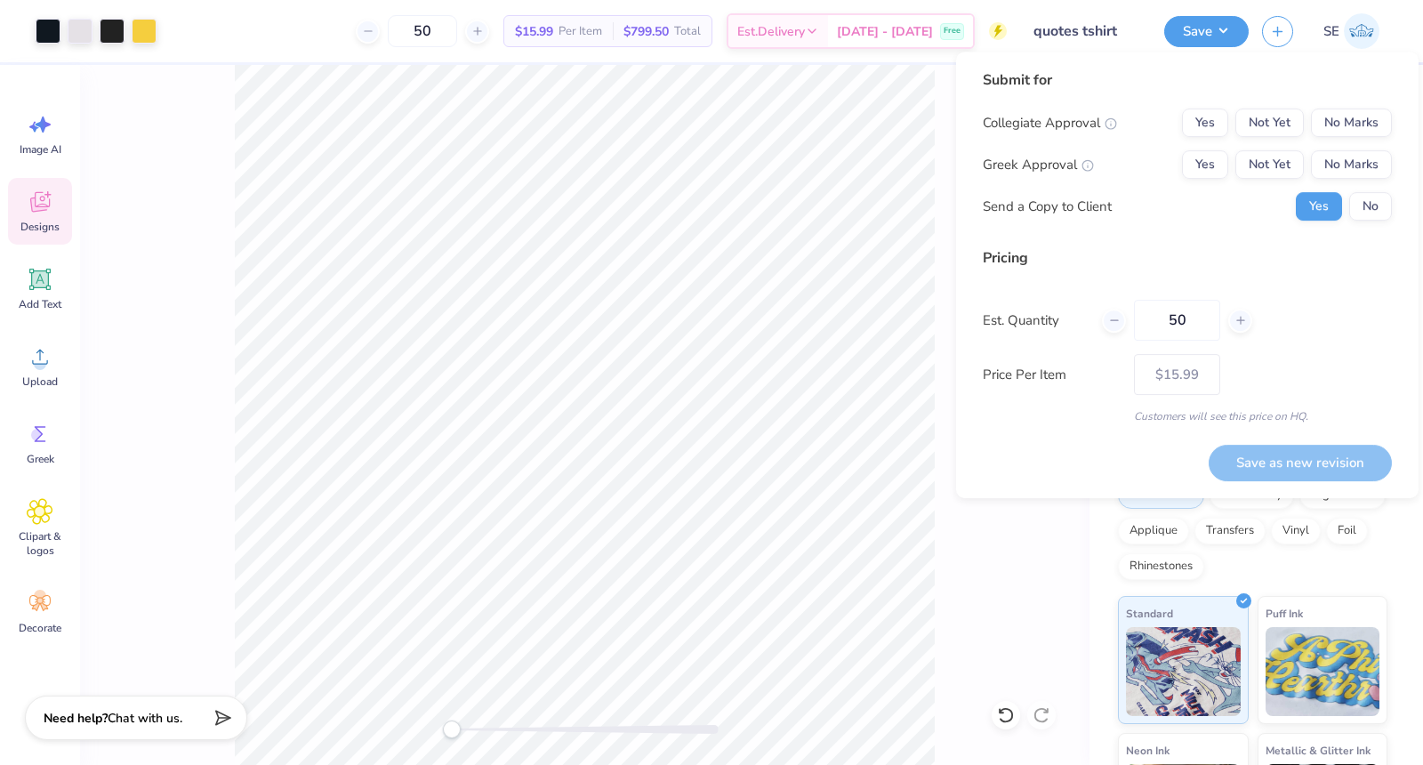
click at [1142, 1] on div "Design Title quotes tshirt" at bounding box center [1085, 31] width 131 height 62
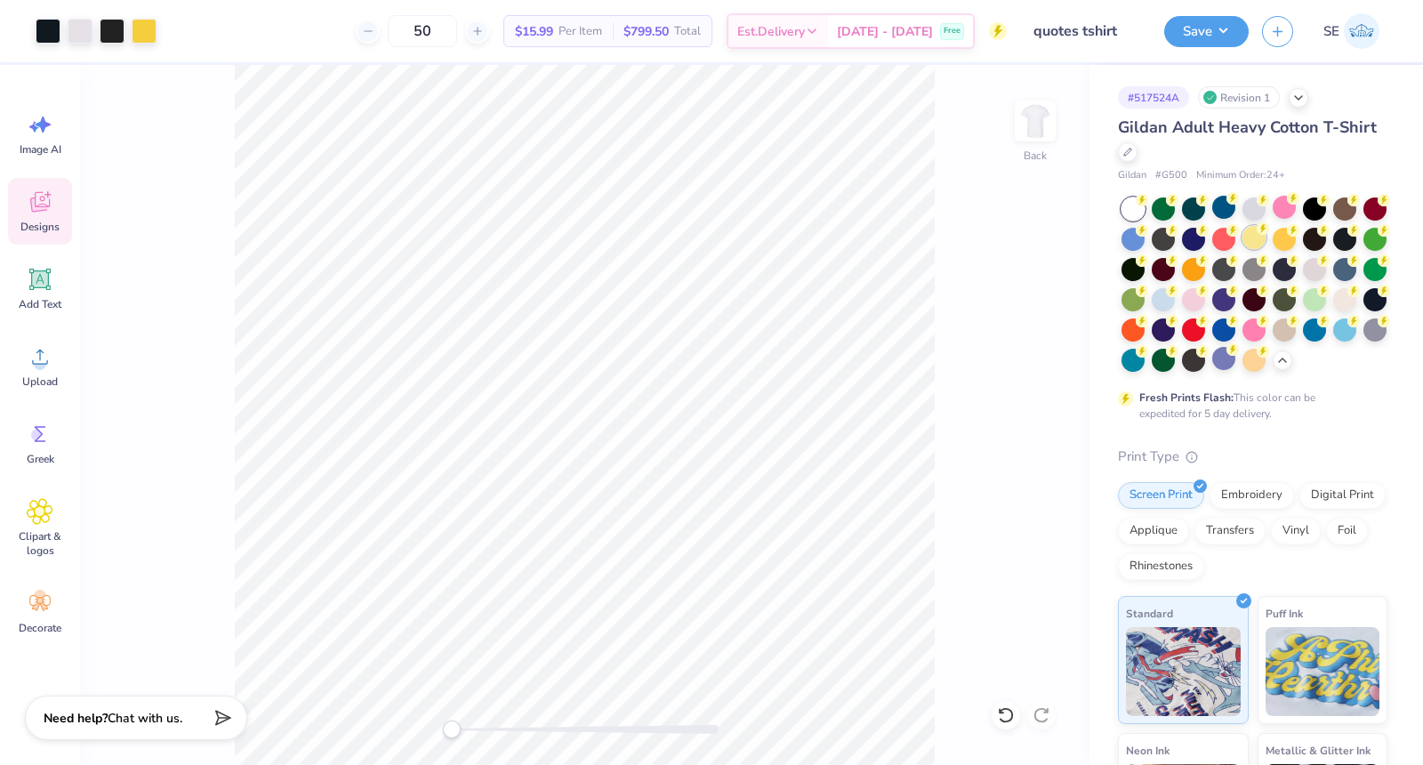
click at [1252, 239] on div at bounding box center [1253, 237] width 23 height 23
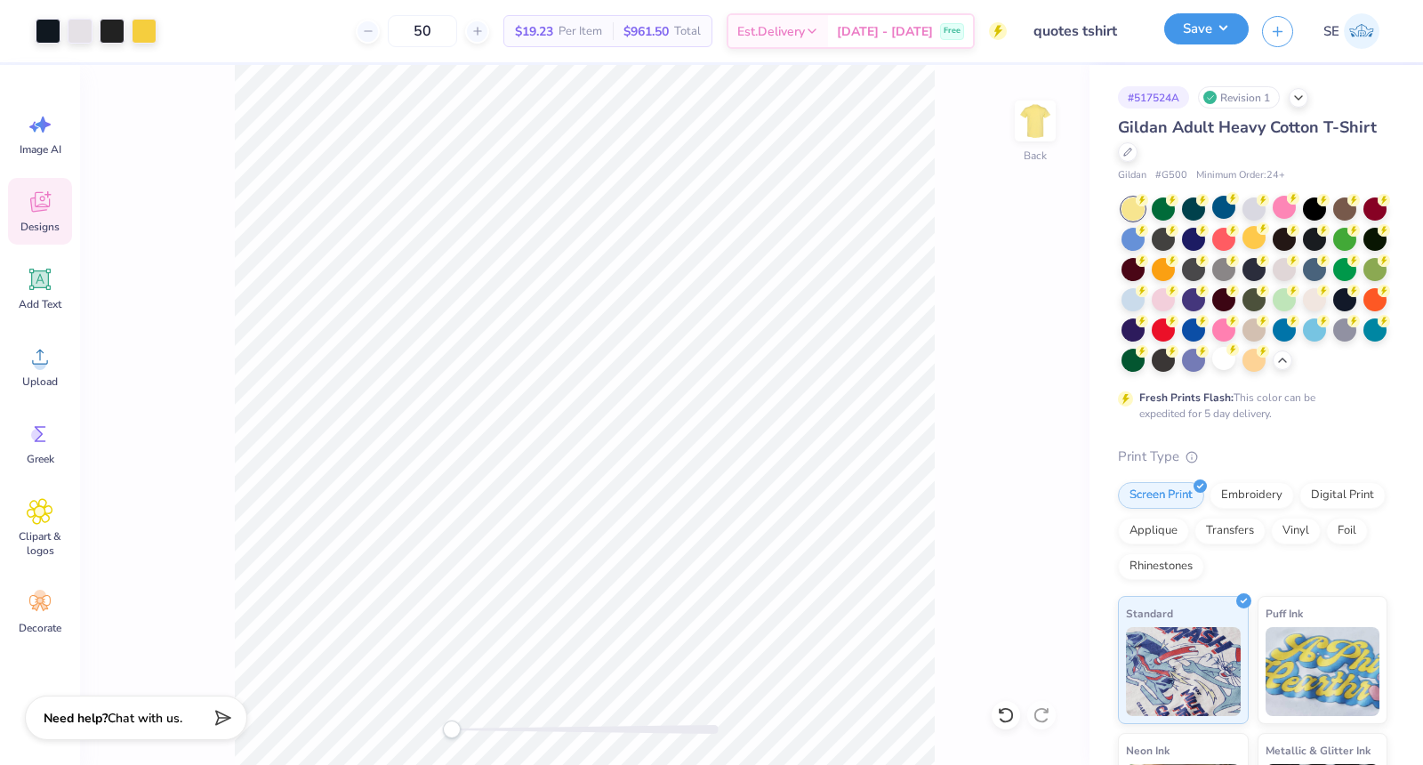
click at [1213, 31] on button "Save" at bounding box center [1206, 28] width 84 height 31
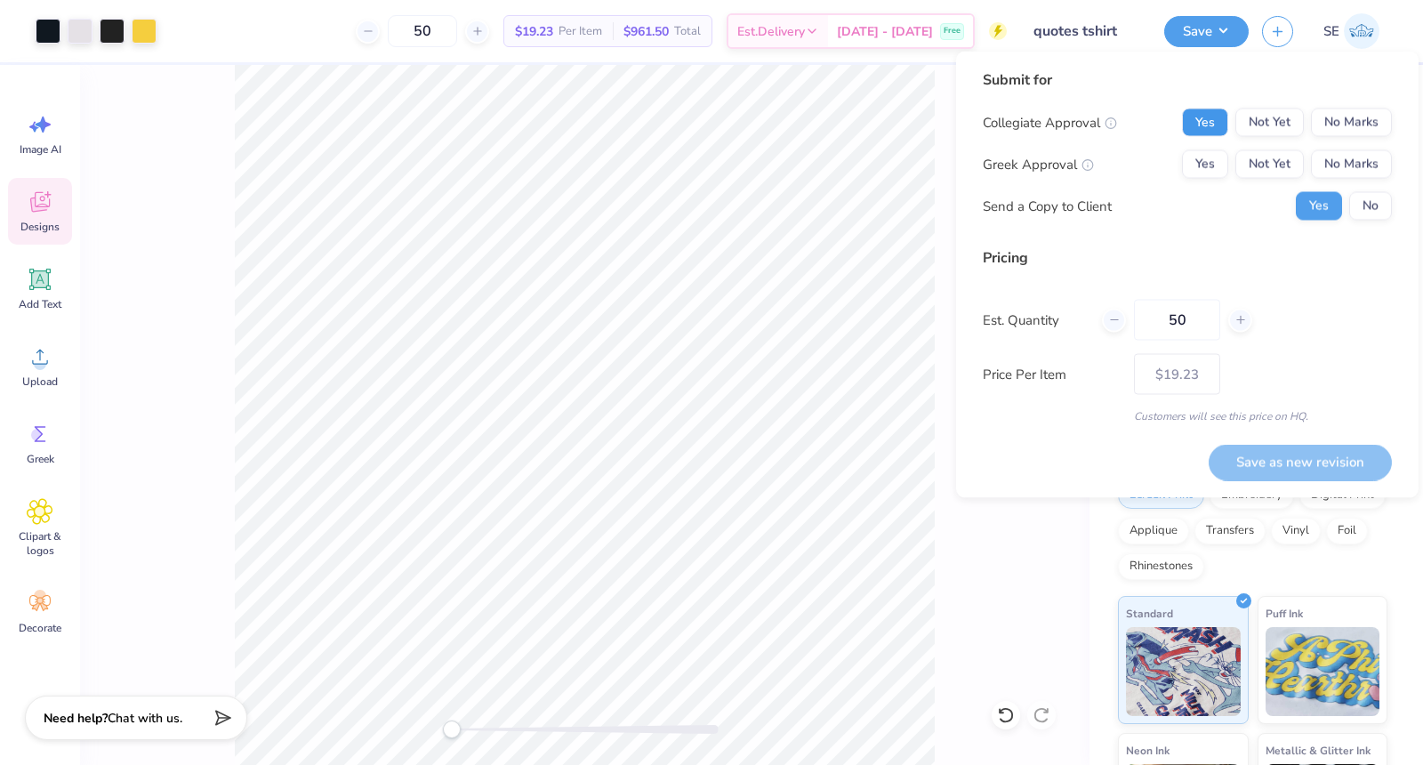
click at [1198, 126] on button "Yes" at bounding box center [1205, 122] width 46 height 28
click at [1329, 157] on button "No Marks" at bounding box center [1351, 164] width 81 height 28
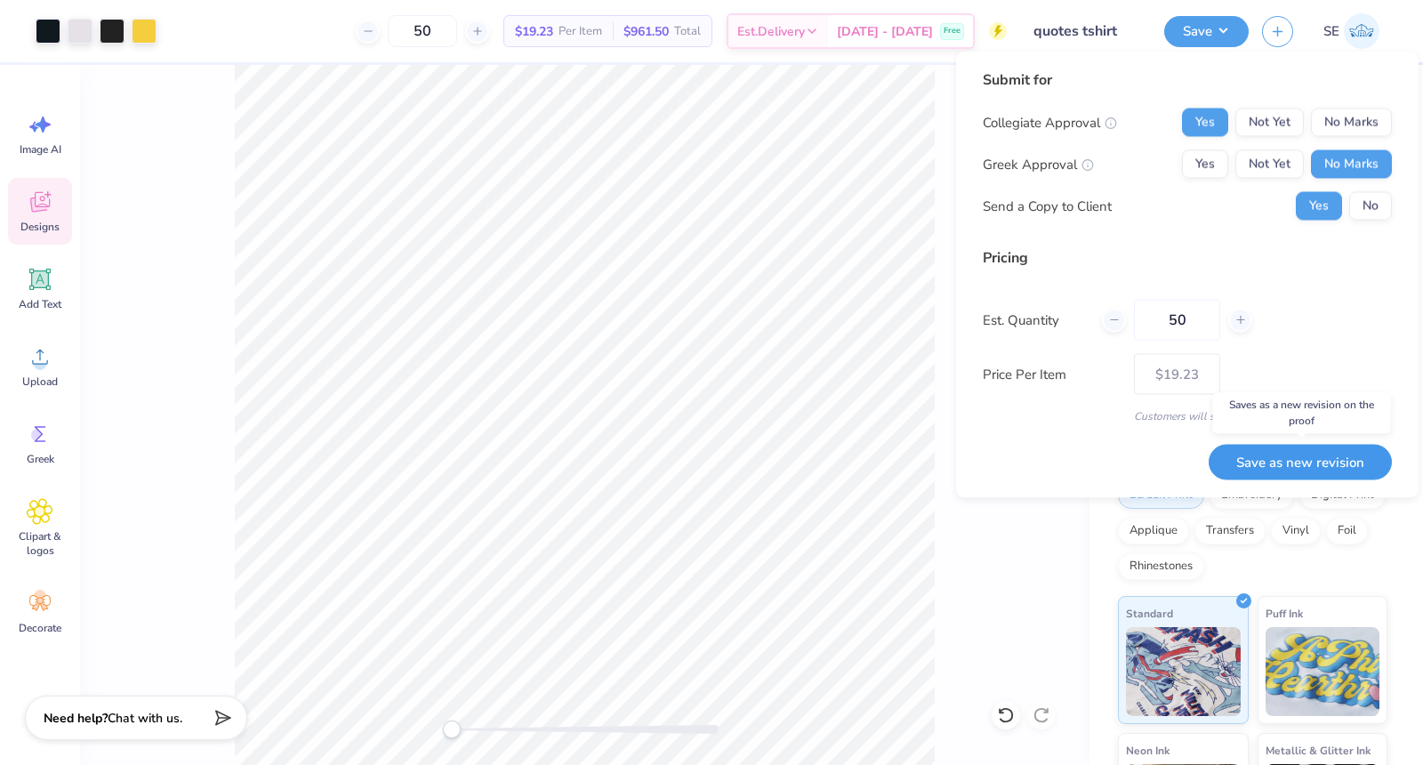
click at [1285, 462] on button "Save as new revision" at bounding box center [1299, 462] width 183 height 36
type input "$19.23"
